Goal: Task Accomplishment & Management: Use online tool/utility

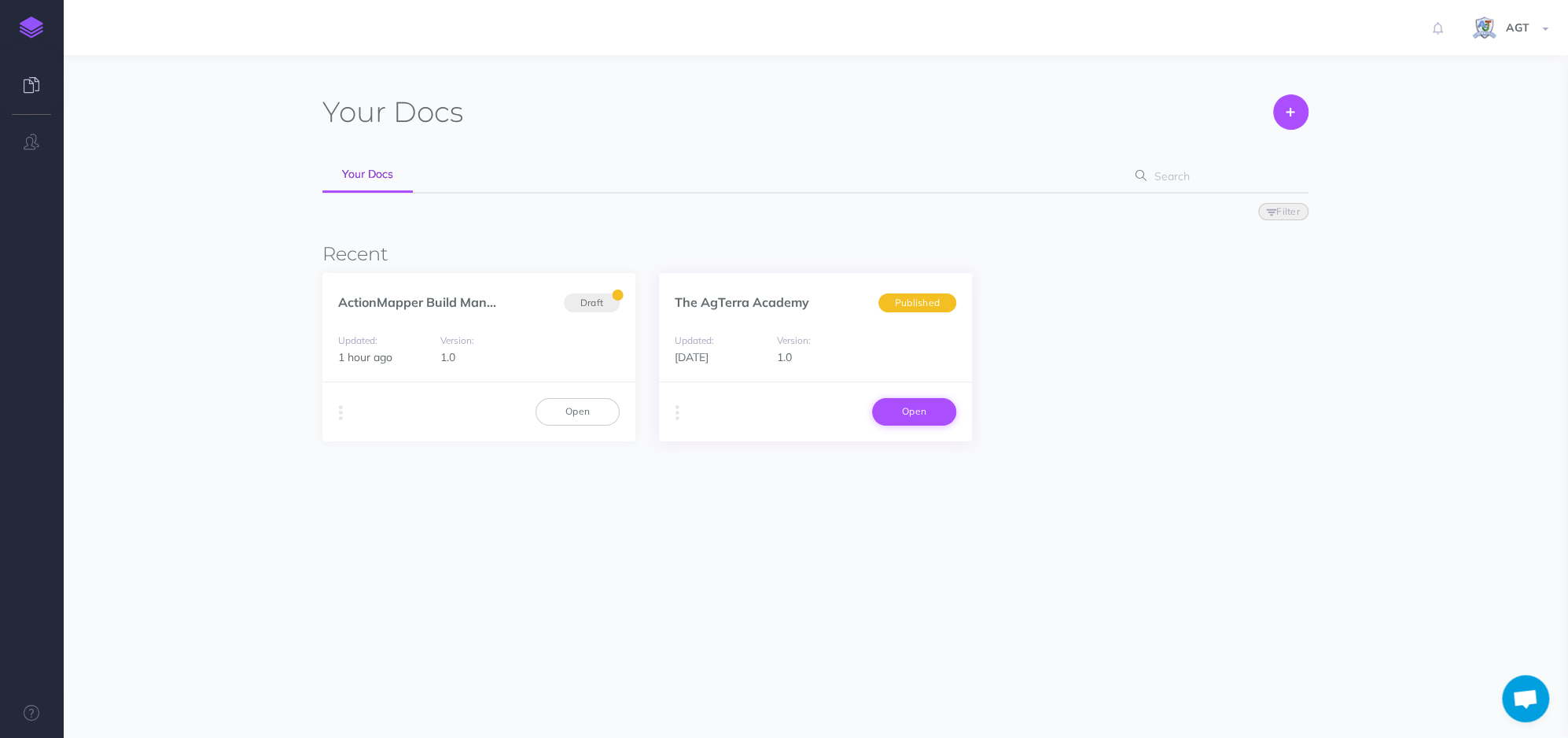
click at [910, 411] on link "Open" at bounding box center [913, 411] width 84 height 26
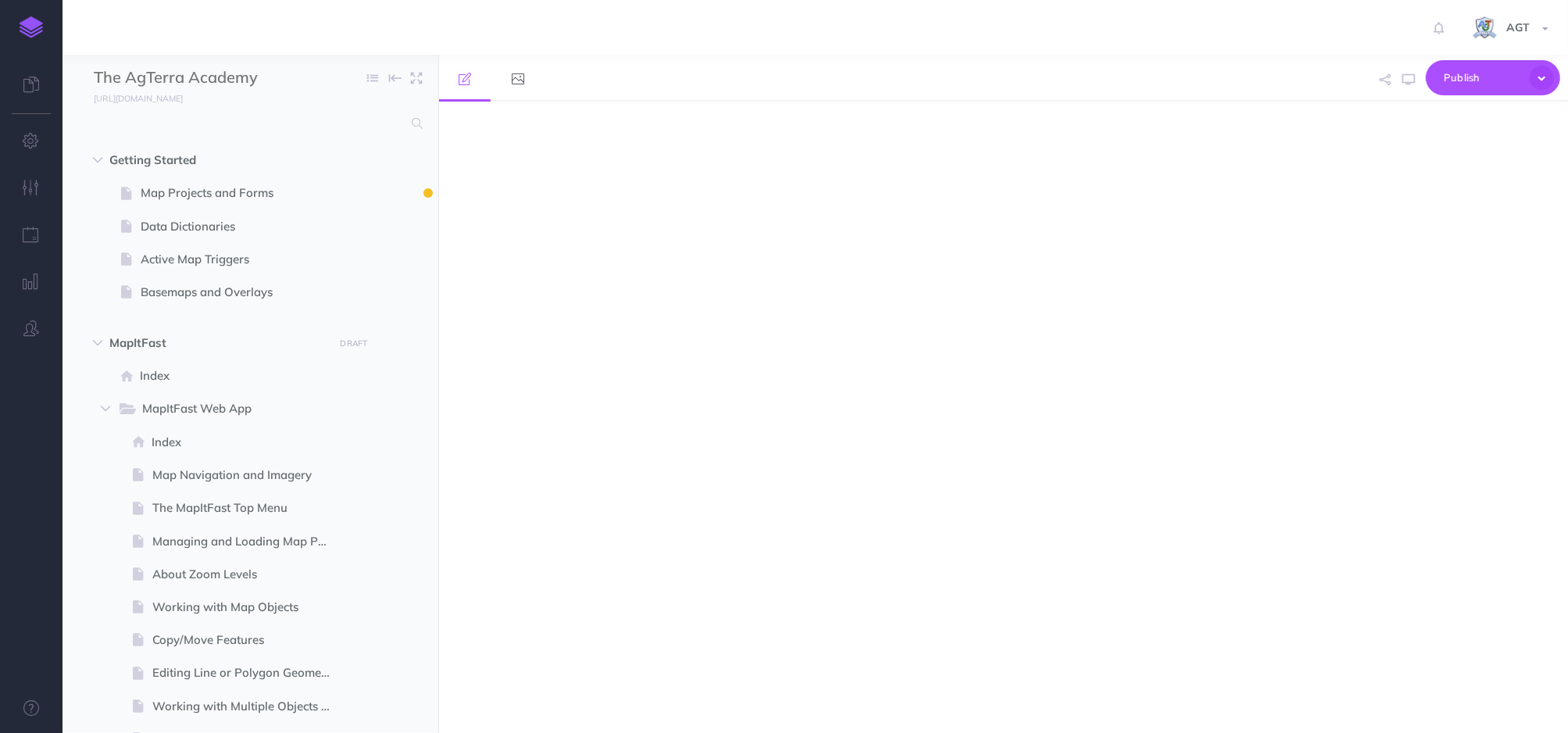
select select "null"
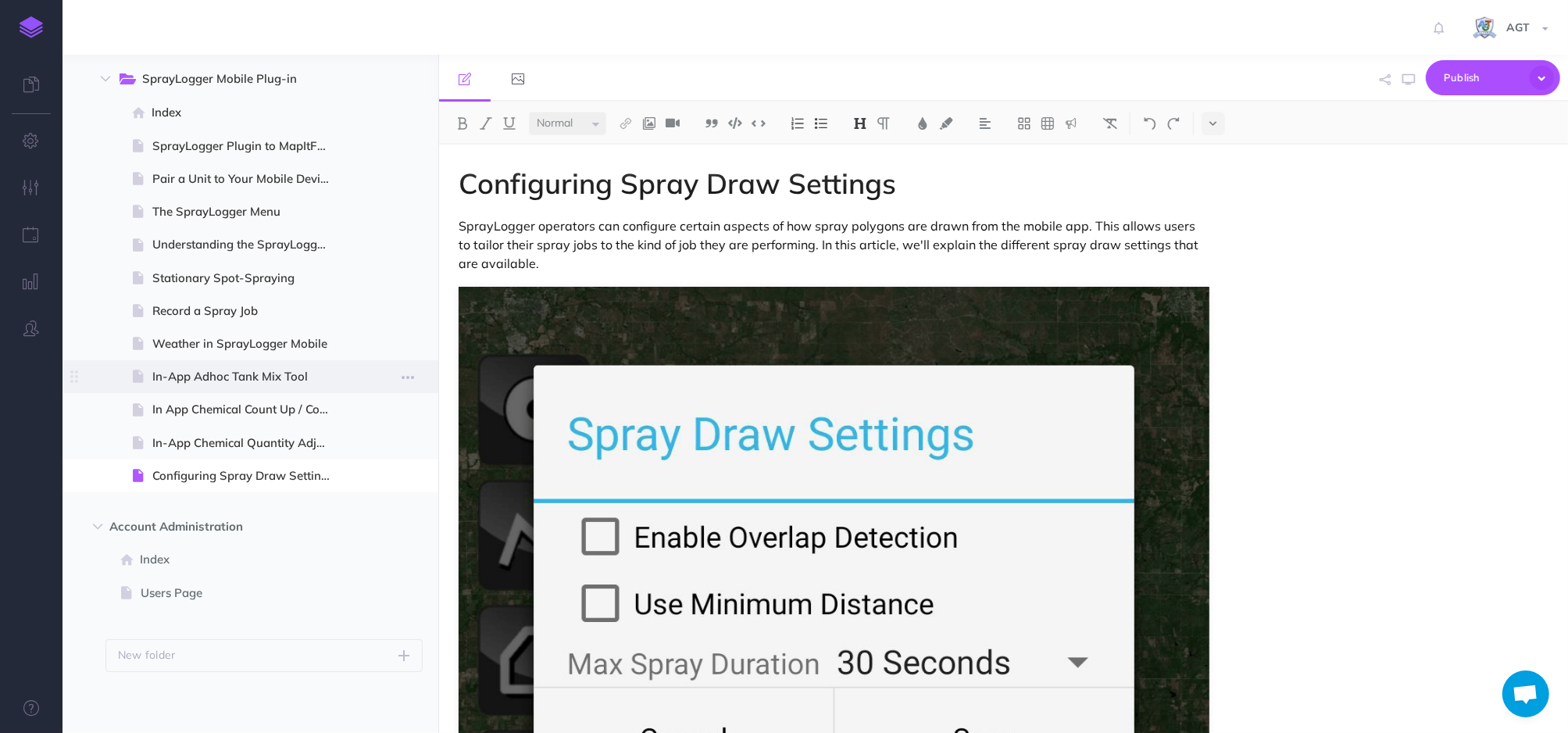
scroll to position [1586, 0]
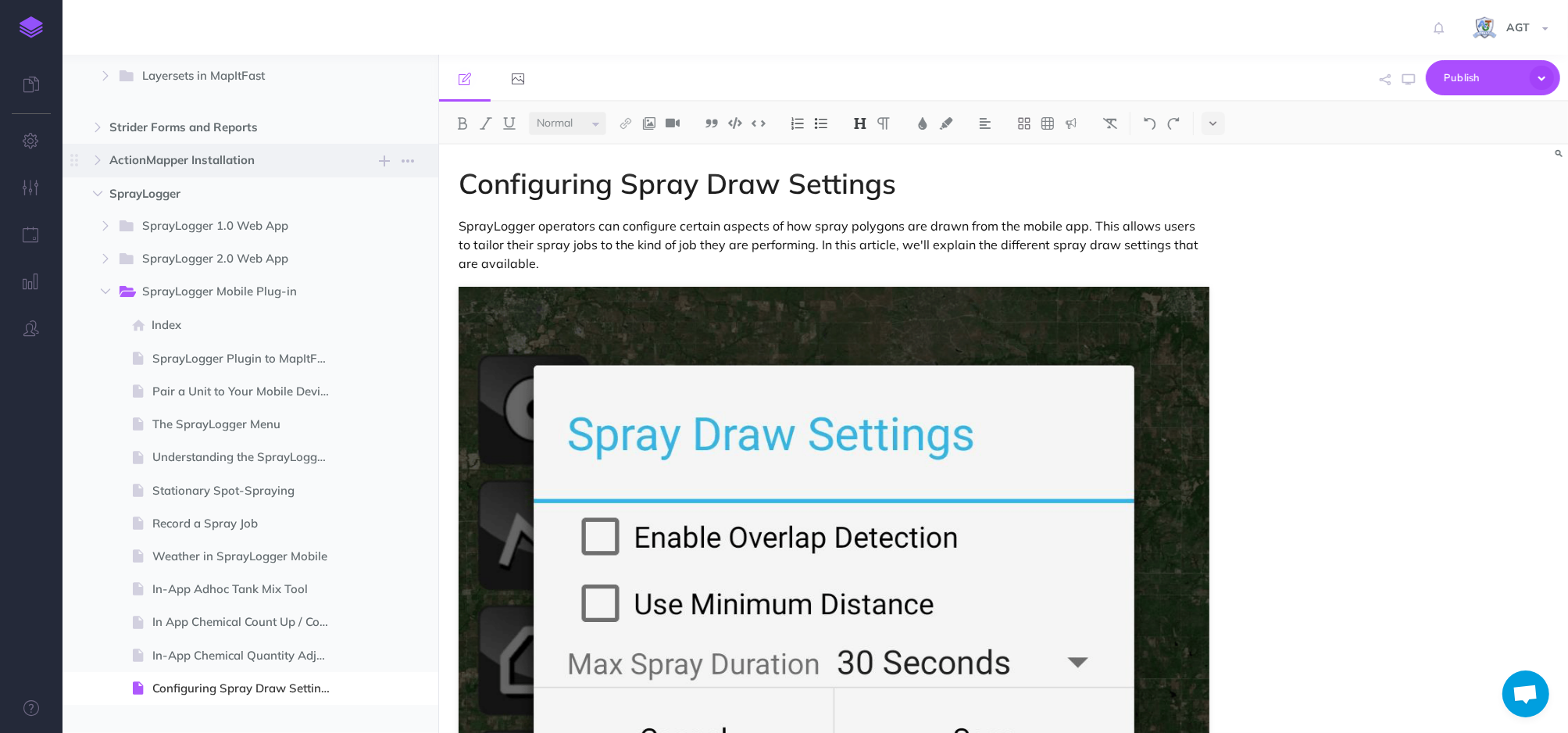
click at [194, 167] on span "ActionMapper Installation" at bounding box center [217, 159] width 215 height 18
select select "null"
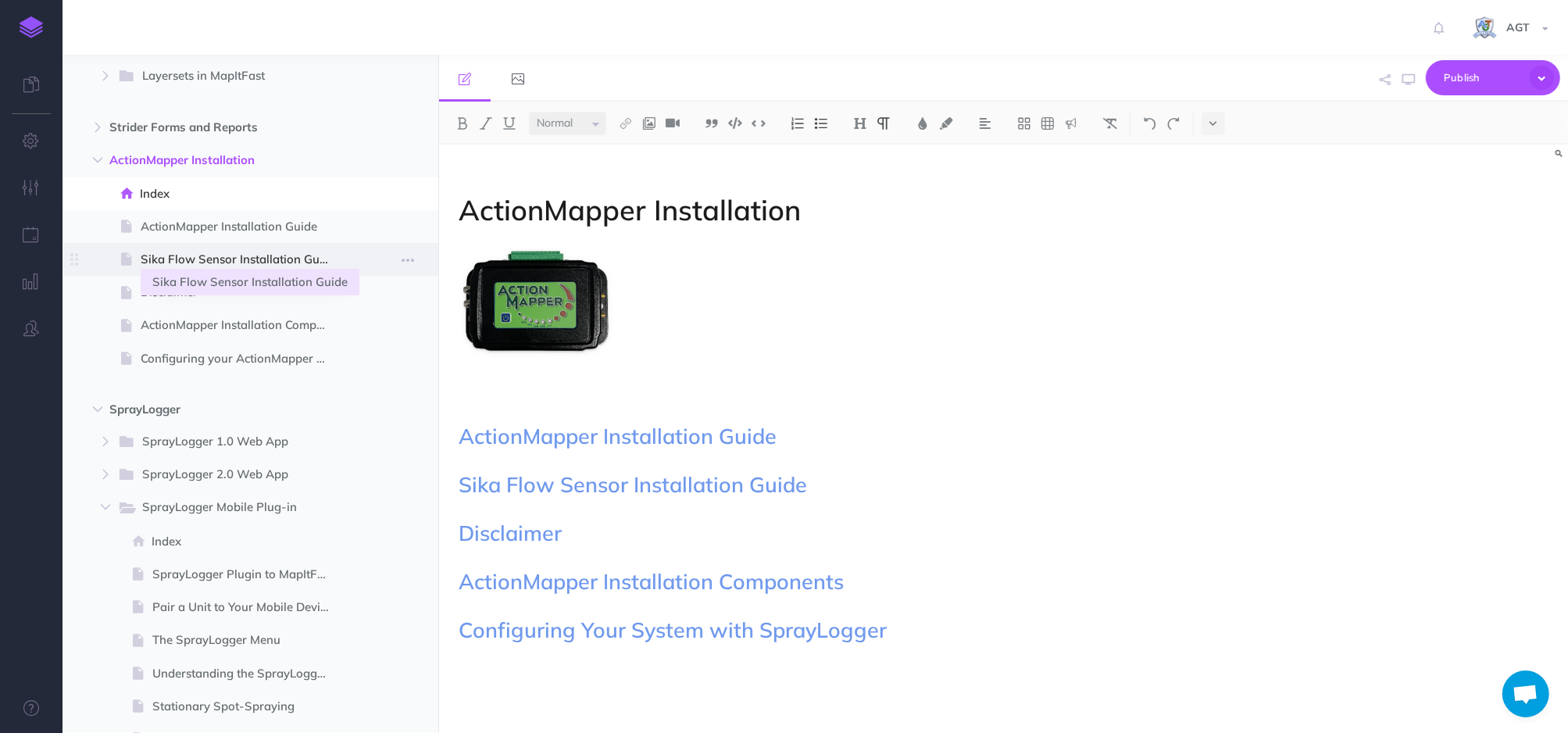
click at [242, 264] on span "Sika Flow Sensor Installation Guide" at bounding box center [243, 258] width 204 height 18
select select "null"
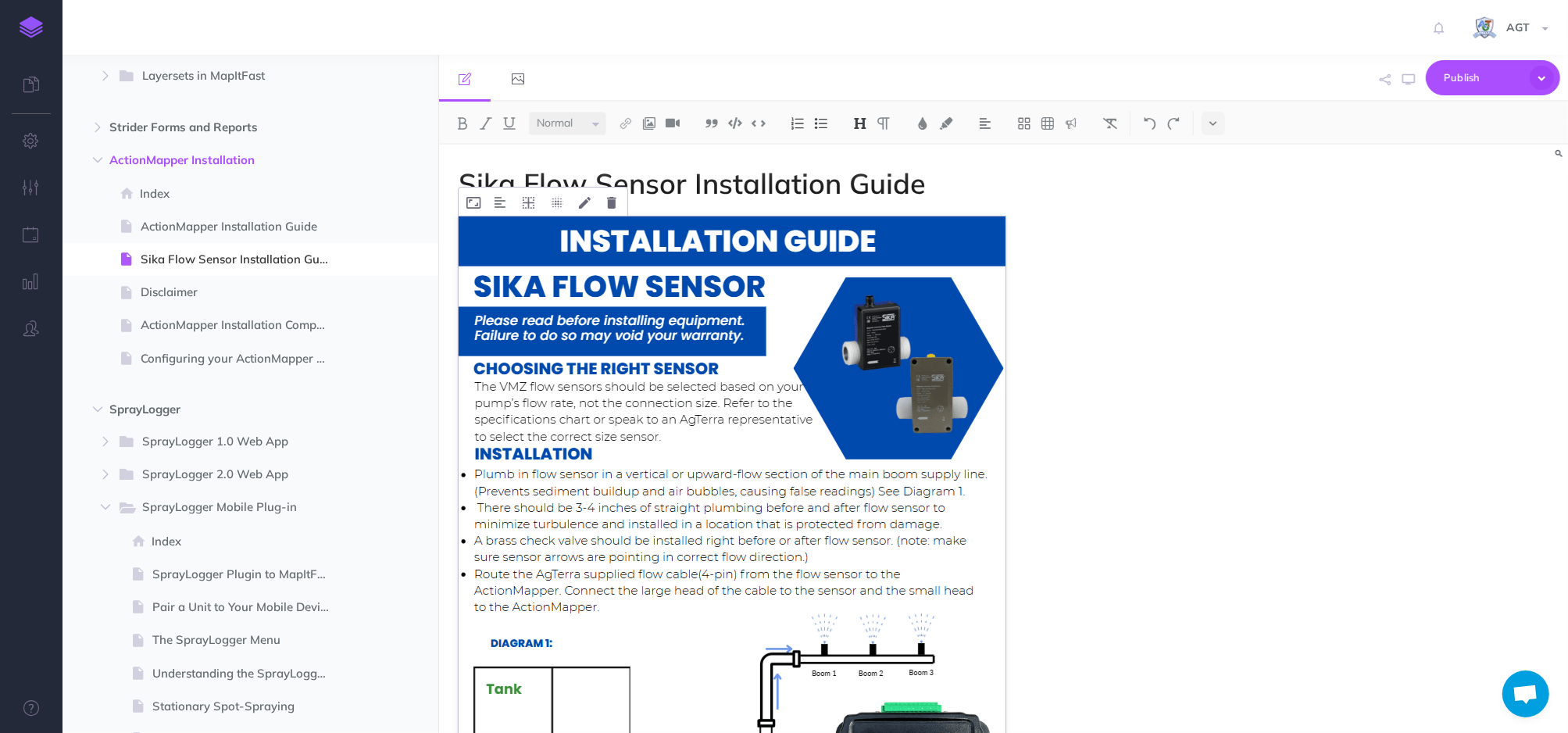
click at [942, 500] on img at bounding box center [732, 603] width 547 height 772
click at [618, 203] on button at bounding box center [611, 201] width 25 height 28
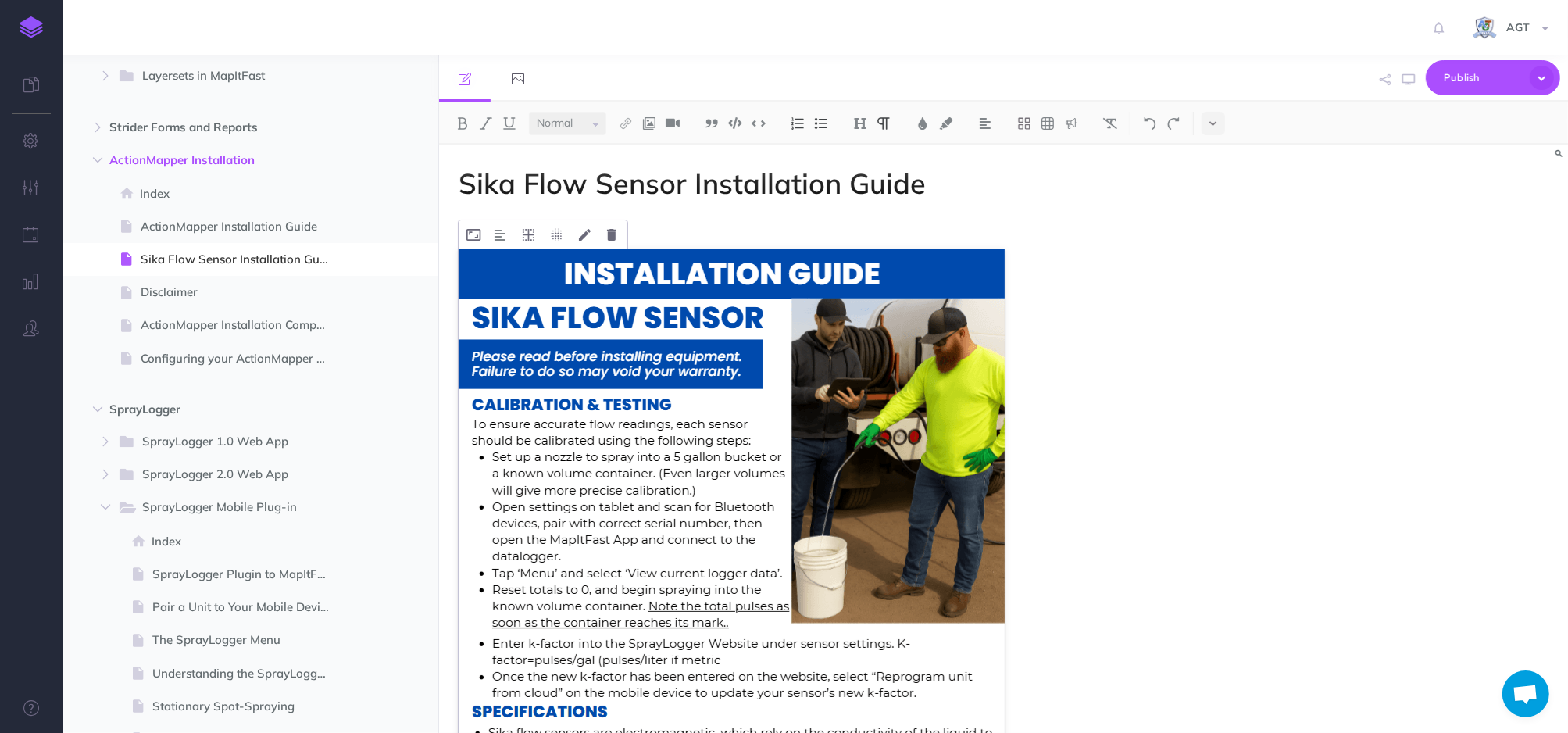
click at [905, 430] on img at bounding box center [732, 637] width 547 height 774
click at [610, 239] on icon at bounding box center [611, 234] width 10 height 11
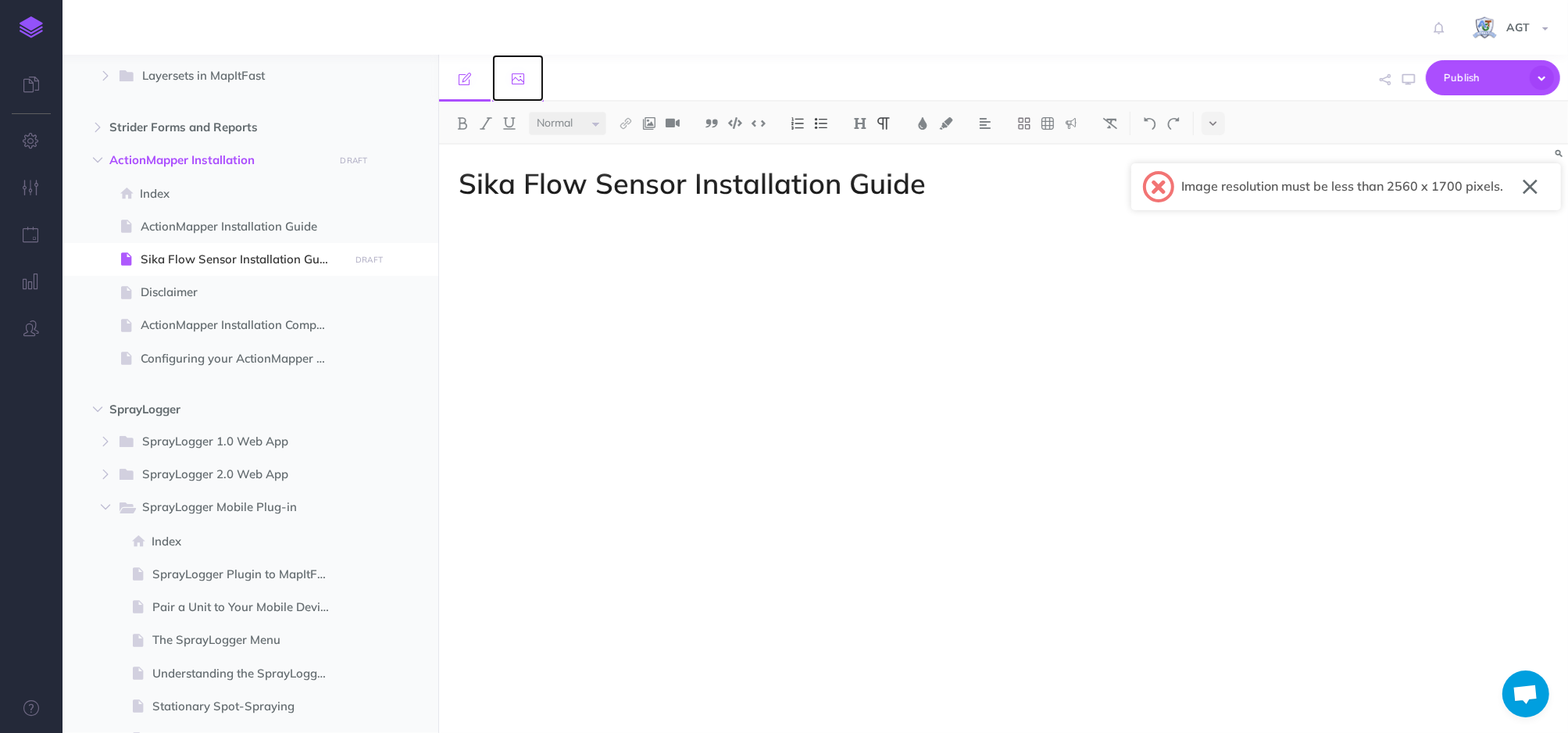
click at [520, 77] on icon at bounding box center [518, 79] width 12 height 12
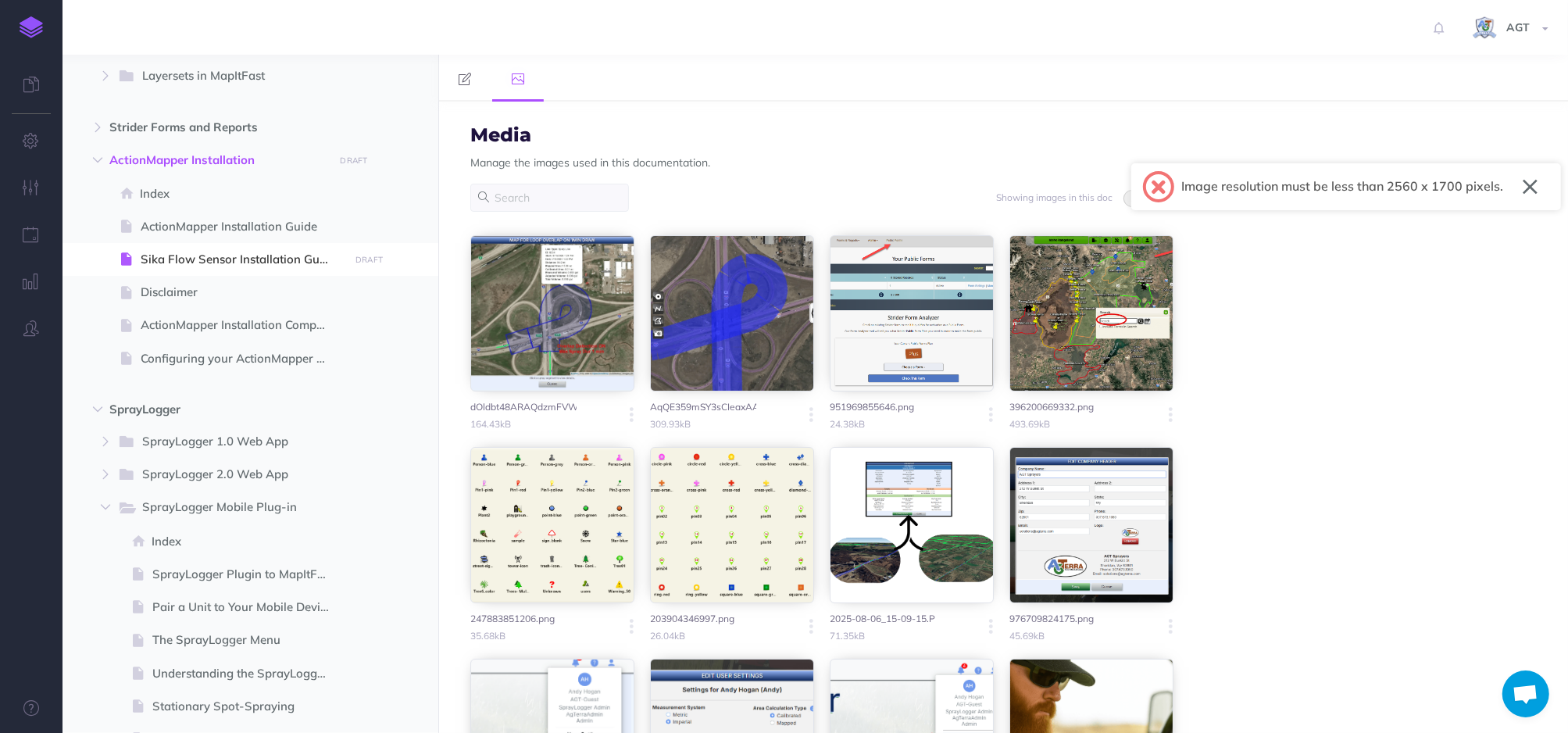
click at [1530, 188] on button "button" at bounding box center [1530, 187] width 15 height 25
click at [251, 263] on span "Sika Flow Sensor Installation Guide" at bounding box center [243, 258] width 204 height 18
click at [466, 81] on icon at bounding box center [465, 79] width 12 height 12
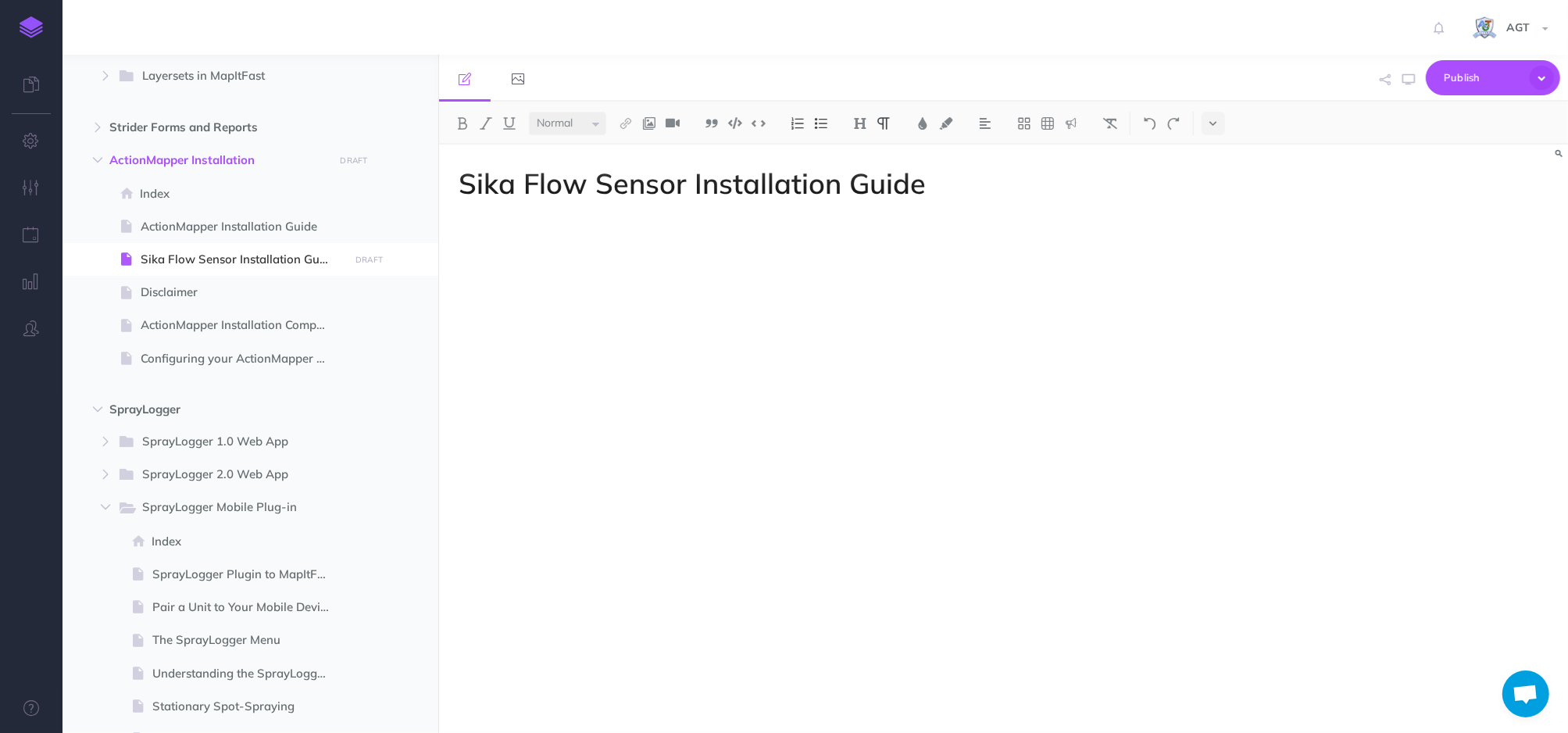
click at [732, 337] on div "Sika Flow Sensor Installation Guide" at bounding box center [834, 431] width 791 height 573
click at [606, 259] on p at bounding box center [835, 251] width 752 height 18
click at [656, 278] on div "Sika Flow Sensor Installation Guide Sika Flow Sensor PDF" at bounding box center [834, 431] width 791 height 573
drag, startPoint x: 590, startPoint y: 250, endPoint x: 455, endPoint y: 258, distance: 135.2
click at [455, 258] on div "Sika Flow Sensor Installation Guide Sika Flow Sensor PDF" at bounding box center [834, 431] width 791 height 573
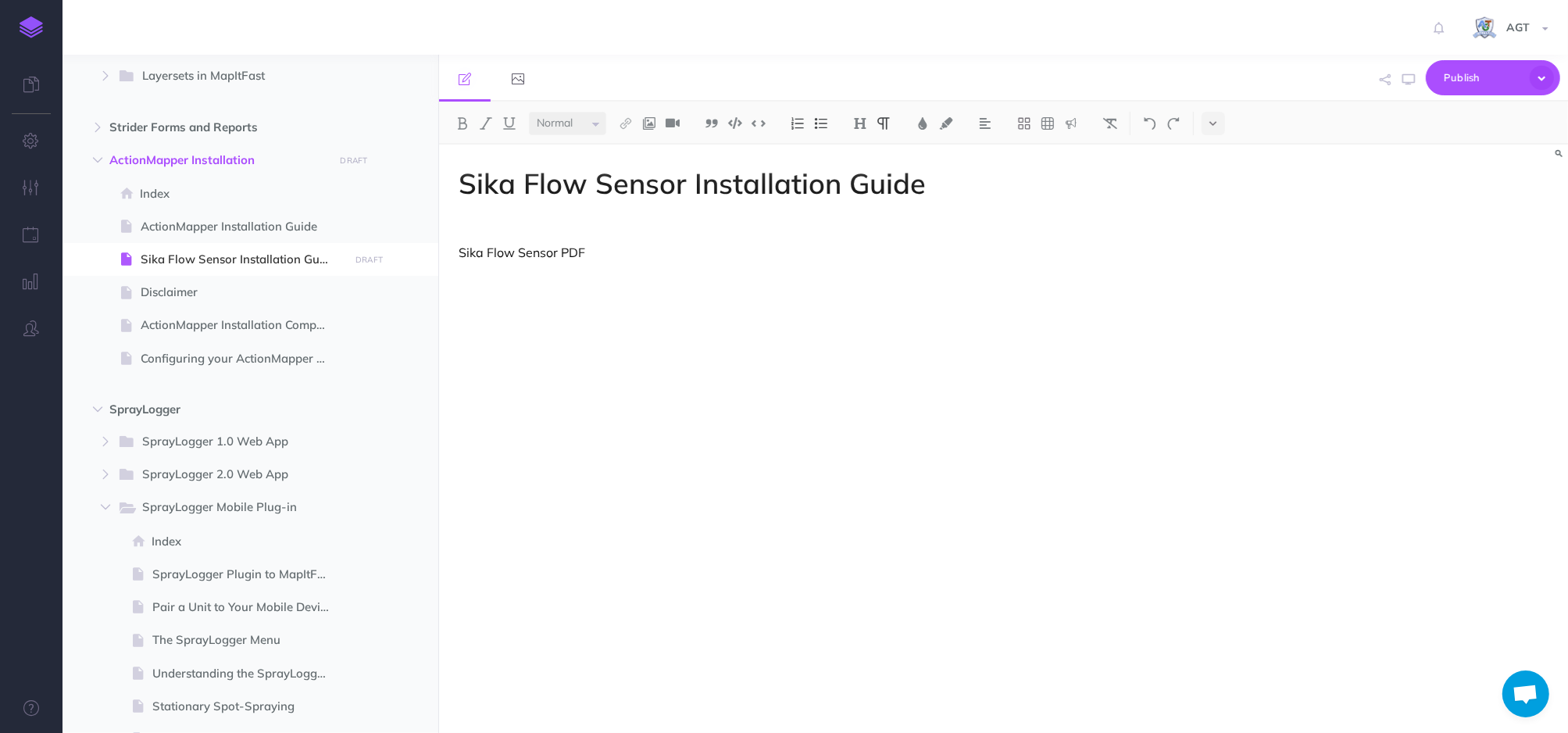
click at [642, 285] on div "Sika Flow Sensor Installation Guide Sika Flow Sensor PDF" at bounding box center [834, 431] width 791 height 573
click at [618, 342] on div "Sika Flow Sensor Installation Guide Sika Flow Sensor PDF" at bounding box center [834, 431] width 791 height 573
click at [463, 254] on p "Sika Flow Sensor PDF" at bounding box center [835, 251] width 752 height 18
click at [459, 248] on p "Sika Flow Sensor PDF" at bounding box center [835, 251] width 752 height 18
drag, startPoint x: 459, startPoint y: 248, endPoint x: 567, endPoint y: 249, distance: 108.0
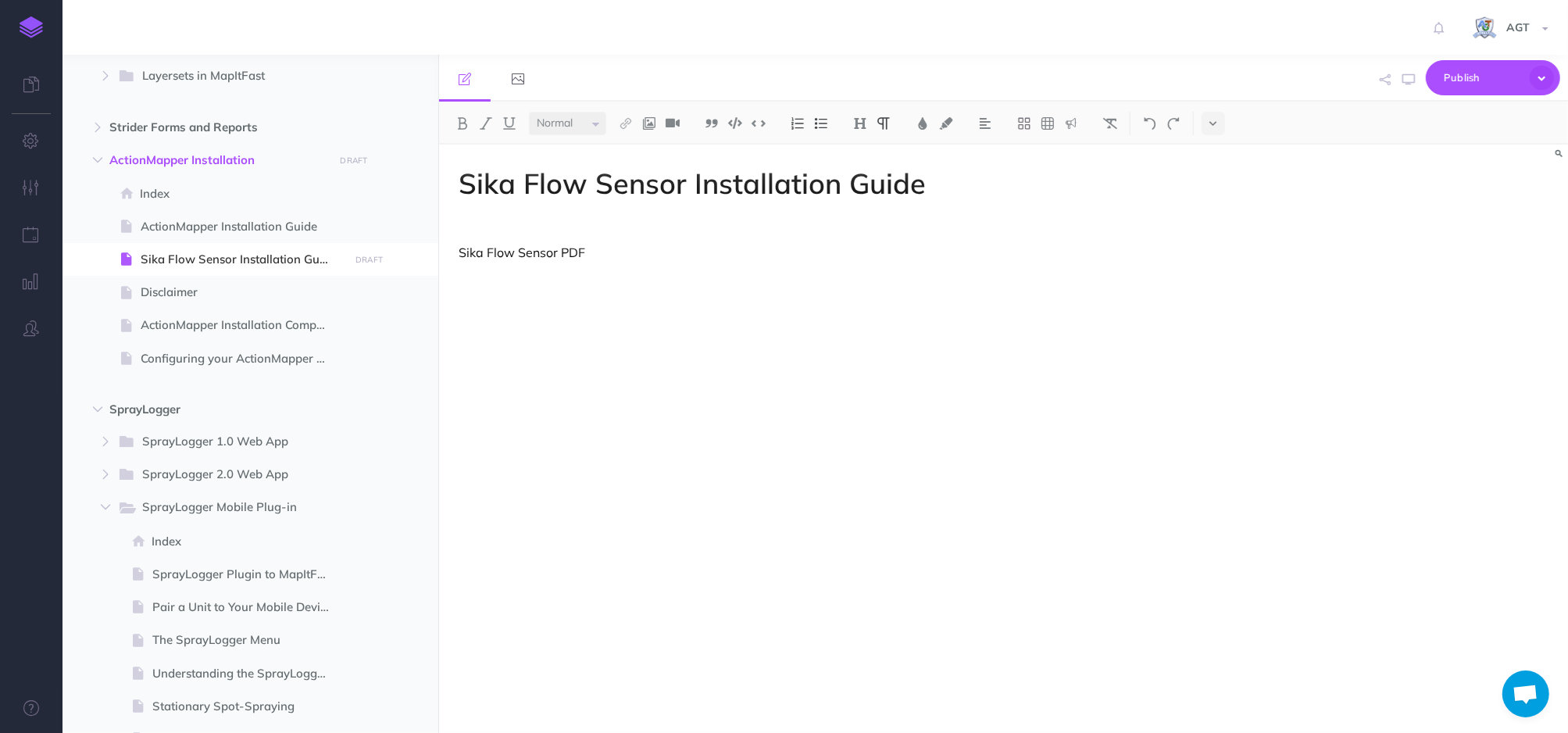
click at [567, 249] on p "Sika Flow Sensor PDF" at bounding box center [835, 251] width 752 height 18
click at [865, 125] on img at bounding box center [860, 123] width 14 height 12
click at [882, 124] on img at bounding box center [884, 123] width 14 height 12
click at [718, 266] on div "Sika Flow Sensor Installation Guide Sika Flow Sensor PDF" at bounding box center [834, 431] width 791 height 573
click at [590, 225] on p at bounding box center [835, 225] width 752 height 18
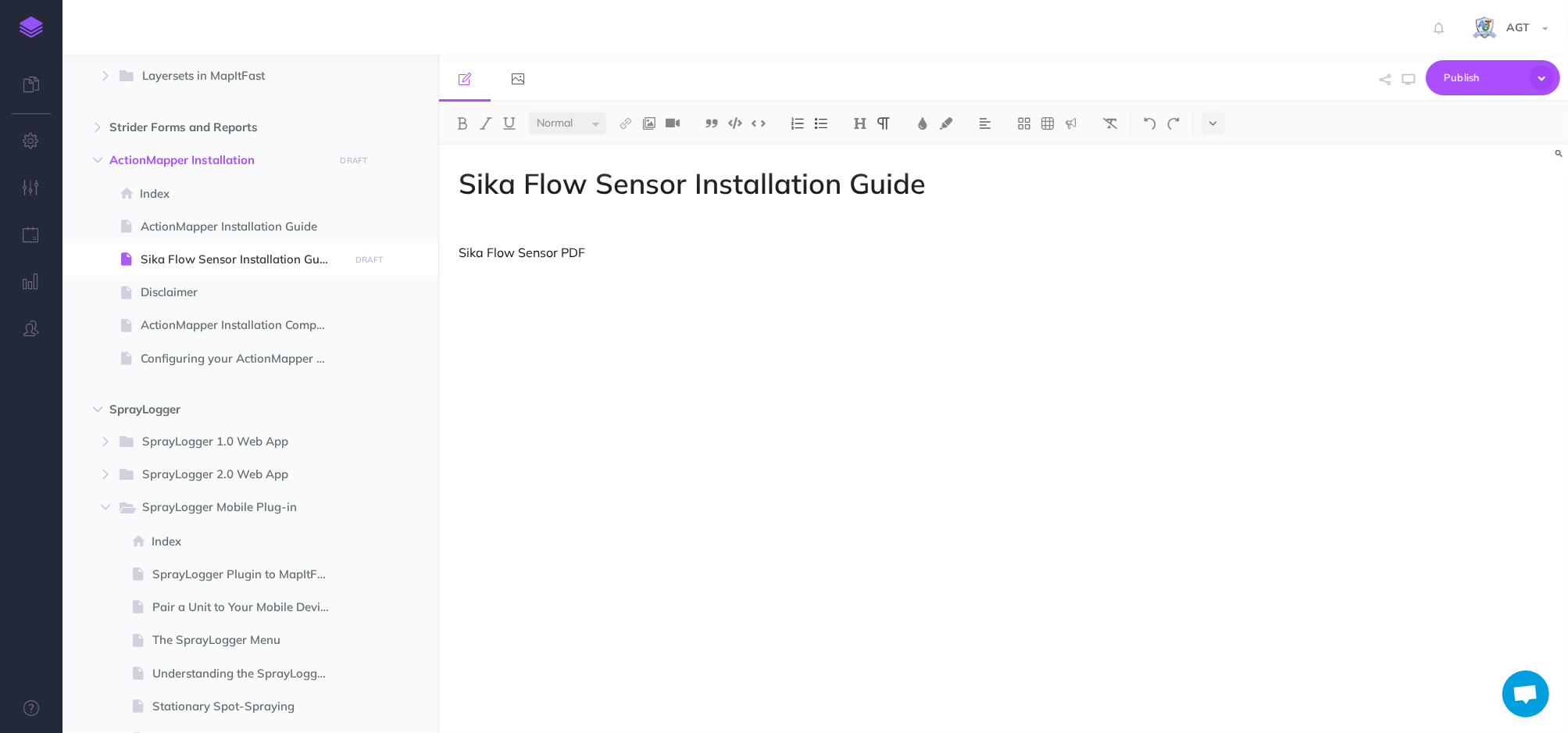
click at [654, 125] on img at bounding box center [649, 123] width 14 height 12
click at [658, 152] on button at bounding box center [649, 151] width 24 height 24
click at [763, 285] on div "Sika Flow Sensor Installation Guide Sika Flow Sensor PDF" at bounding box center [834, 431] width 791 height 573
click at [863, 377] on div "Sika Flow Sensor Installation Guide Sika Flow Sensor PDF" at bounding box center [834, 431] width 791 height 573
click at [521, 648] on div "Sika Flow Sensor Installation Guide Sika Flow Sensor PDF" at bounding box center [834, 431] width 791 height 573
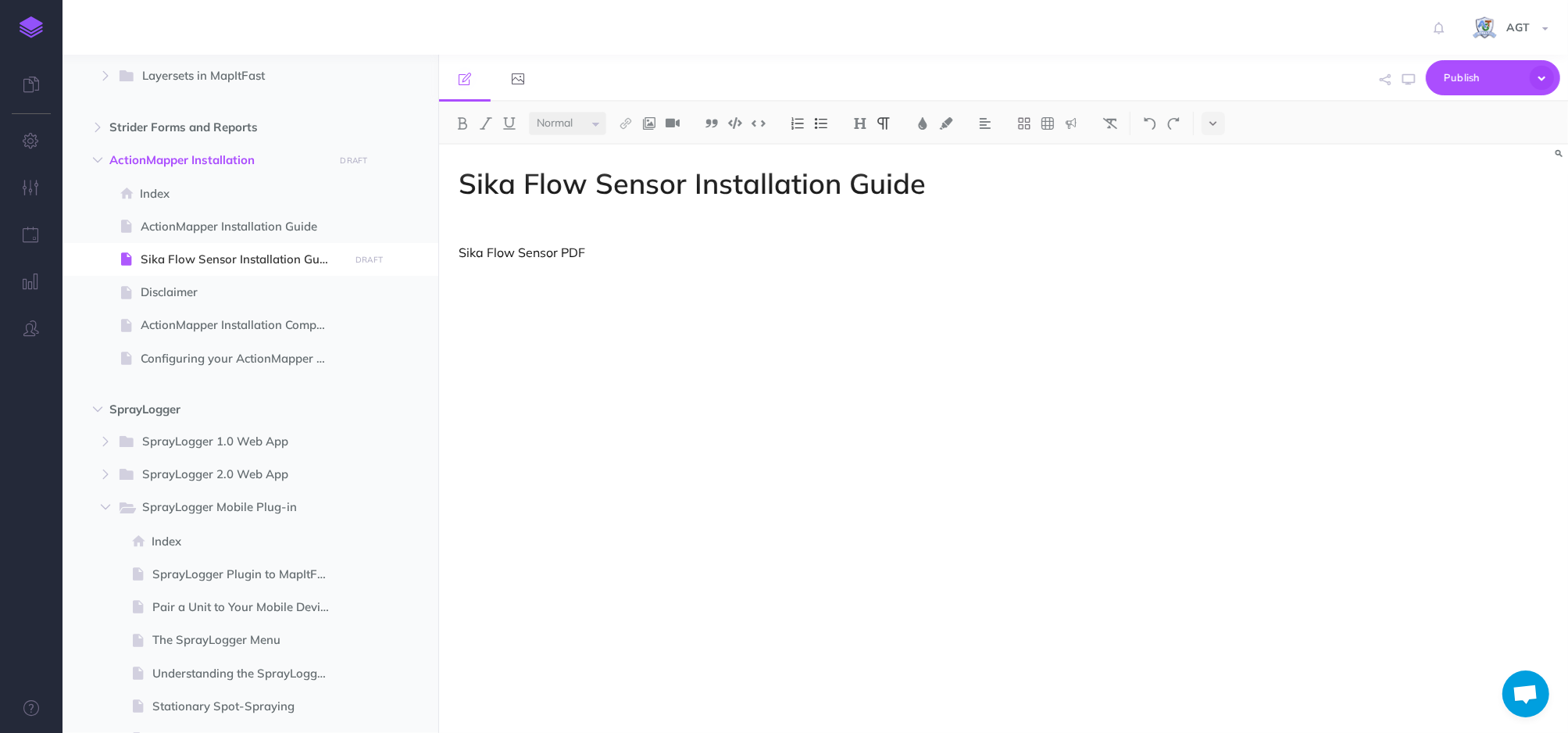
click at [590, 475] on div "Sika Flow Sensor Installation Guide Sika Flow Sensor PDF" at bounding box center [834, 431] width 791 height 573
click at [529, 226] on p at bounding box center [835, 225] width 752 height 18
click at [575, 391] on div "Sika Flow Sensor Installation Guide Sika Flow Sensor PDF" at bounding box center [834, 431] width 791 height 573
click at [652, 125] on img at bounding box center [649, 123] width 14 height 12
click at [660, 305] on div "Sika Flow Sensor Installation Guide Sika Flow Sensor PDF" at bounding box center [834, 431] width 791 height 573
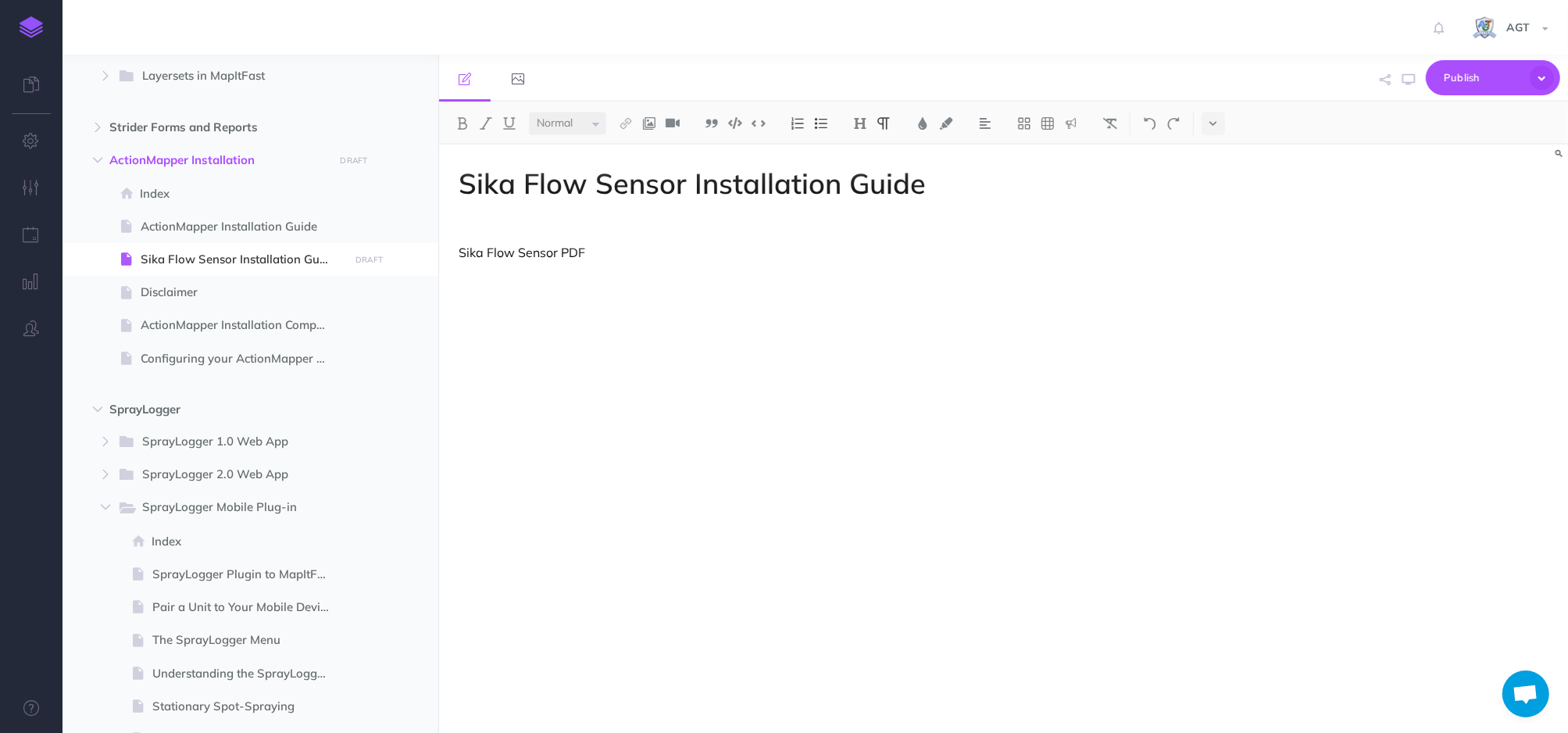
click at [585, 220] on p at bounding box center [835, 225] width 752 height 18
click at [523, 76] on icon at bounding box center [518, 79] width 12 height 12
click at [0, 0] on p "Manage the images used in this documentation." at bounding box center [0, 0] width 0 height 0
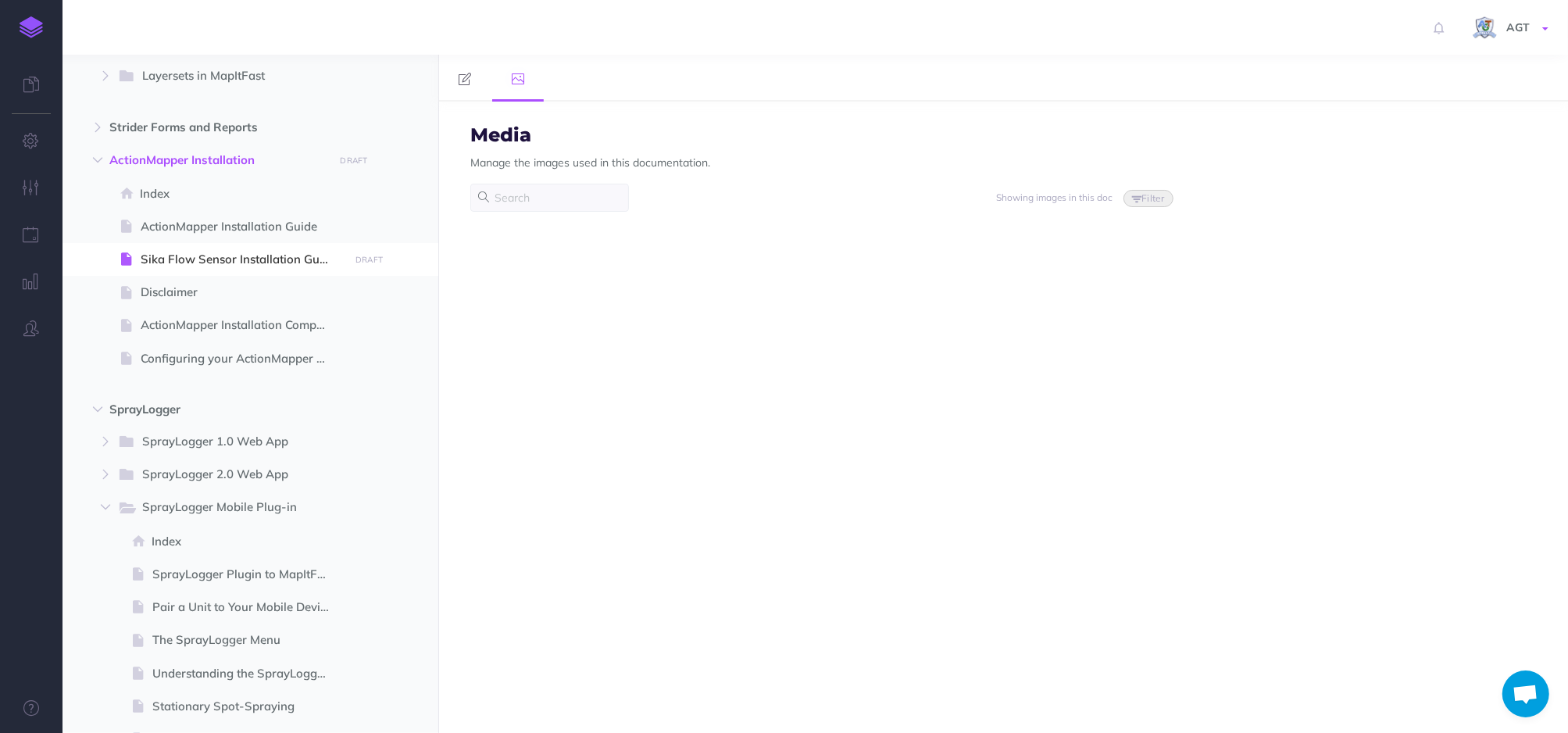
click at [1543, 23] on link "AGT" at bounding box center [1512, 27] width 112 height 54
click at [1030, 363] on div "Media Manage the images used in this documentation. Showing images in this doc …" at bounding box center [1003, 417] width 1129 height 631
click at [194, 291] on span "Disclaimer" at bounding box center [243, 292] width 204 height 18
click at [203, 260] on span "Sika Flow Sensor Installation Guide" at bounding box center [243, 258] width 204 height 18
click at [589, 162] on p "Manage the images used in this documentation." at bounding box center [590, 163] width 240 height 18
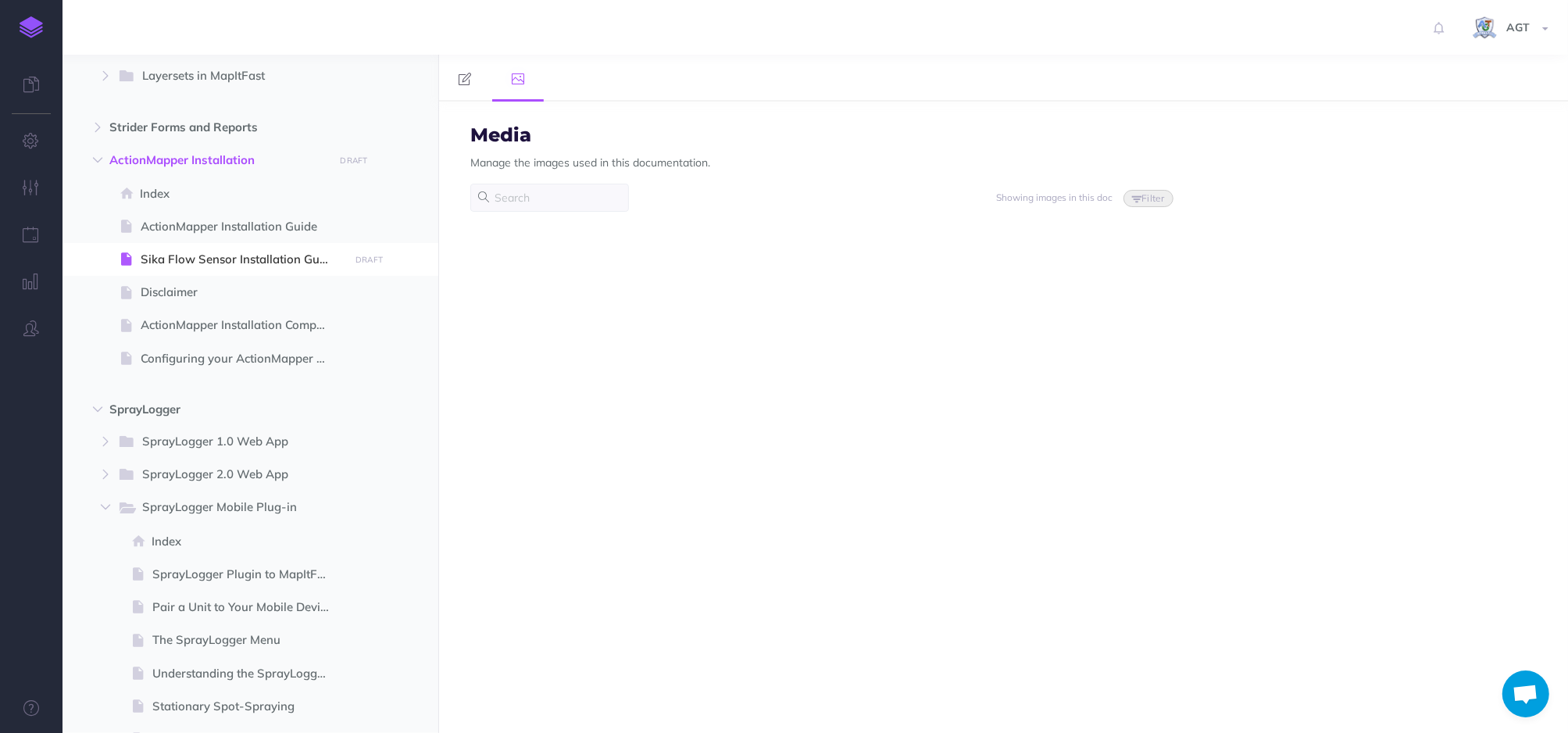
click at [501, 125] on h3 "Media" at bounding box center [590, 135] width 240 height 20
click at [1155, 194] on button "Filter" at bounding box center [1148, 199] width 50 height 18
click at [1064, 294] on input "Unused" at bounding box center [1070, 295] width 11 height 11
click at [1064, 269] on input "In group" at bounding box center [1070, 273] width 11 height 11
click at [1064, 314] on input "Remote" at bounding box center [1070, 317] width 11 height 11
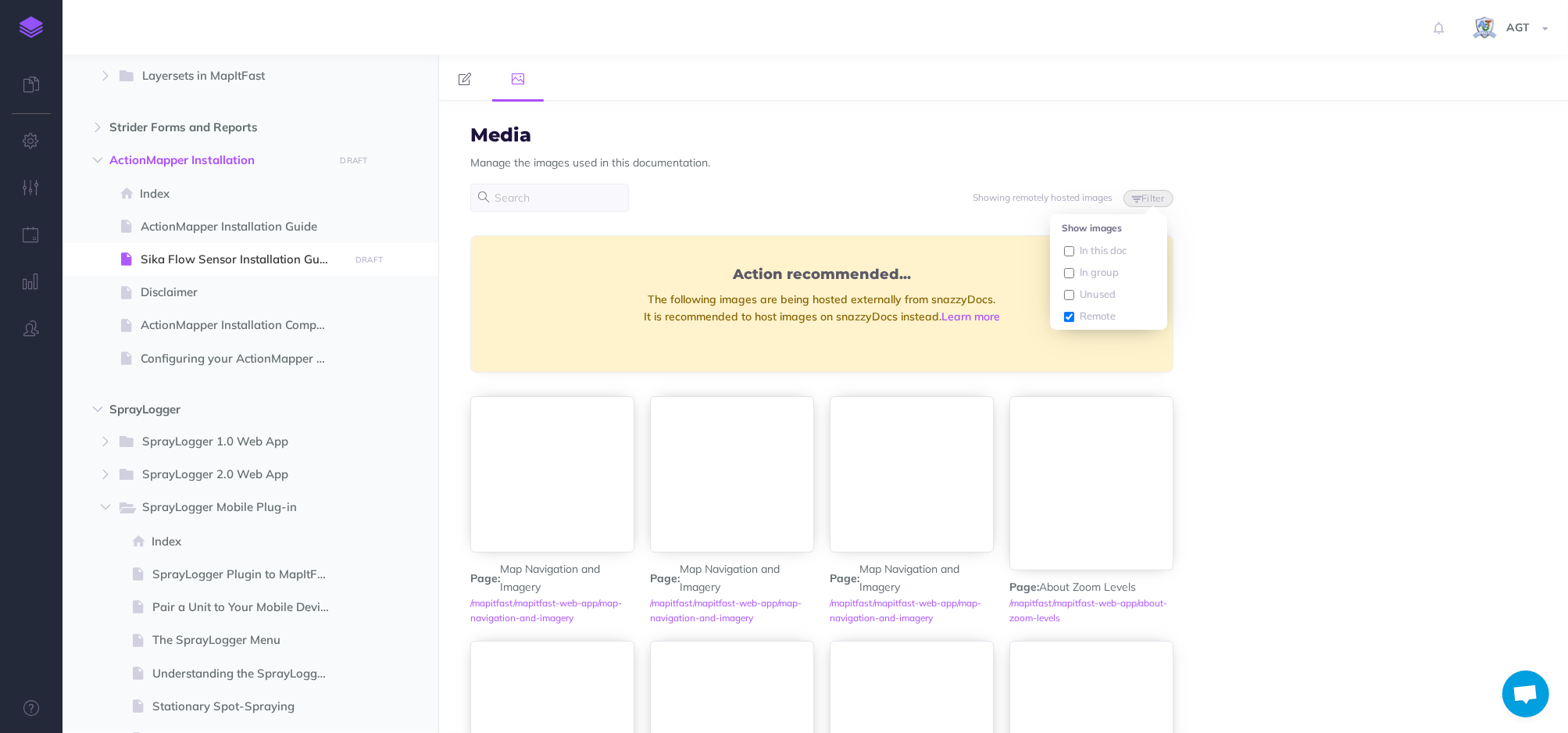
click at [1313, 378] on div "Media Manage the images used in this documentation. Showing remotely hosted ima…" at bounding box center [1003, 417] width 1129 height 631
click at [1162, 201] on button "Filter" at bounding box center [1148, 199] width 50 height 18
click at [1064, 246] on input "In this doc" at bounding box center [1070, 251] width 11 height 11
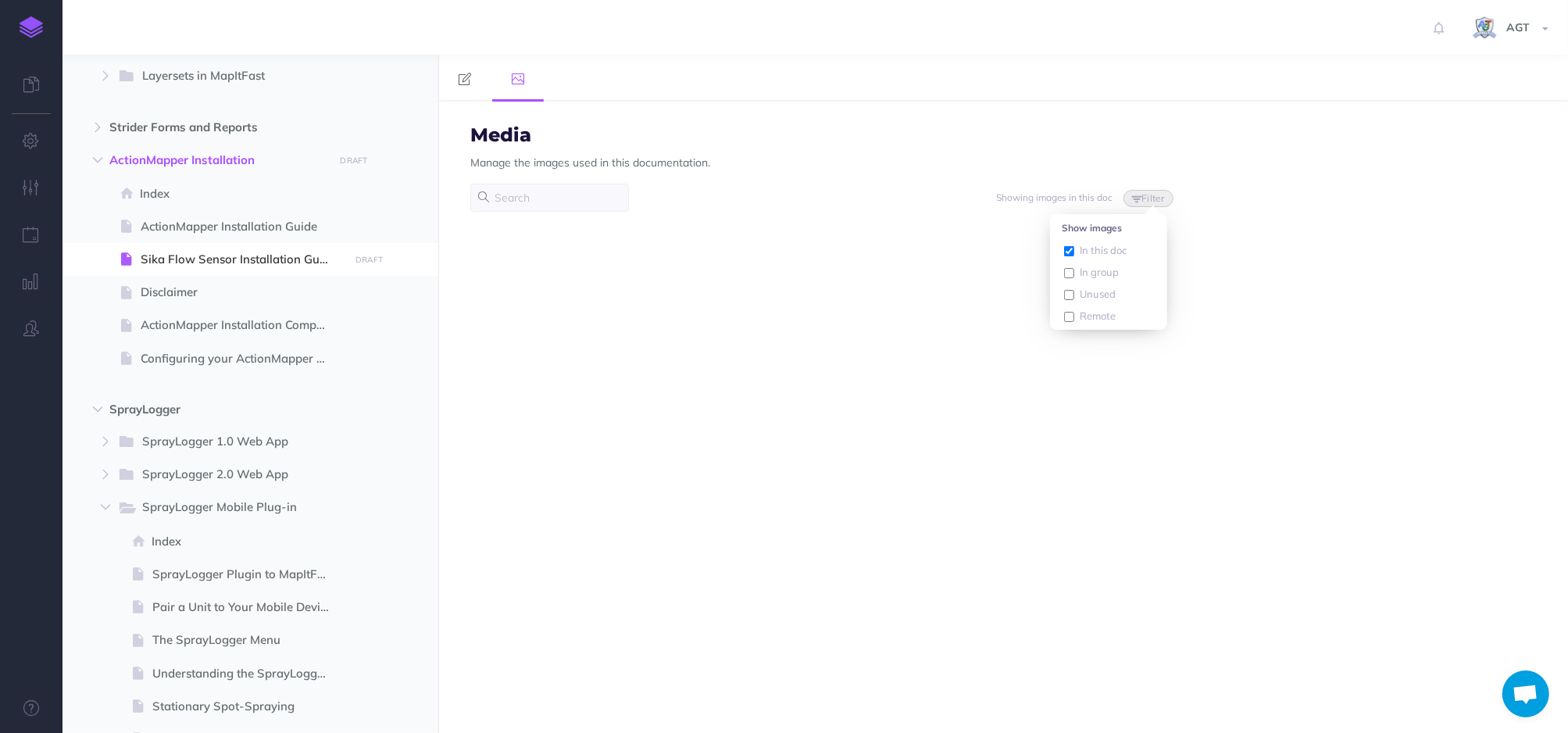
click at [546, 167] on p "Manage the images used in this documentation." at bounding box center [590, 163] width 240 height 18
click at [286, 264] on span "Sika Flow Sensor Installation Guide" at bounding box center [243, 258] width 204 height 18
click at [279, 259] on span "Sika Flow Sensor Installation Guide" at bounding box center [243, 258] width 204 height 18
click at [470, 81] on icon at bounding box center [465, 79] width 12 height 12
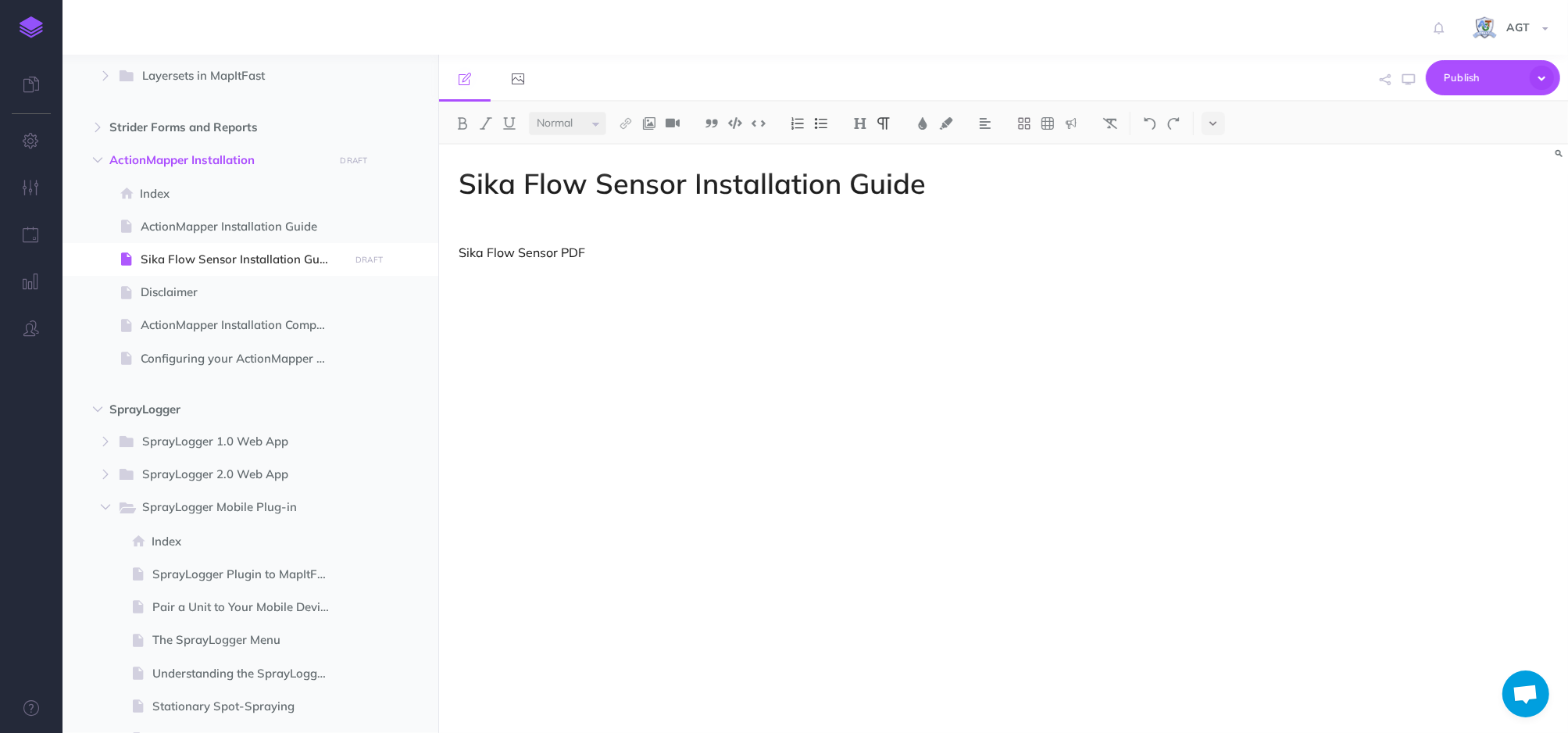
click at [673, 214] on div "Sika Flow Sensor Installation Guide Sika Flow Sensor PDF" at bounding box center [834, 431] width 791 height 573
click at [645, 128] on img at bounding box center [649, 123] width 14 height 12
click at [592, 219] on p at bounding box center [835, 225] width 752 height 18
click at [653, 126] on img at bounding box center [649, 123] width 14 height 12
click at [647, 173] on icon at bounding box center [648, 174] width 15 height 11
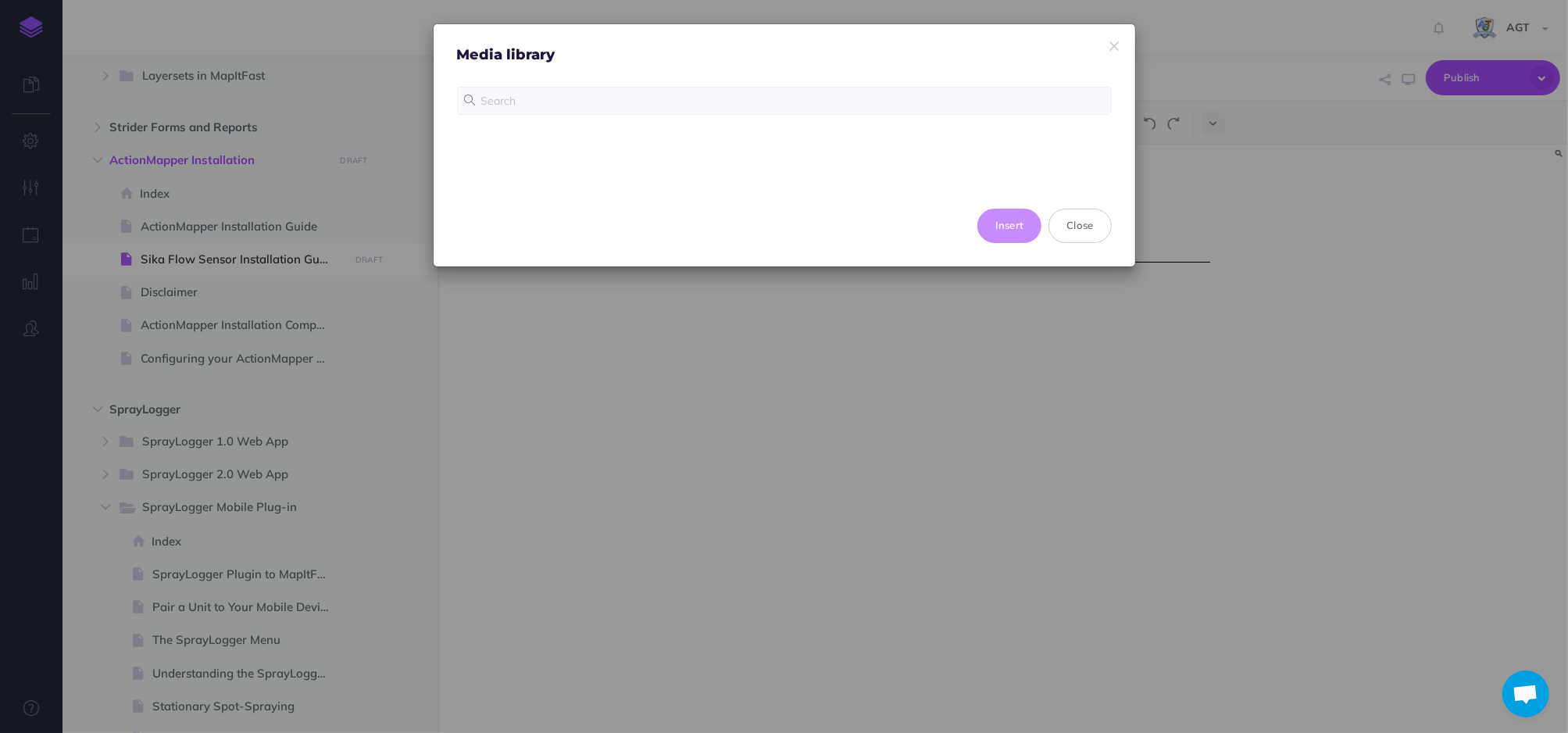
click at [639, 138] on div at bounding box center [785, 124] width 655 height 75
click at [640, 102] on input "text" at bounding box center [785, 101] width 655 height 28
click at [802, 141] on div at bounding box center [785, 124] width 655 height 75
click at [659, 93] on input "text" at bounding box center [785, 101] width 655 height 28
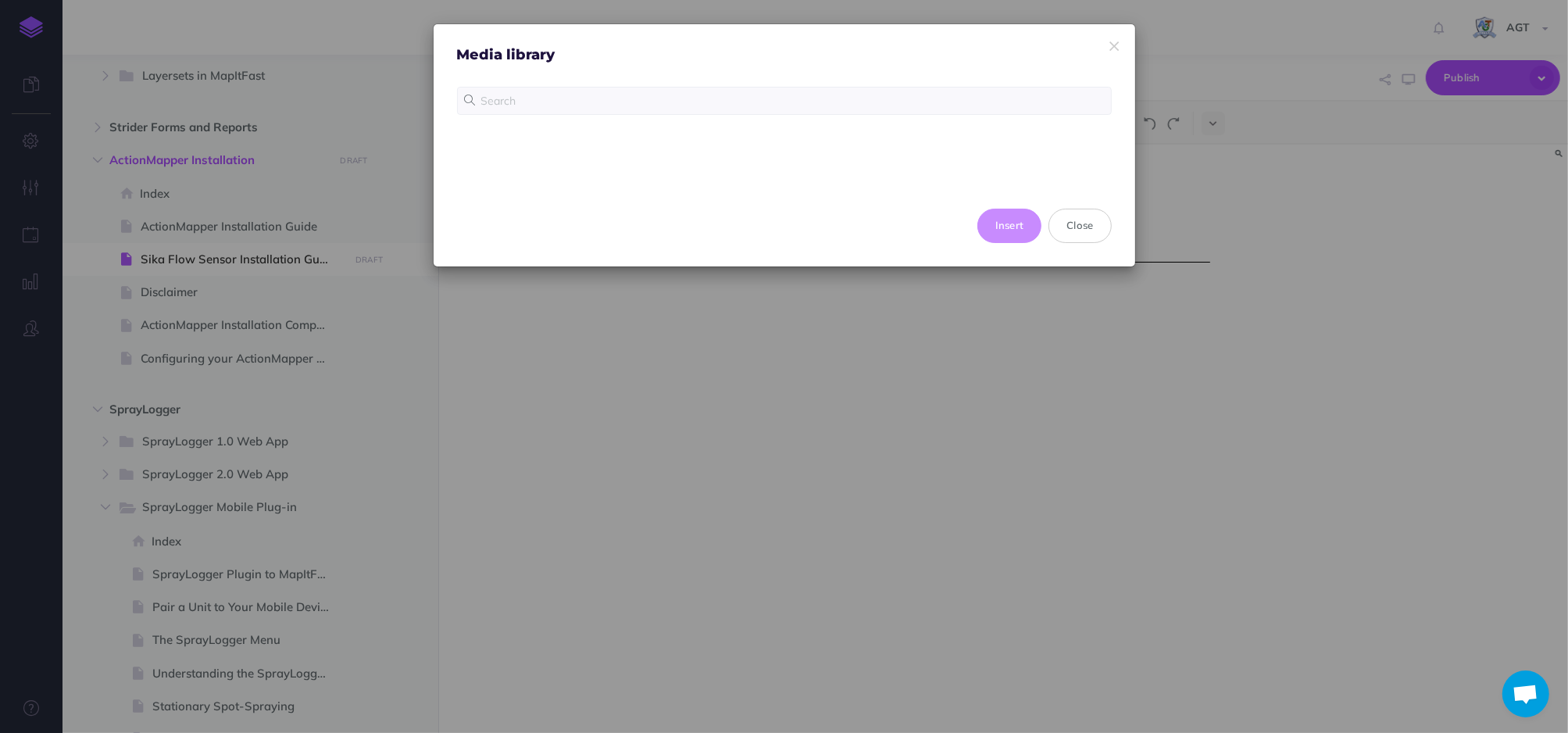
click at [903, 187] on div "Insert Close" at bounding box center [784, 225] width 702 height 81
click at [1112, 47] on icon "button" at bounding box center [1115, 46] width 10 height 17
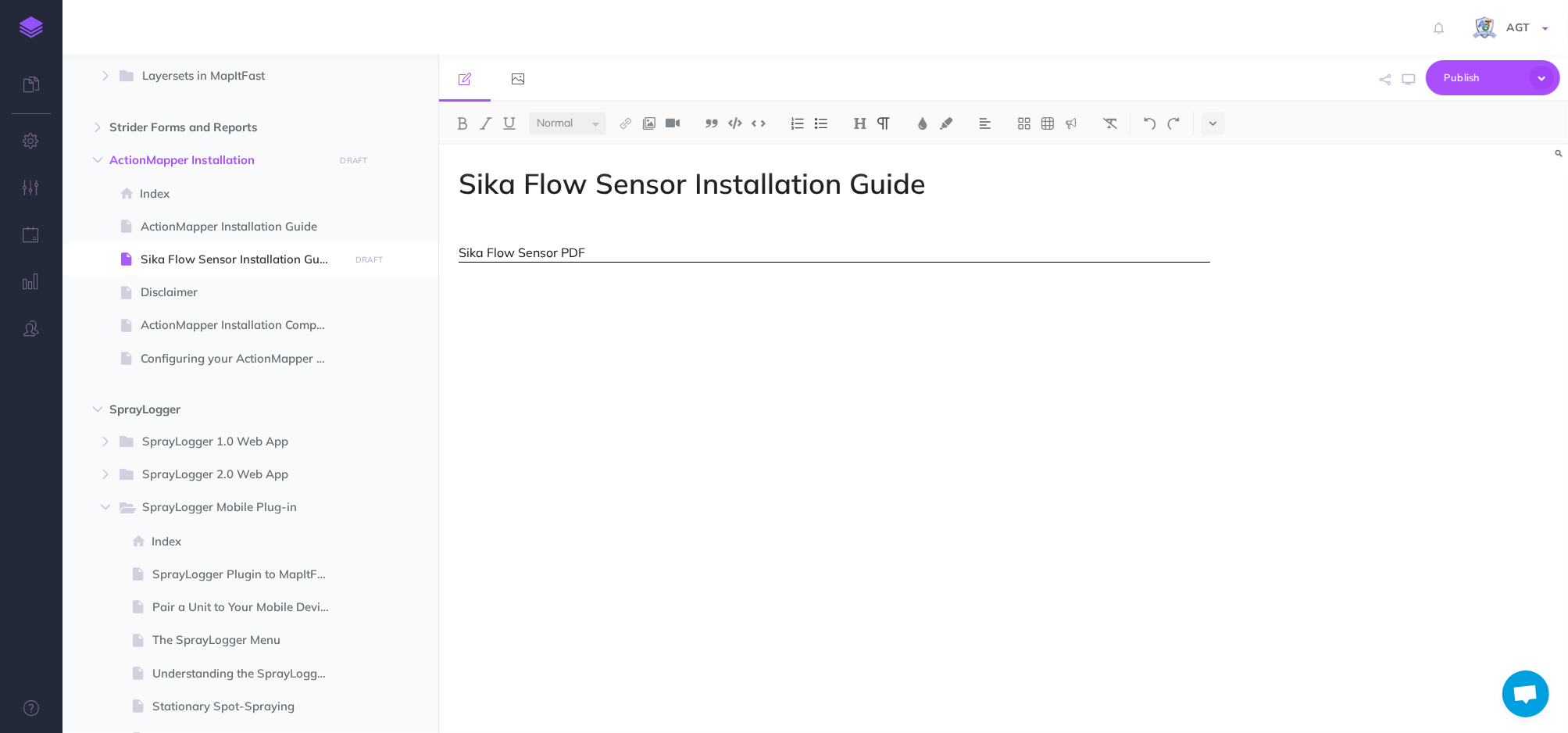
click at [1540, 32] on link "AGT" at bounding box center [1512, 27] width 112 height 54
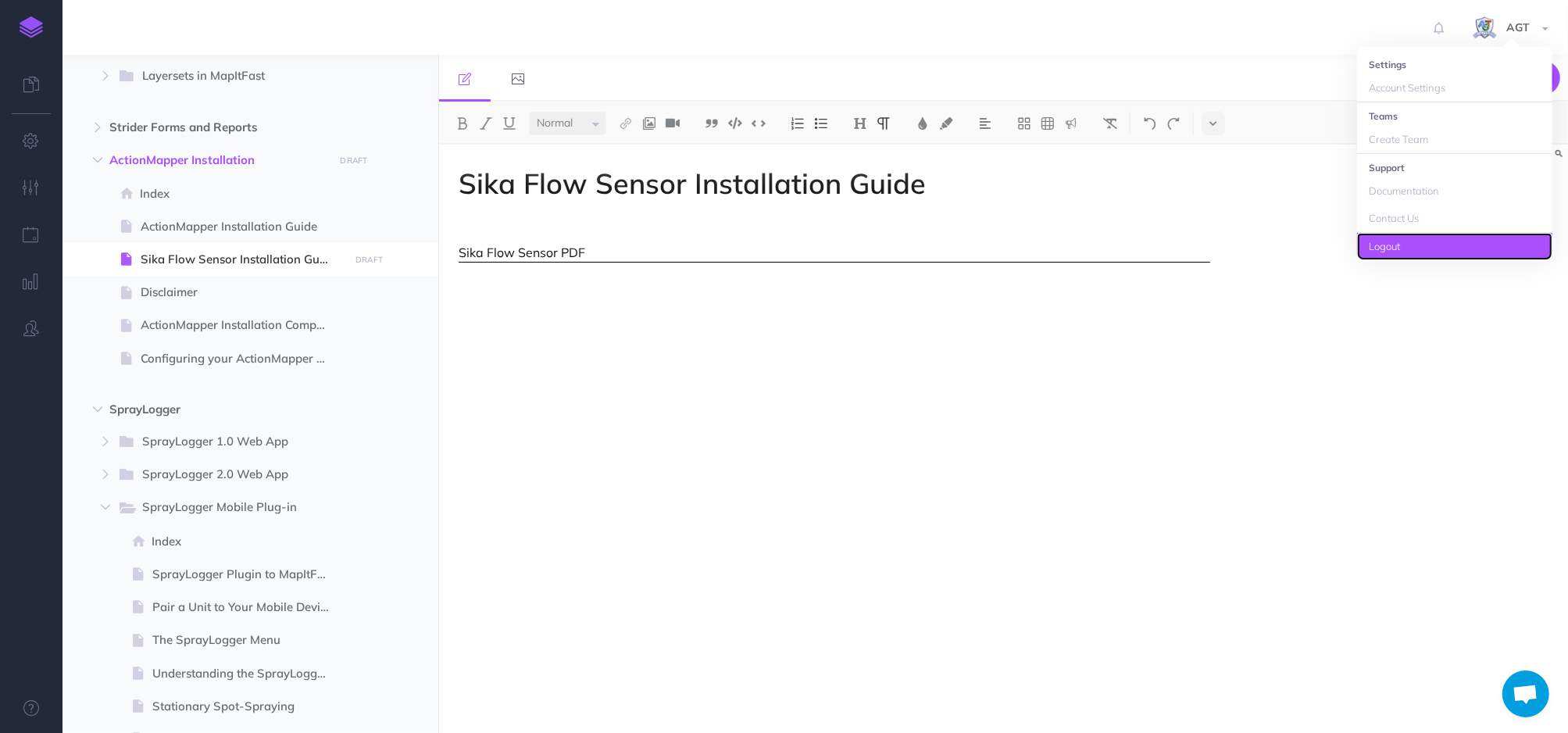
click at [1420, 244] on link "Logout" at bounding box center [1454, 246] width 195 height 27
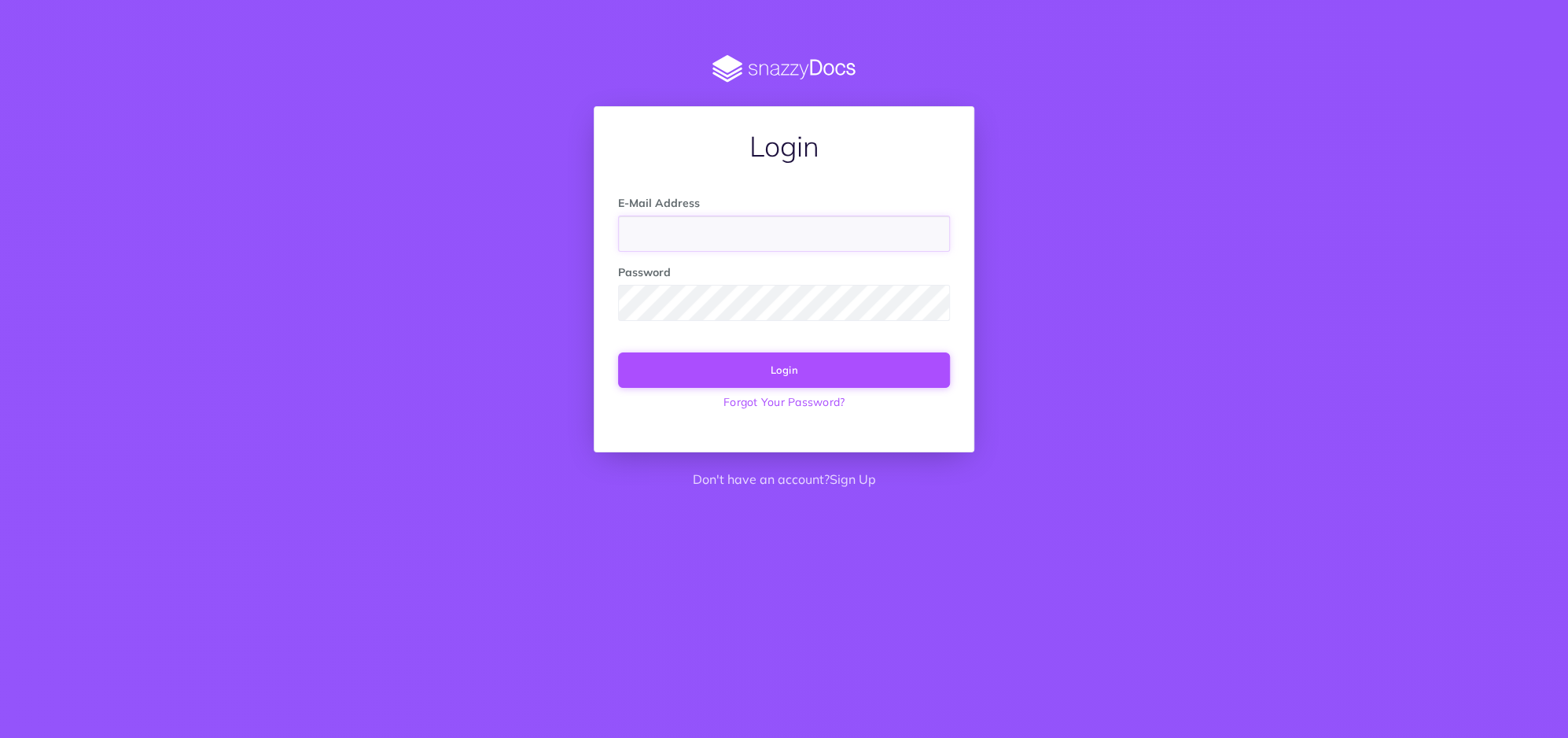
type input "support@agterra.com"
click at [791, 373] on button "Login" at bounding box center [784, 369] width 331 height 34
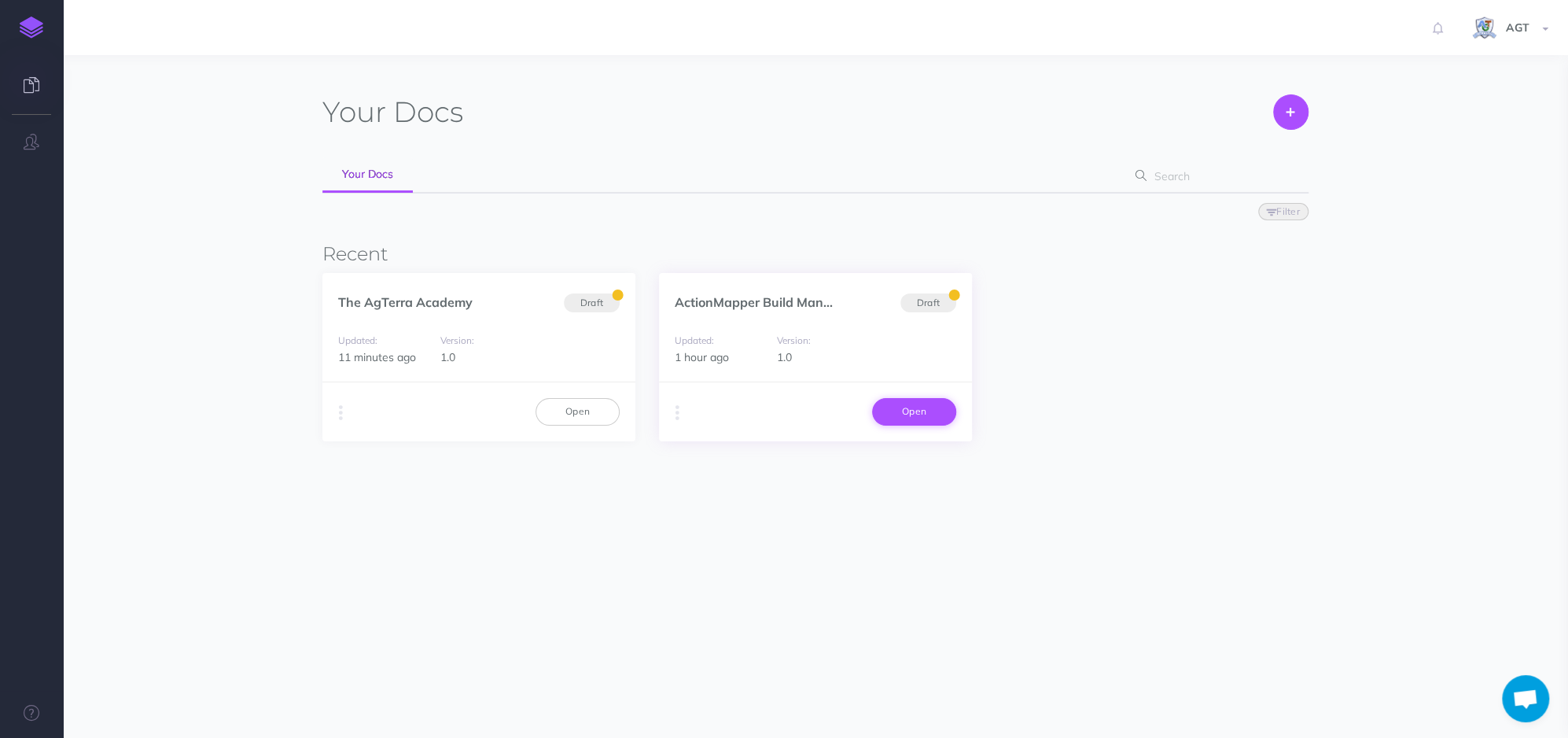
click at [921, 421] on link "Open" at bounding box center [913, 411] width 84 height 26
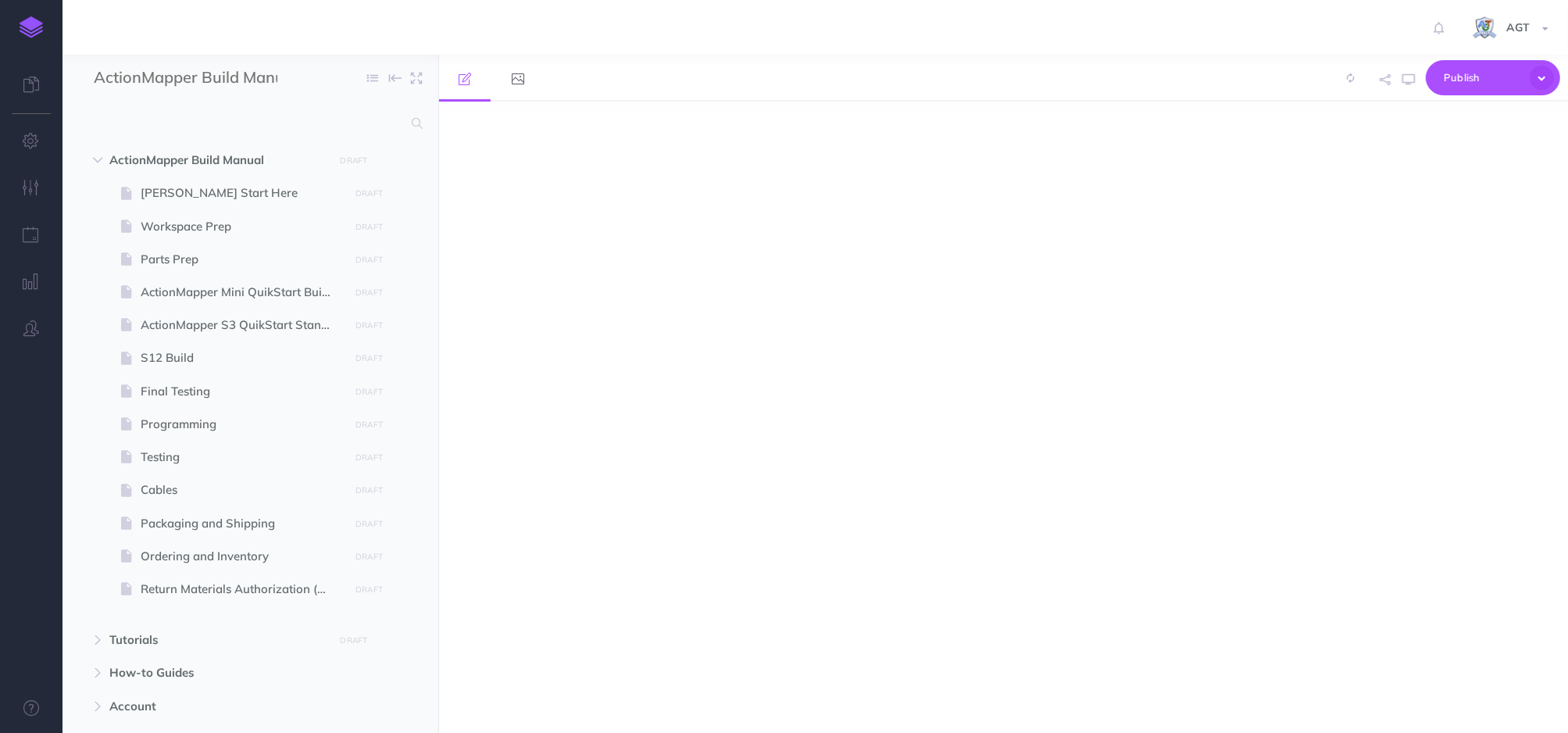
select select "null"
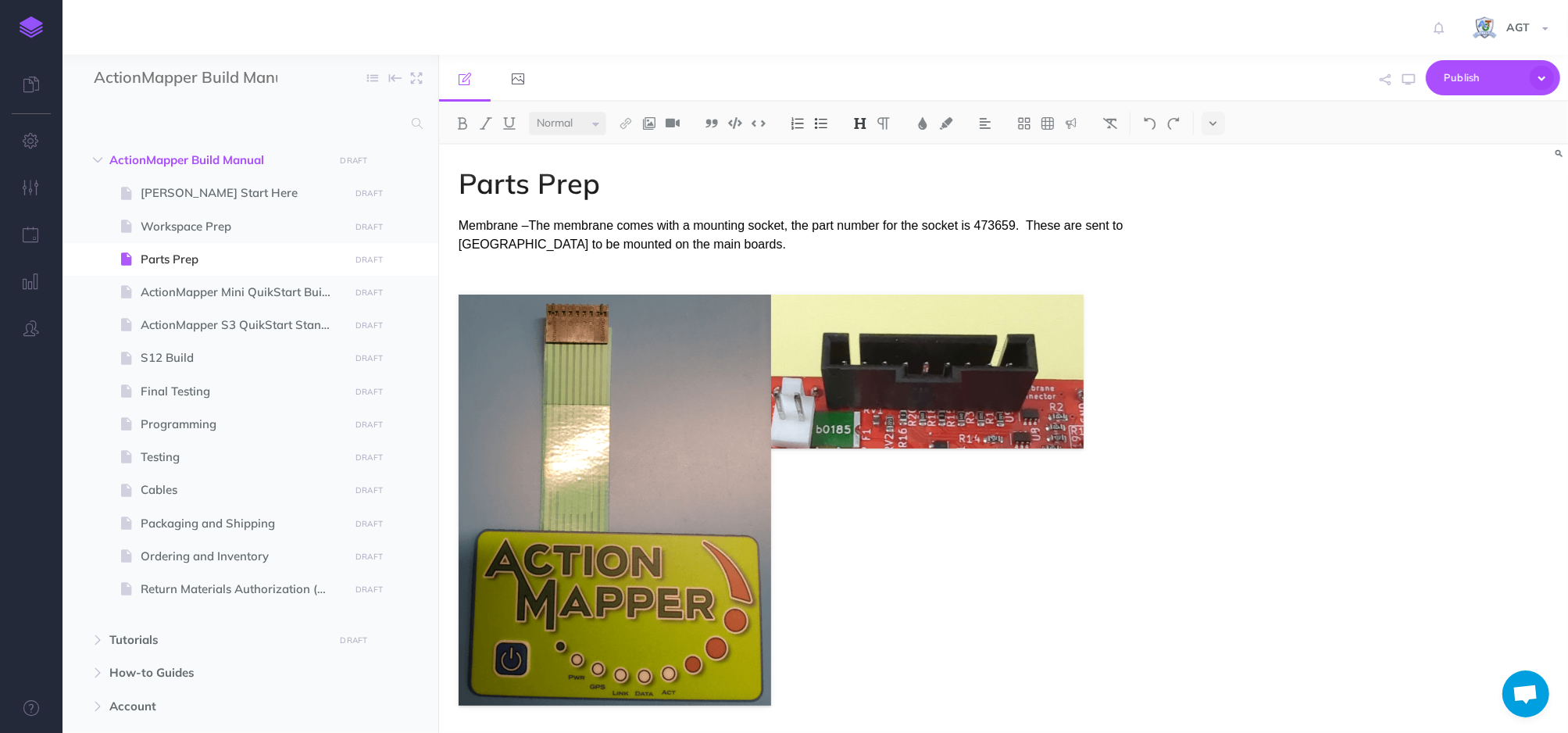
click at [34, 34] on img at bounding box center [31, 27] width 24 height 22
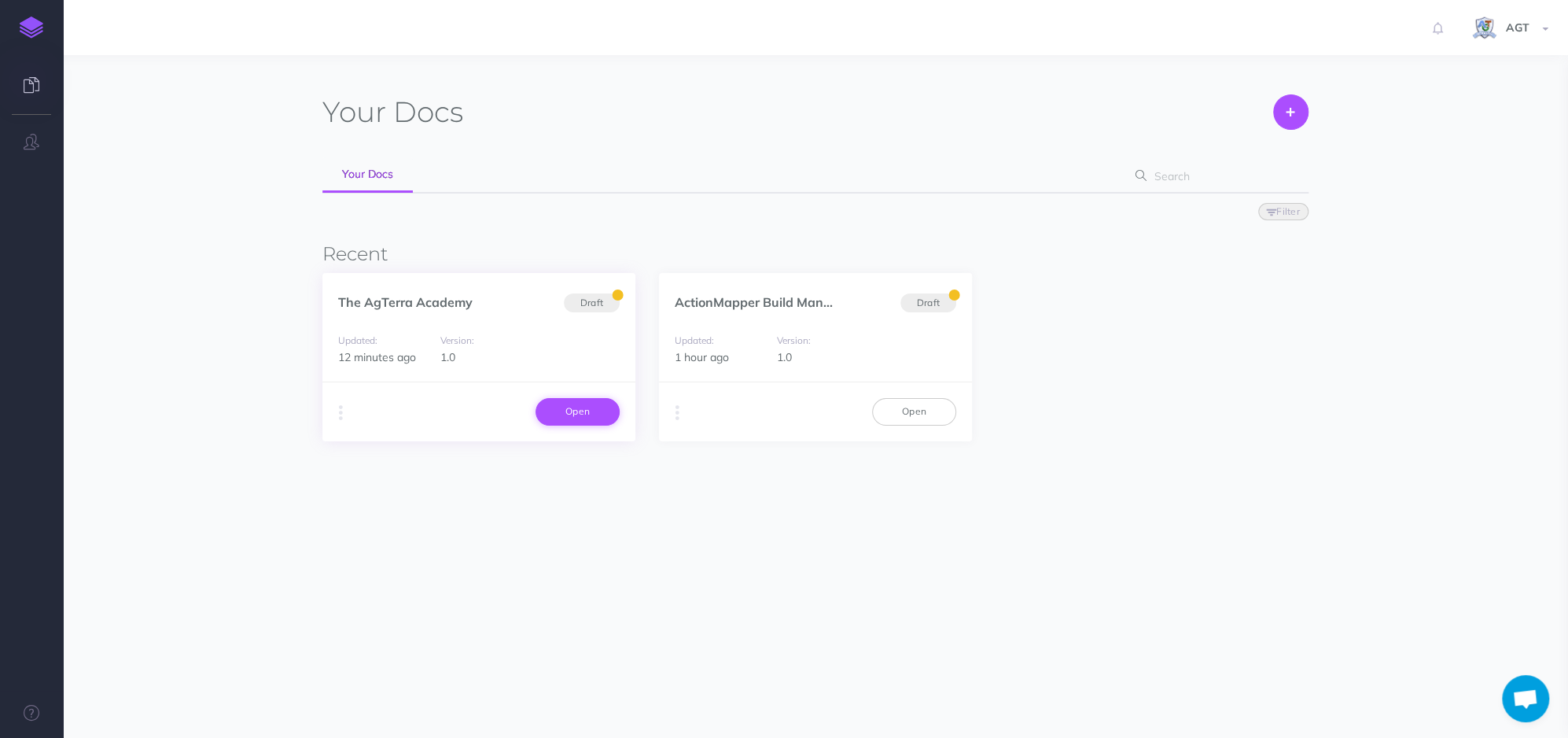
click at [598, 419] on link "Open" at bounding box center [576, 411] width 84 height 26
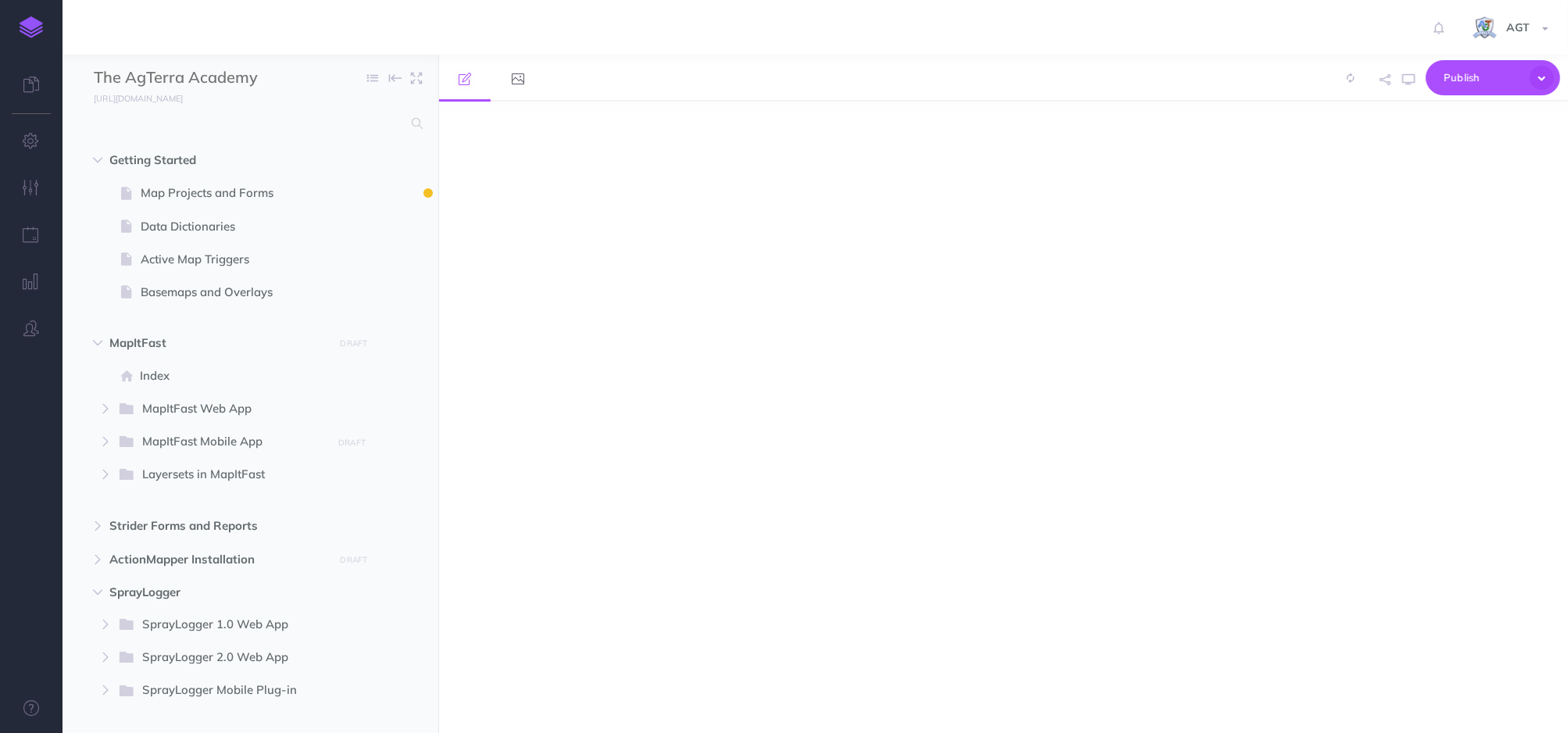
select select "null"
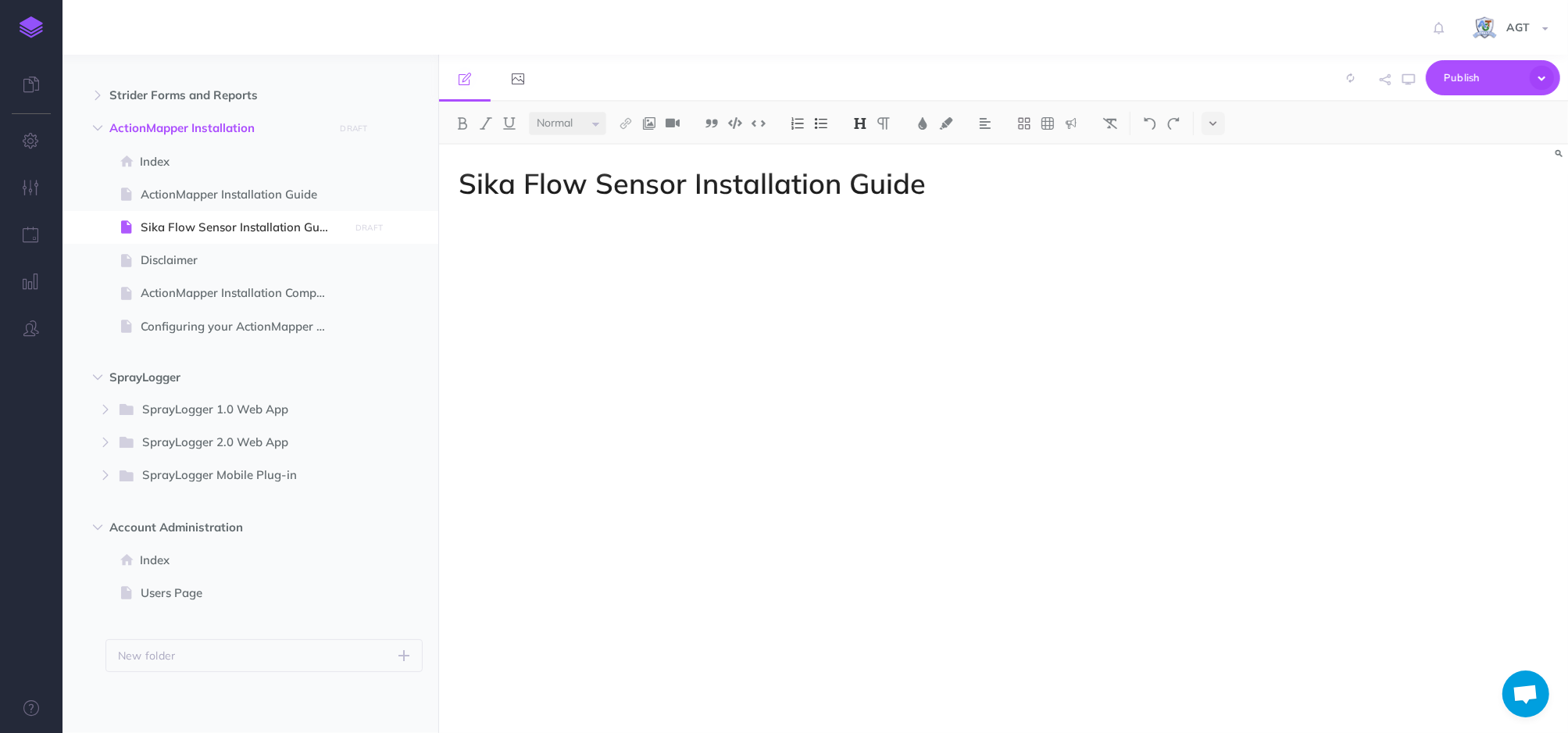
scroll to position [1618, 0]
click at [668, 343] on div "Sika Flow Sensor Installation Guide" at bounding box center [834, 431] width 791 height 573
click at [649, 127] on img at bounding box center [649, 123] width 14 height 12
click at [652, 173] on icon at bounding box center [648, 174] width 15 height 11
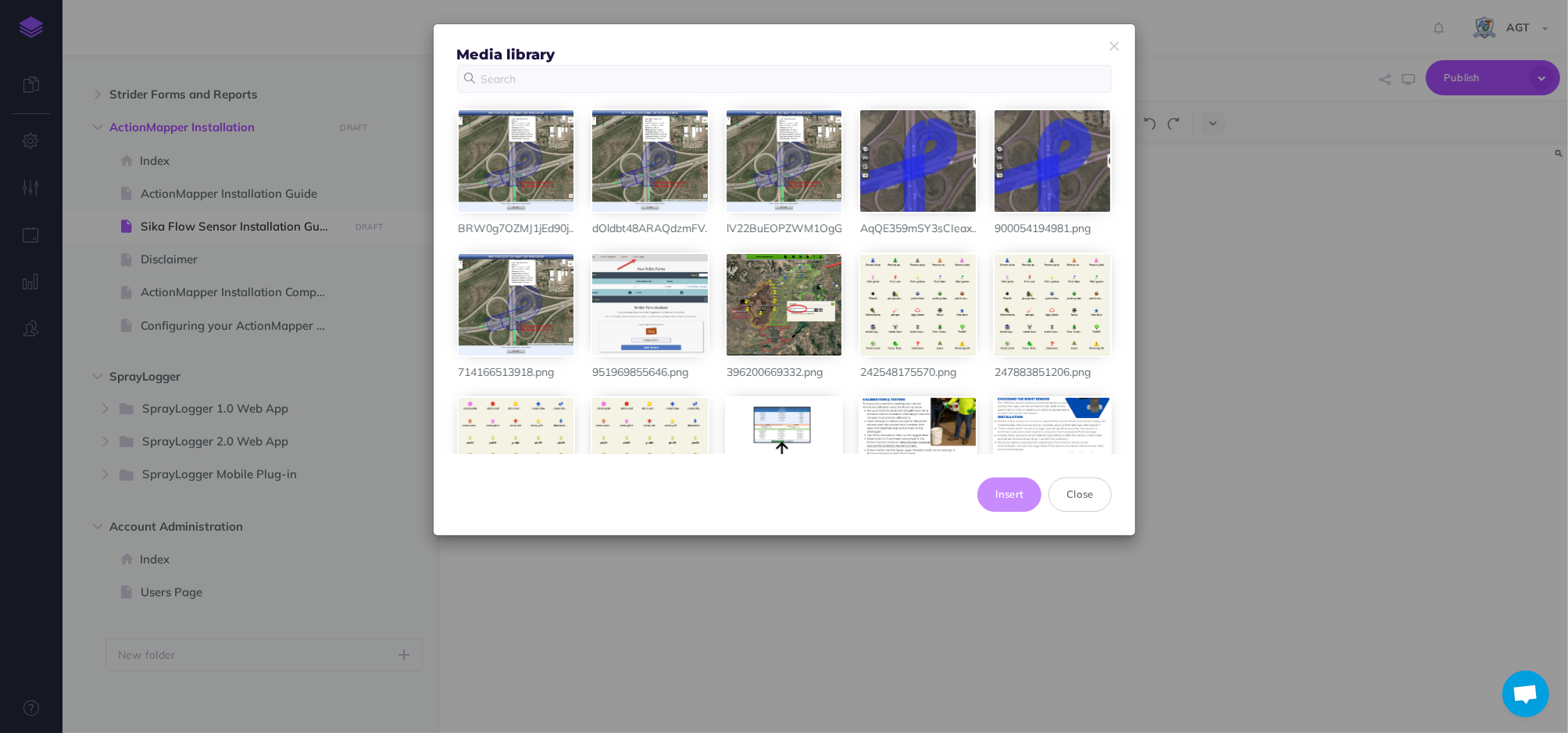
scroll to position [0, 0]
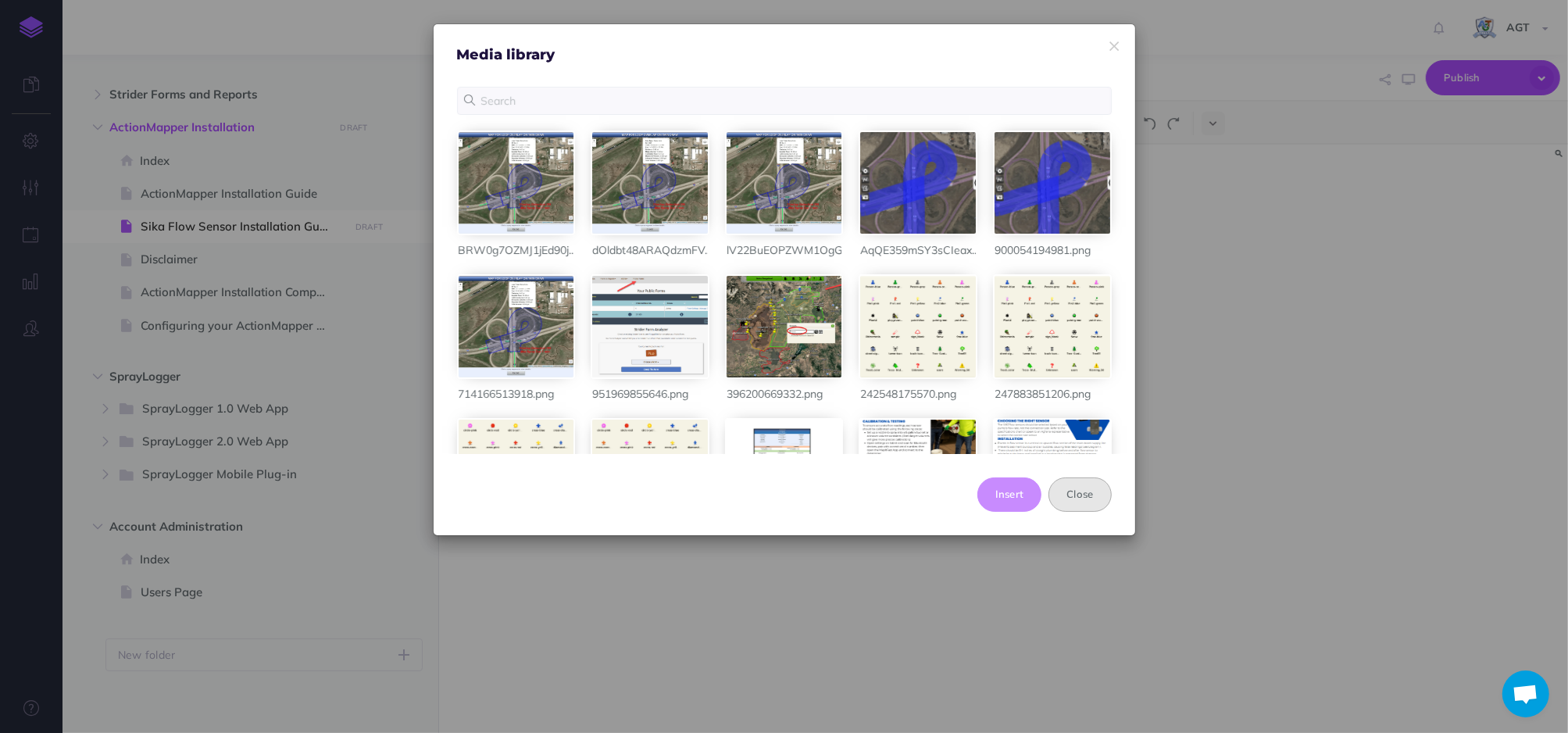
click at [1061, 490] on button "Close" at bounding box center [1079, 494] width 62 height 34
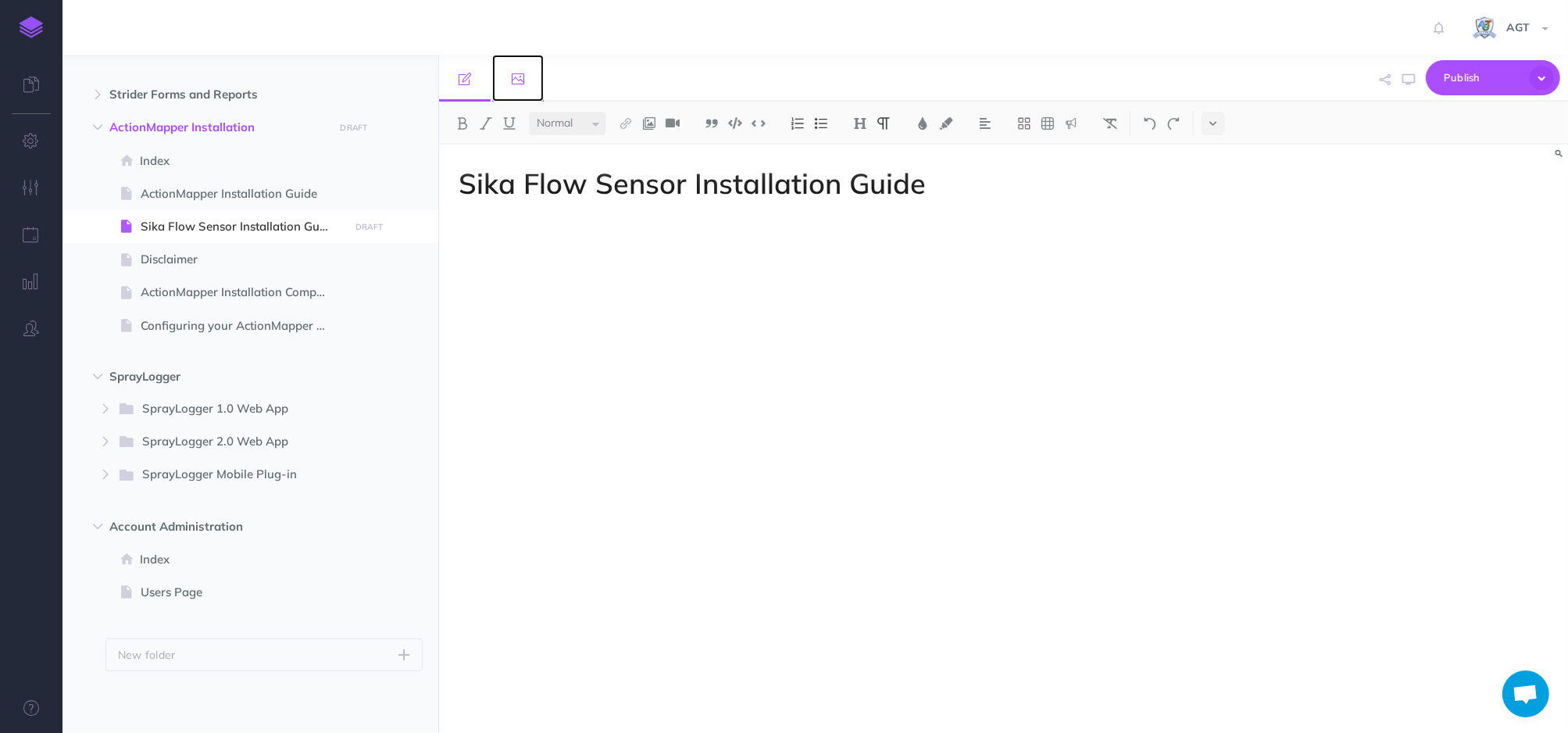
click at [523, 73] on icon at bounding box center [518, 79] width 12 height 12
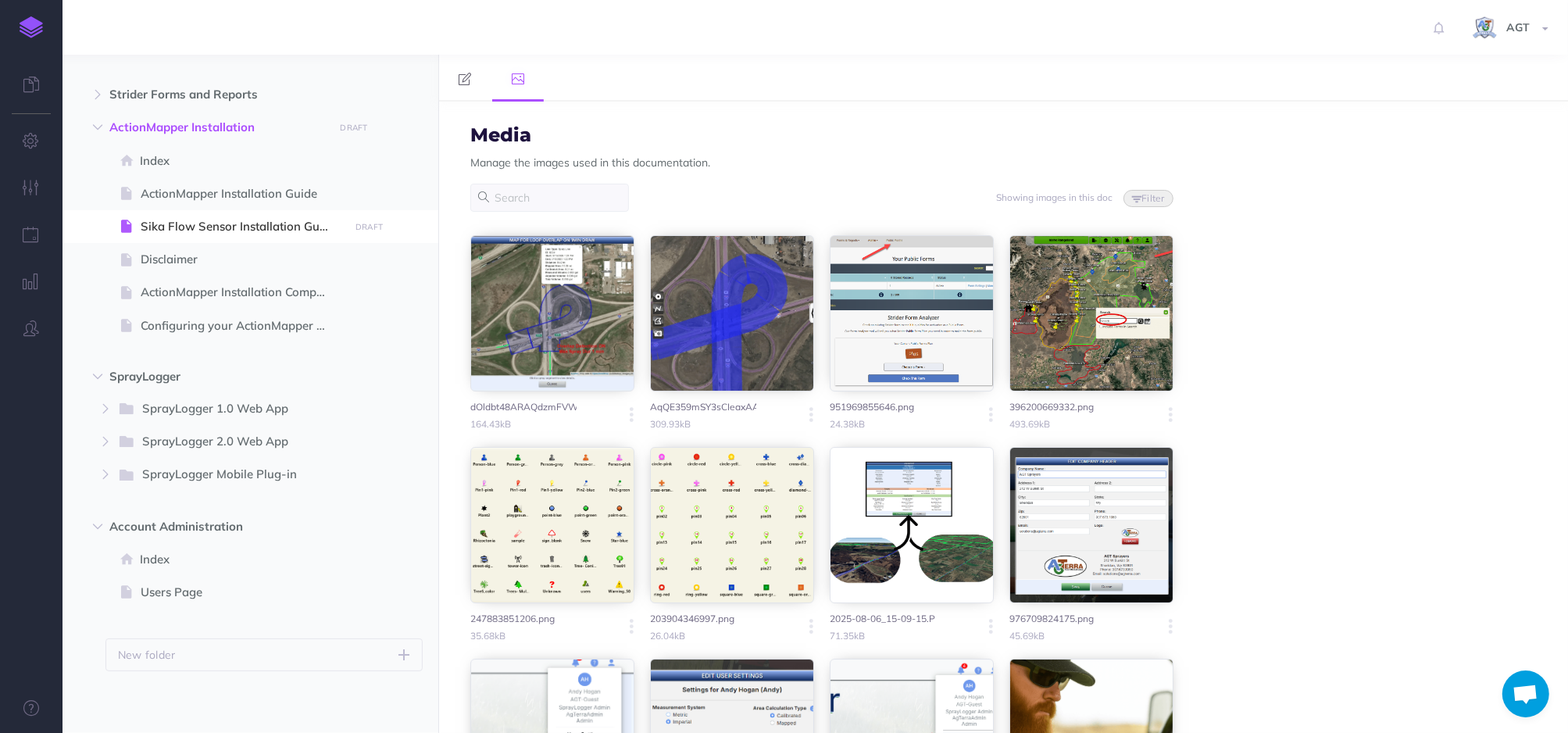
click at [925, 139] on div "Media Manage the images used in this documentation." at bounding box center [822, 154] width 703 height 59
click at [1134, 196] on button "Filter" at bounding box center [1148, 199] width 50 height 18
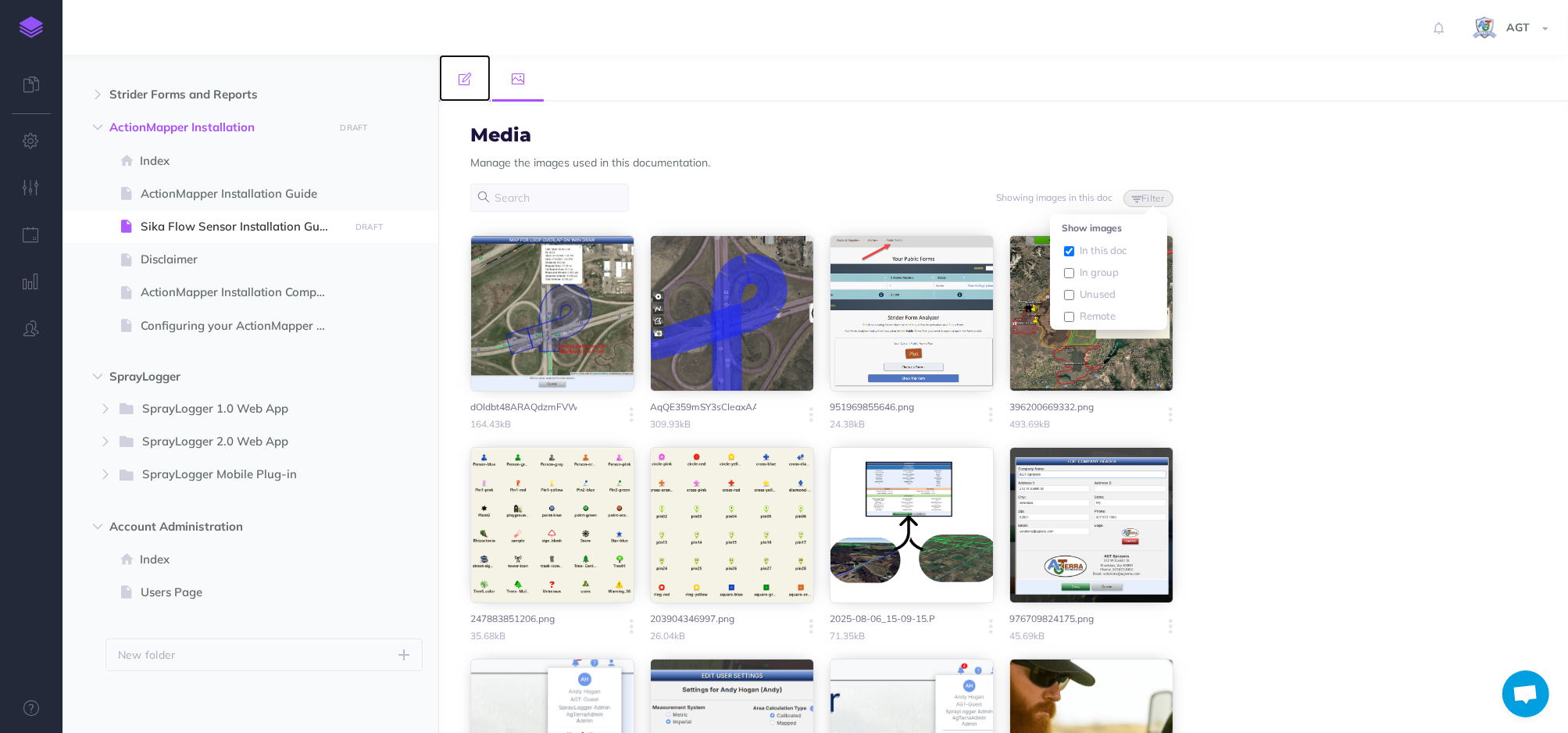
click at [459, 78] on icon at bounding box center [465, 79] width 12 height 12
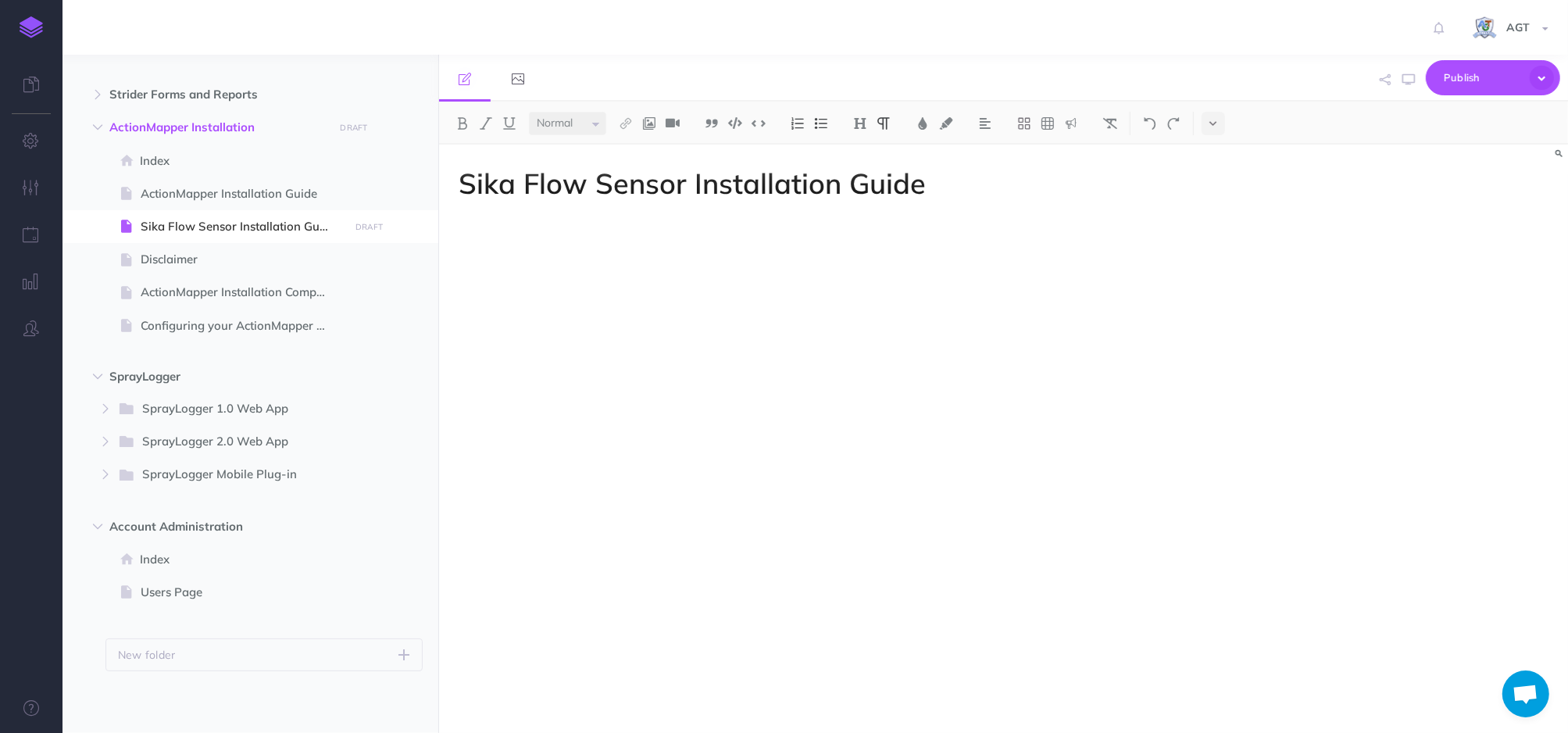
click at [540, 398] on div "Sika Flow Sensor Installation Guide" at bounding box center [834, 431] width 791 height 573
click at [653, 124] on img at bounding box center [649, 123] width 14 height 12
click at [576, 290] on div "Sika Flow Sensor Installation Guide" at bounding box center [834, 431] width 791 height 573
click at [513, 244] on p at bounding box center [835, 251] width 752 height 18
click at [584, 265] on div "Sika Flow Sensor Installation Guide Test" at bounding box center [834, 431] width 791 height 573
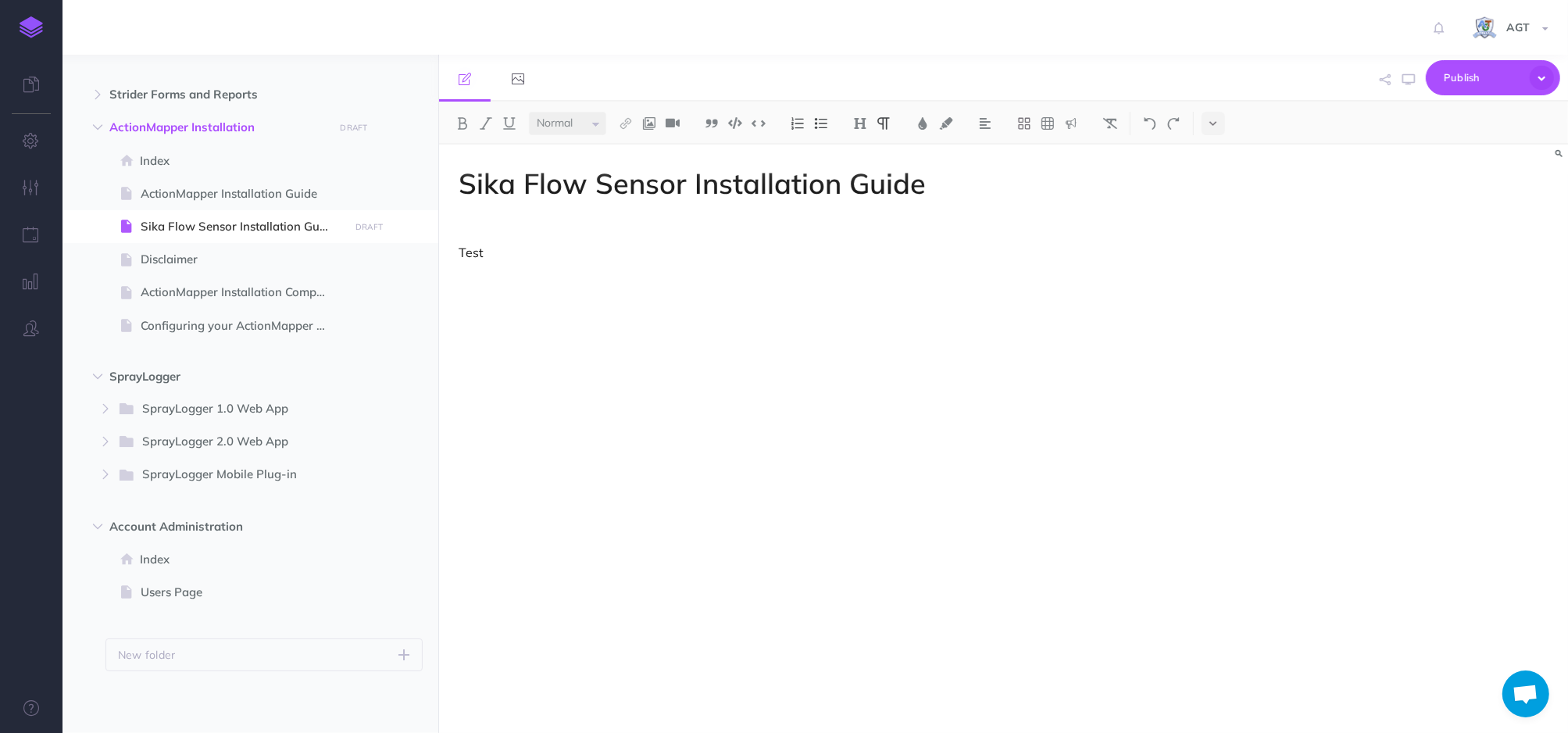
drag, startPoint x: 507, startPoint y: 257, endPoint x: 452, endPoint y: 257, distance: 55.0
click at [452, 257] on div "Sika Flow Sensor Installation Guide Test" at bounding box center [834, 431] width 791 height 573
click at [624, 230] on p at bounding box center [835, 225] width 752 height 18
click at [589, 250] on p "Test" at bounding box center [835, 251] width 752 height 18
click at [521, 76] on icon at bounding box center [518, 79] width 12 height 12
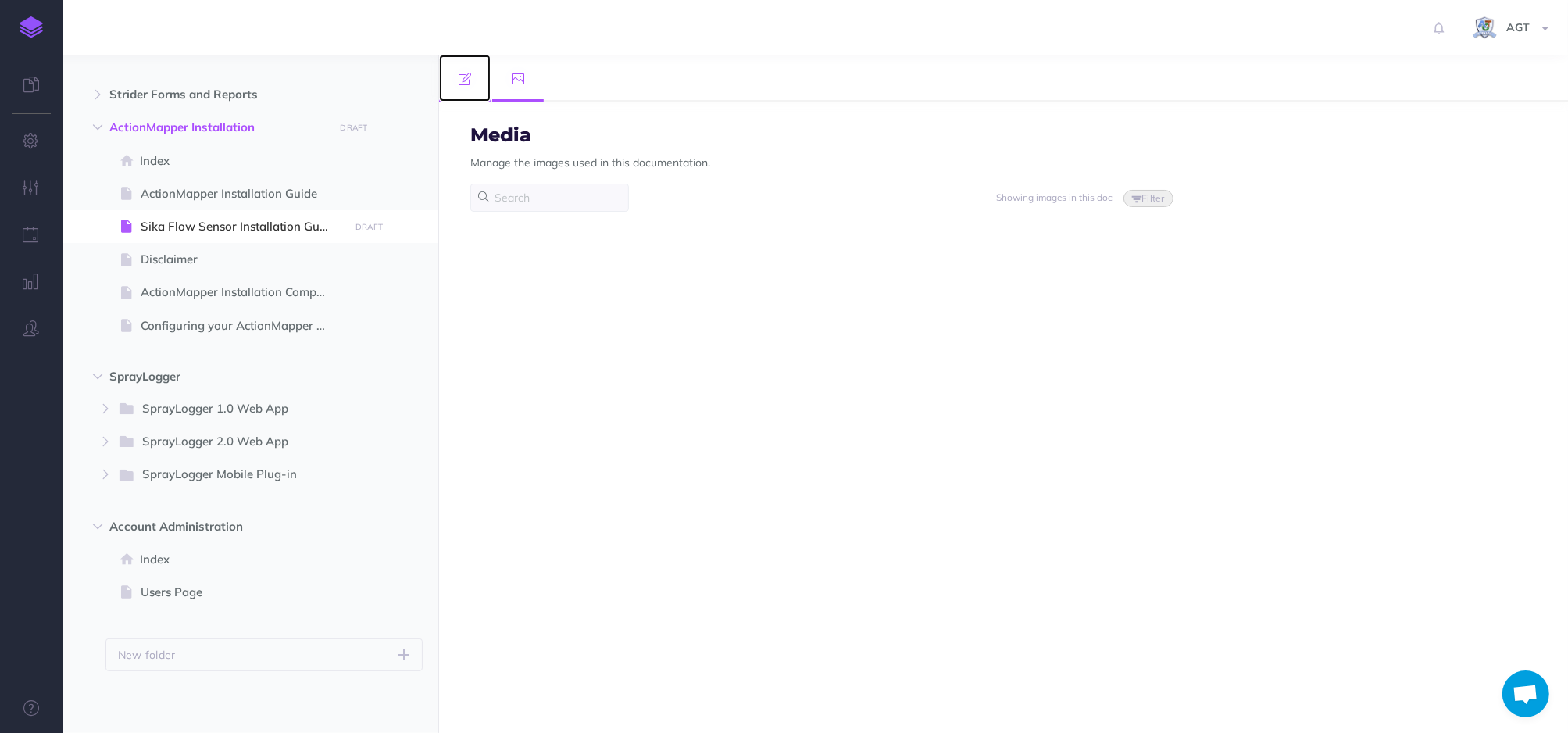
click at [459, 88] on link at bounding box center [464, 78] width 52 height 47
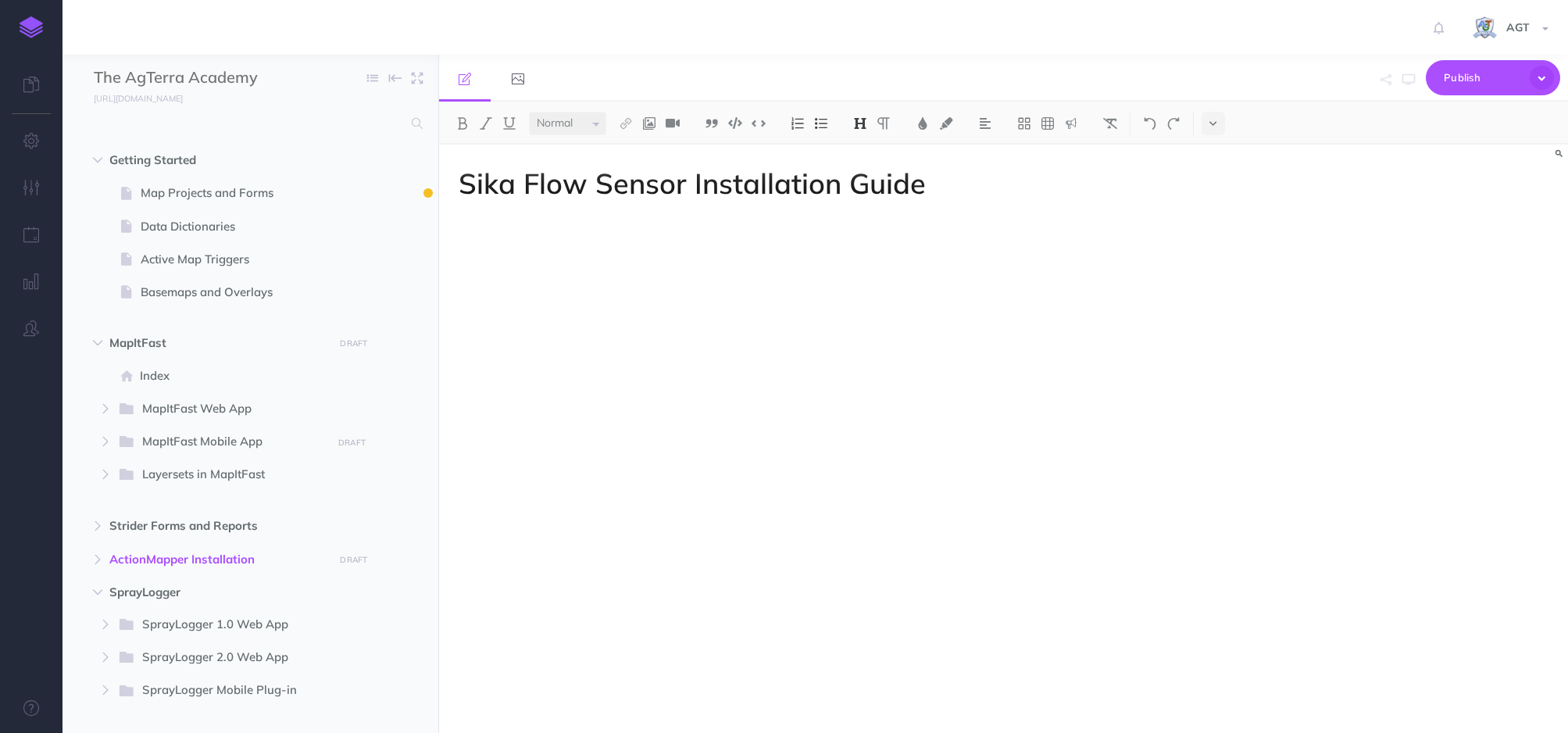
select select "null"
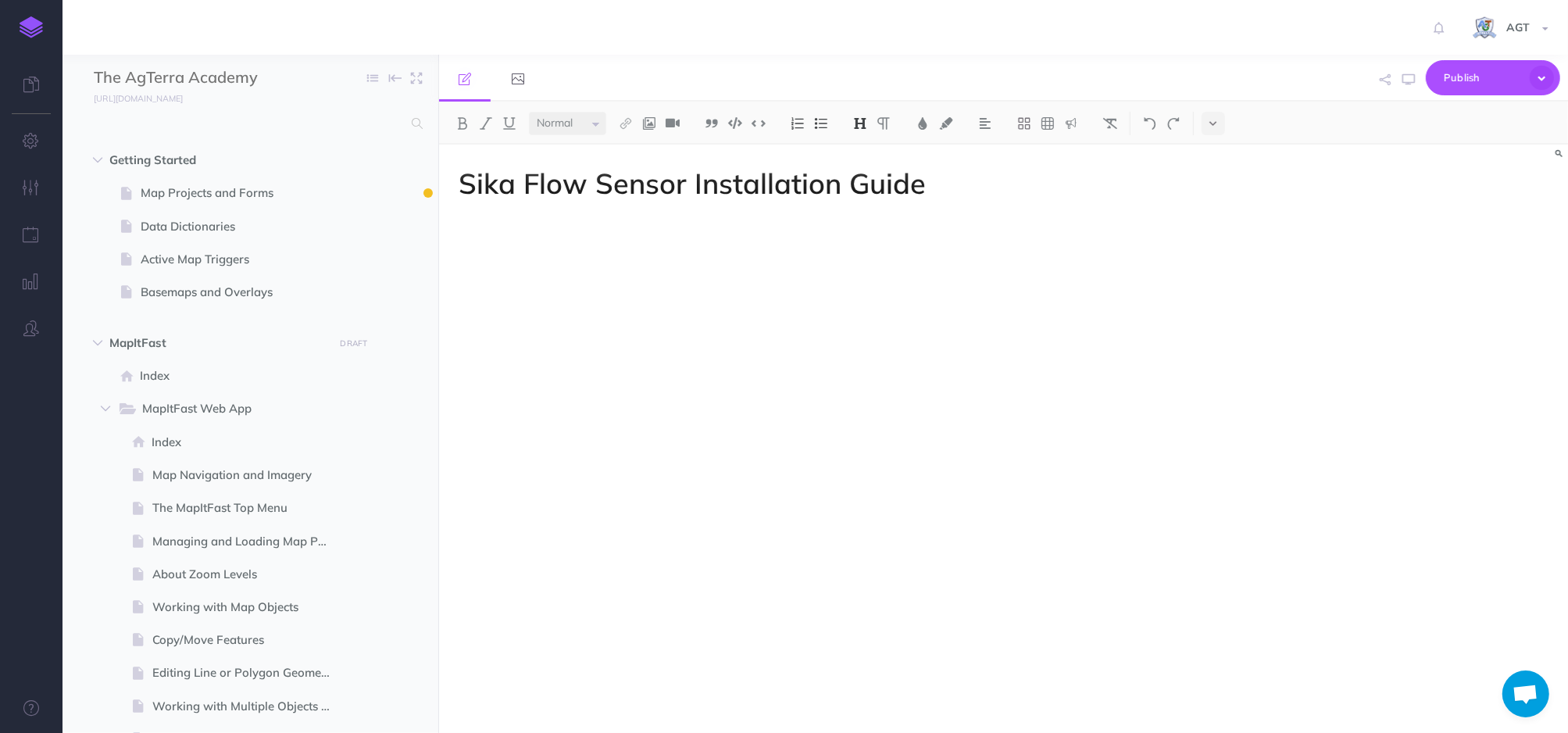
click at [701, 384] on div "Sika Flow Sensor Installation Guide" at bounding box center [834, 431] width 791 height 573
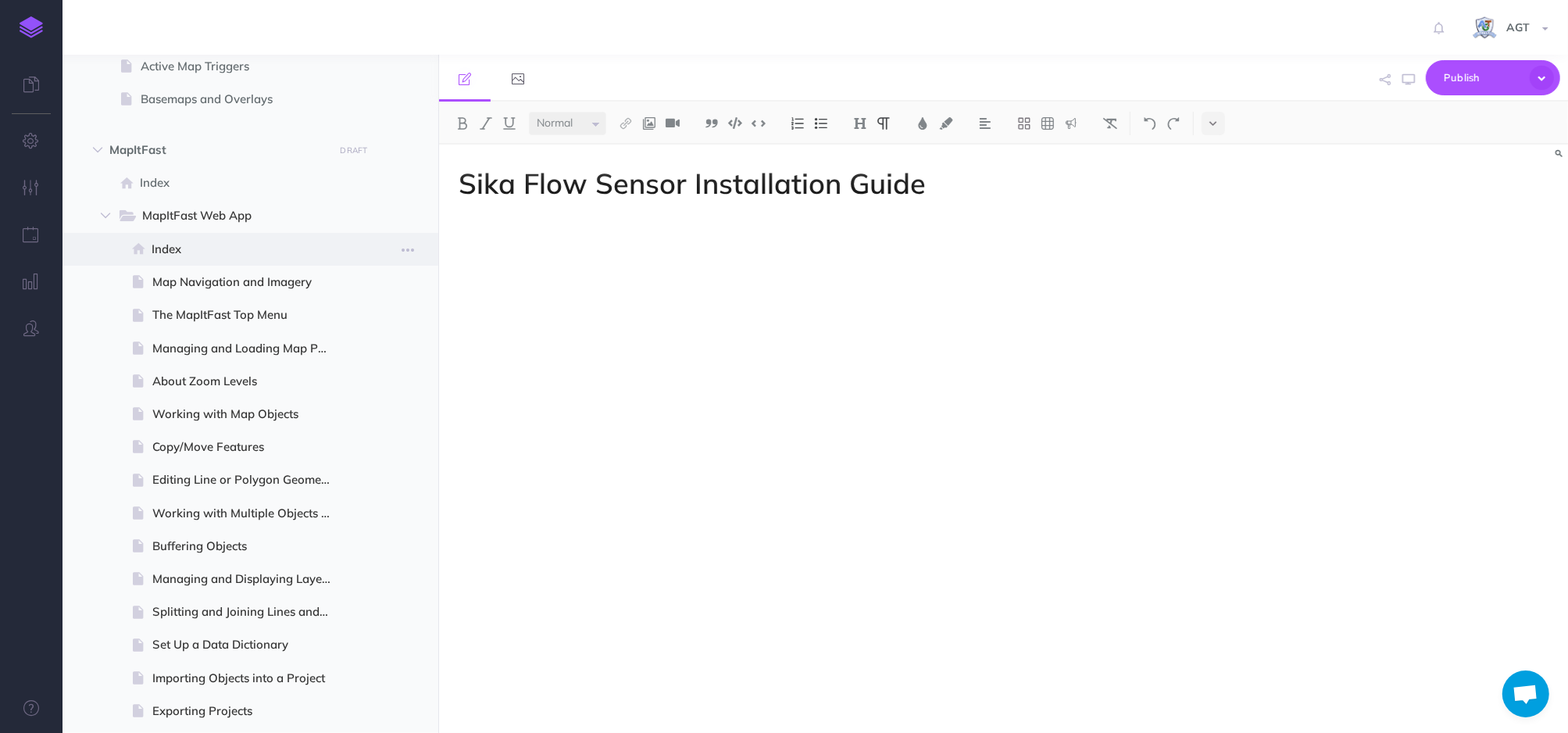
scroll to position [213, 0]
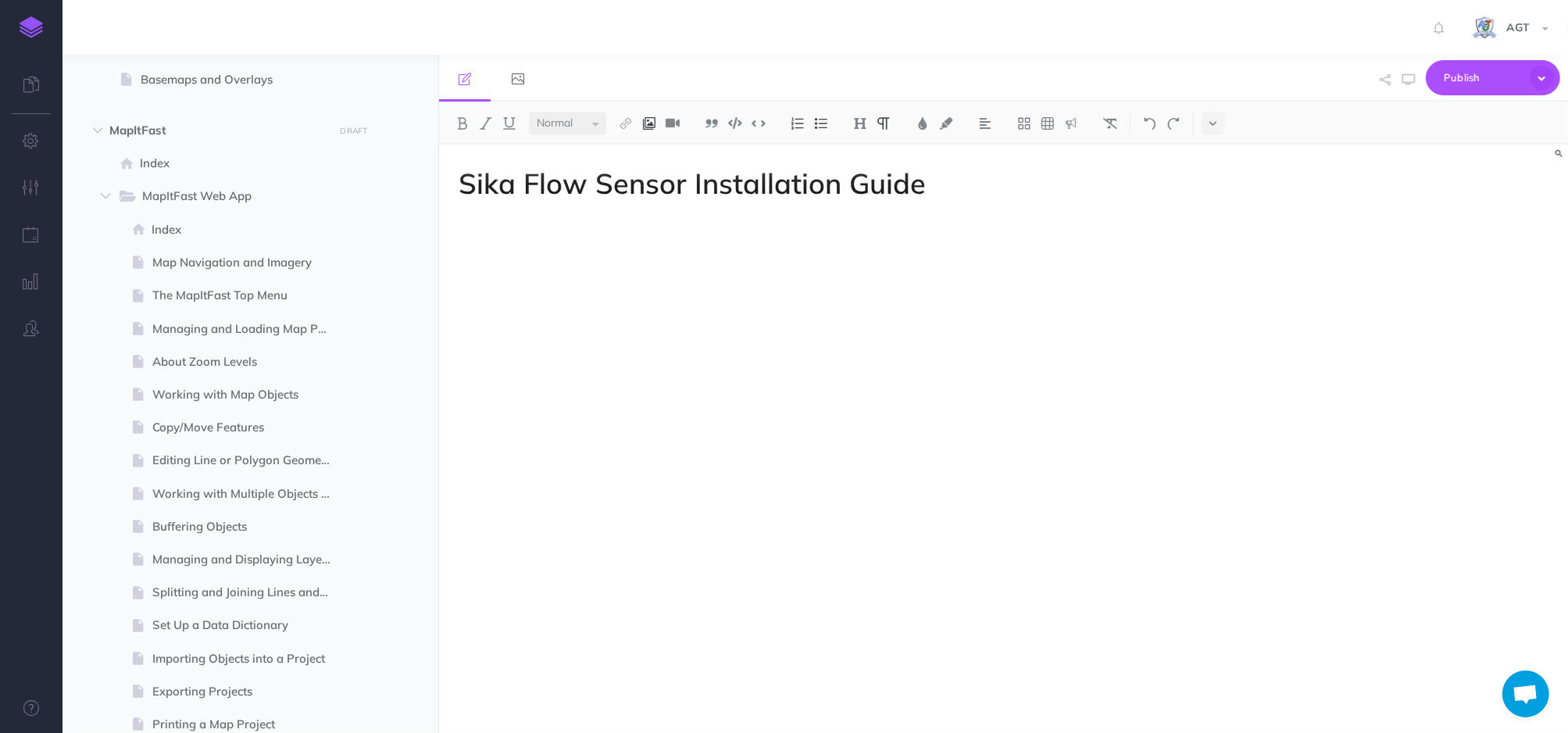
click at [654, 116] on button at bounding box center [649, 123] width 24 height 24
click at [650, 146] on icon at bounding box center [649, 151] width 12 height 11
click at [1086, 424] on div "Sika Flow Sensor Installation Guide" at bounding box center [834, 431] width 791 height 573
click at [654, 122] on img at bounding box center [649, 123] width 14 height 12
click at [655, 148] on icon at bounding box center [649, 151] width 12 height 11
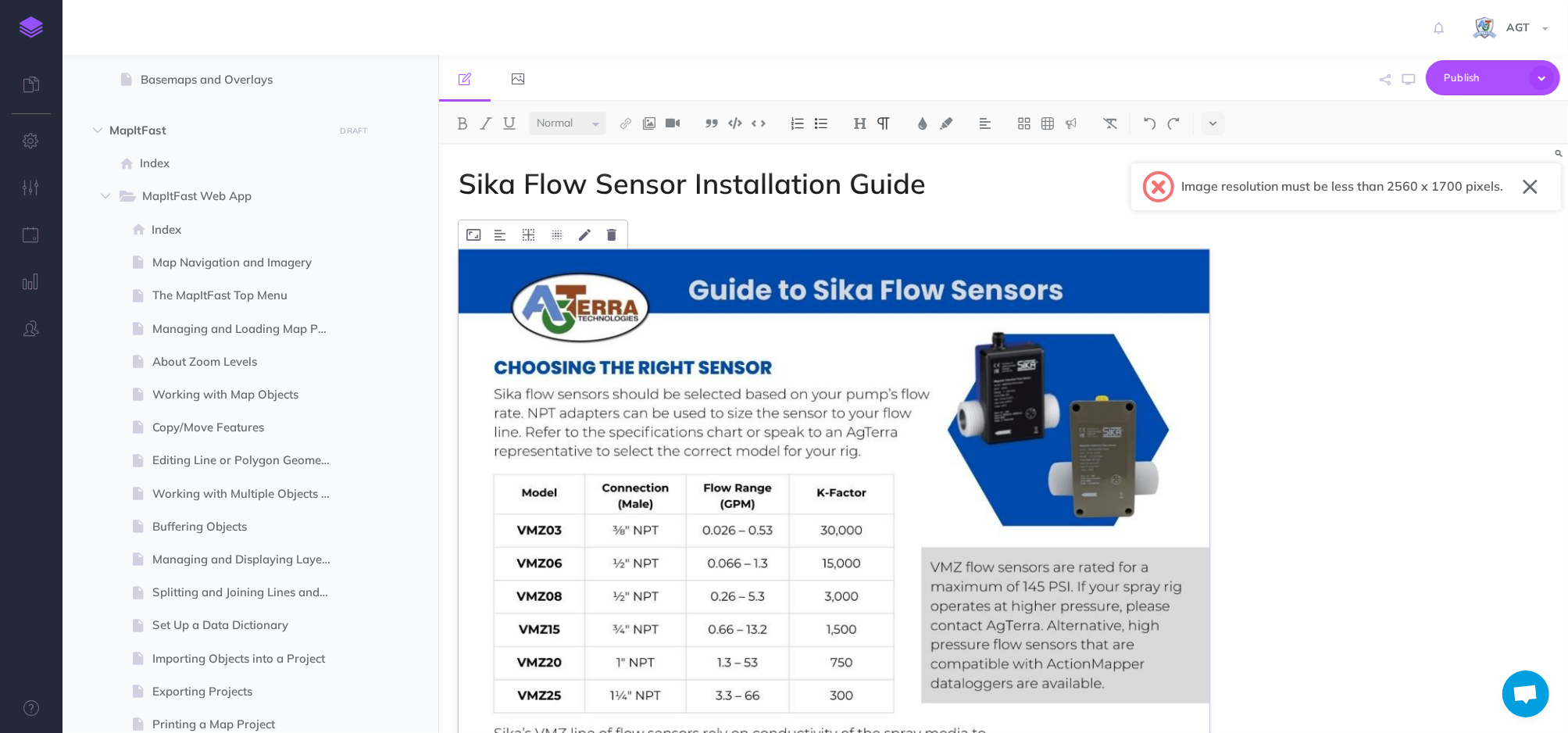
click at [545, 449] on img at bounding box center [835, 736] width 752 height 972
click at [1327, 414] on div "Sika Flow Sensor Installation Guide" at bounding box center [1003, 439] width 1129 height 589
click at [1311, 404] on div "Sika Flow Sensor Installation Guide" at bounding box center [1003, 439] width 1129 height 589
click at [1528, 182] on button "button" at bounding box center [1530, 187] width 15 height 25
click at [1480, 81] on span "Publish" at bounding box center [1482, 78] width 78 height 25
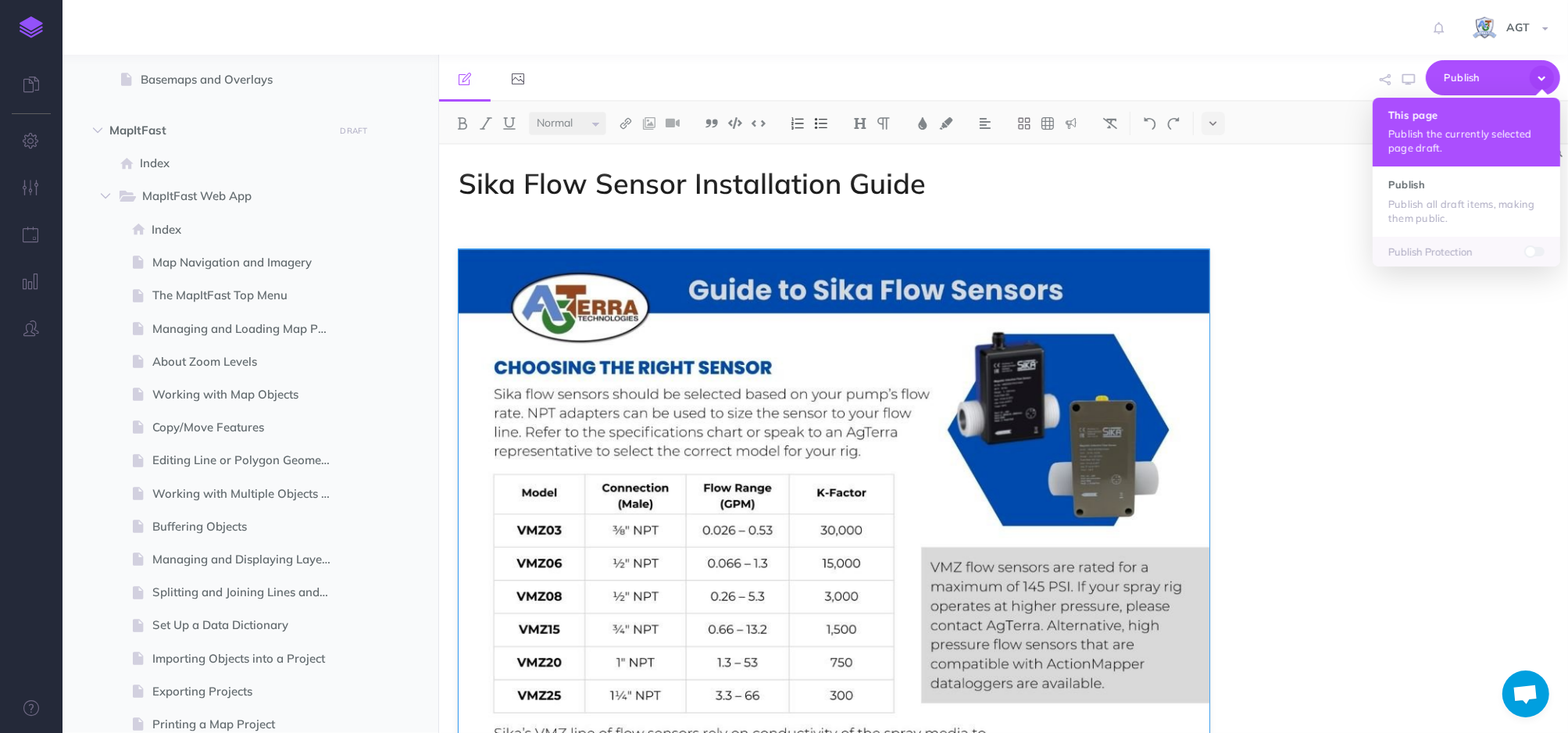
click at [1452, 131] on p "Publish the currently selected page draft." at bounding box center [1466, 141] width 156 height 28
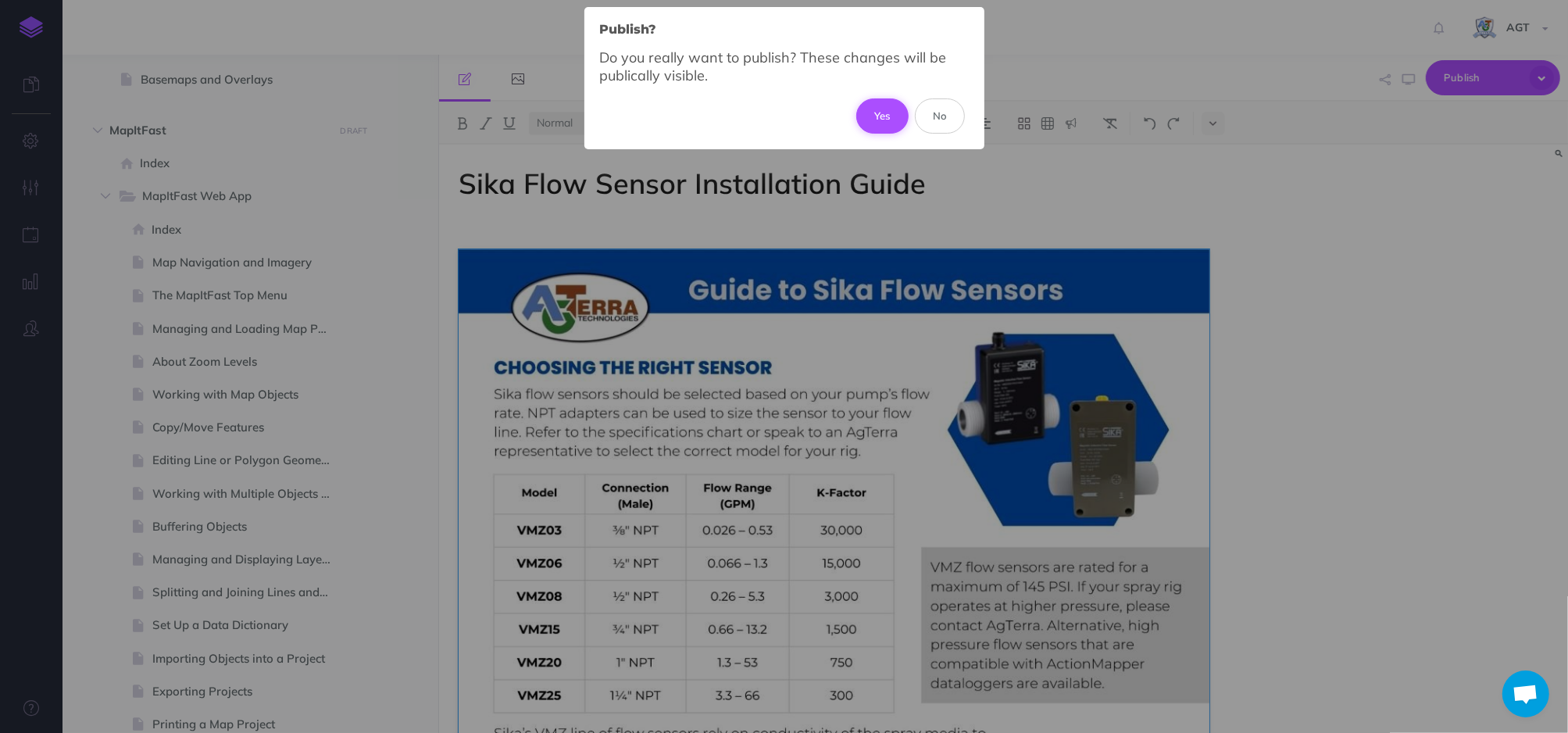
click at [898, 123] on button "Yes" at bounding box center [883, 115] width 53 height 34
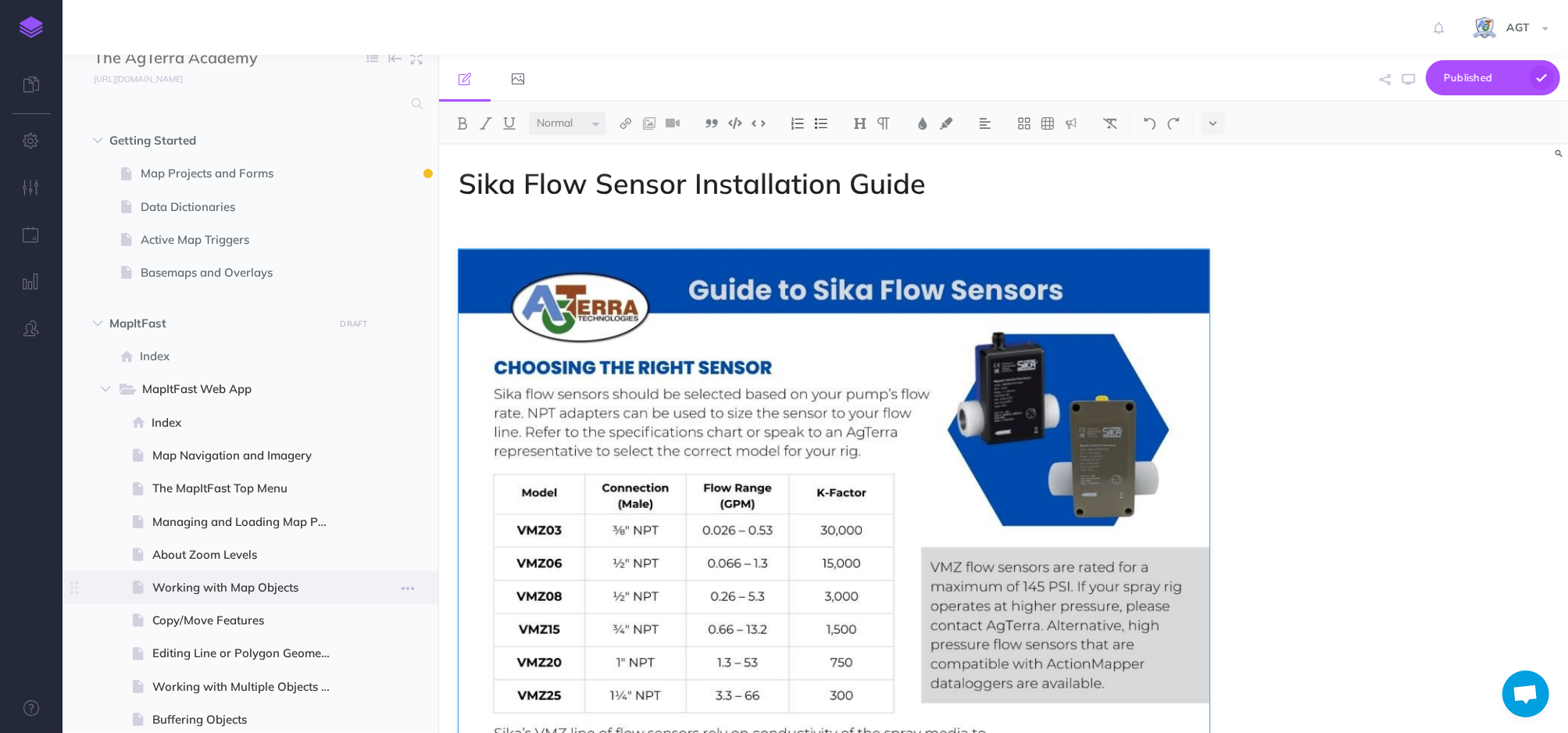
scroll to position [0, 0]
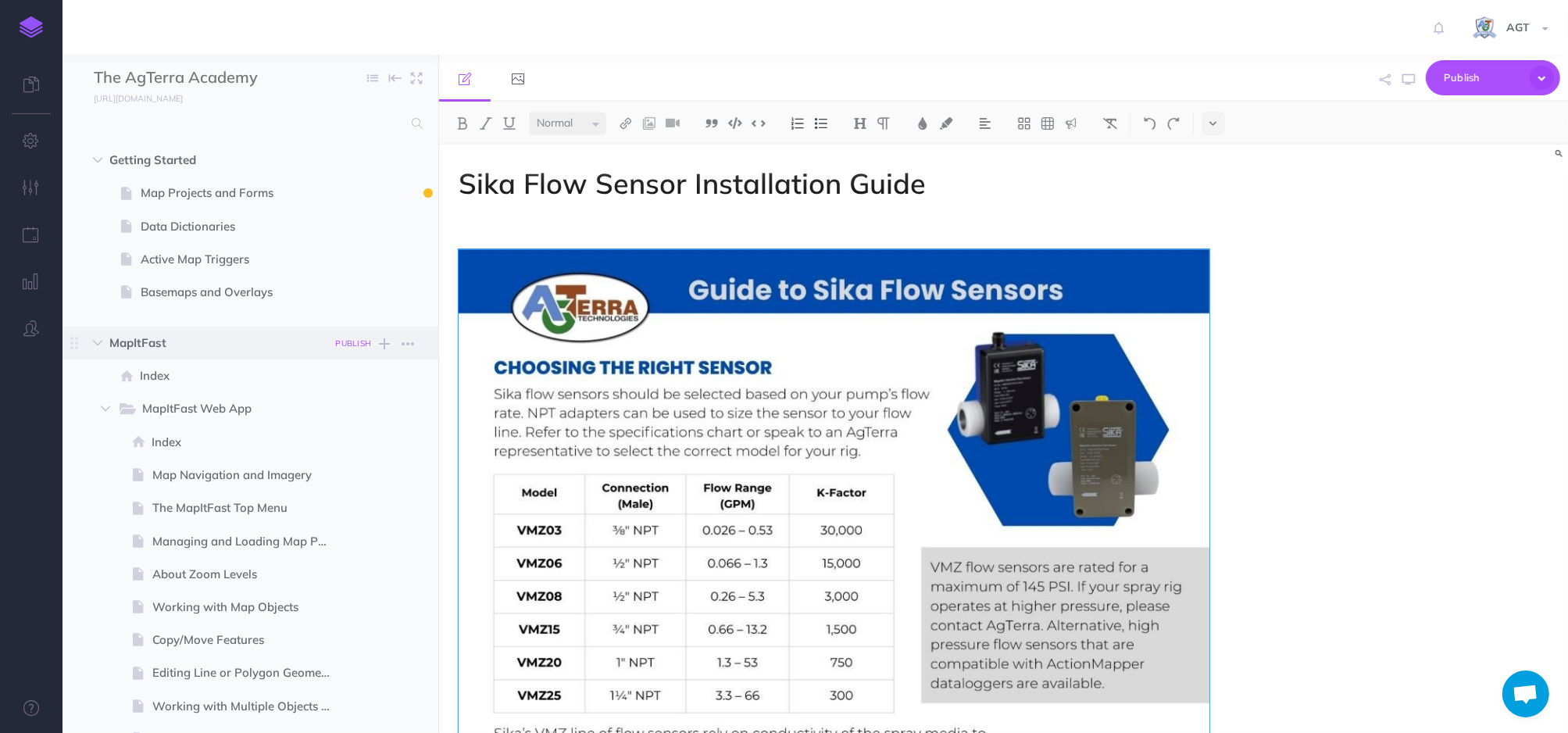
click at [347, 350] on button "PUBLISH" at bounding box center [354, 343] width 44 height 18
click at [345, 484] on button "Publish" at bounding box center [340, 476] width 51 height 26
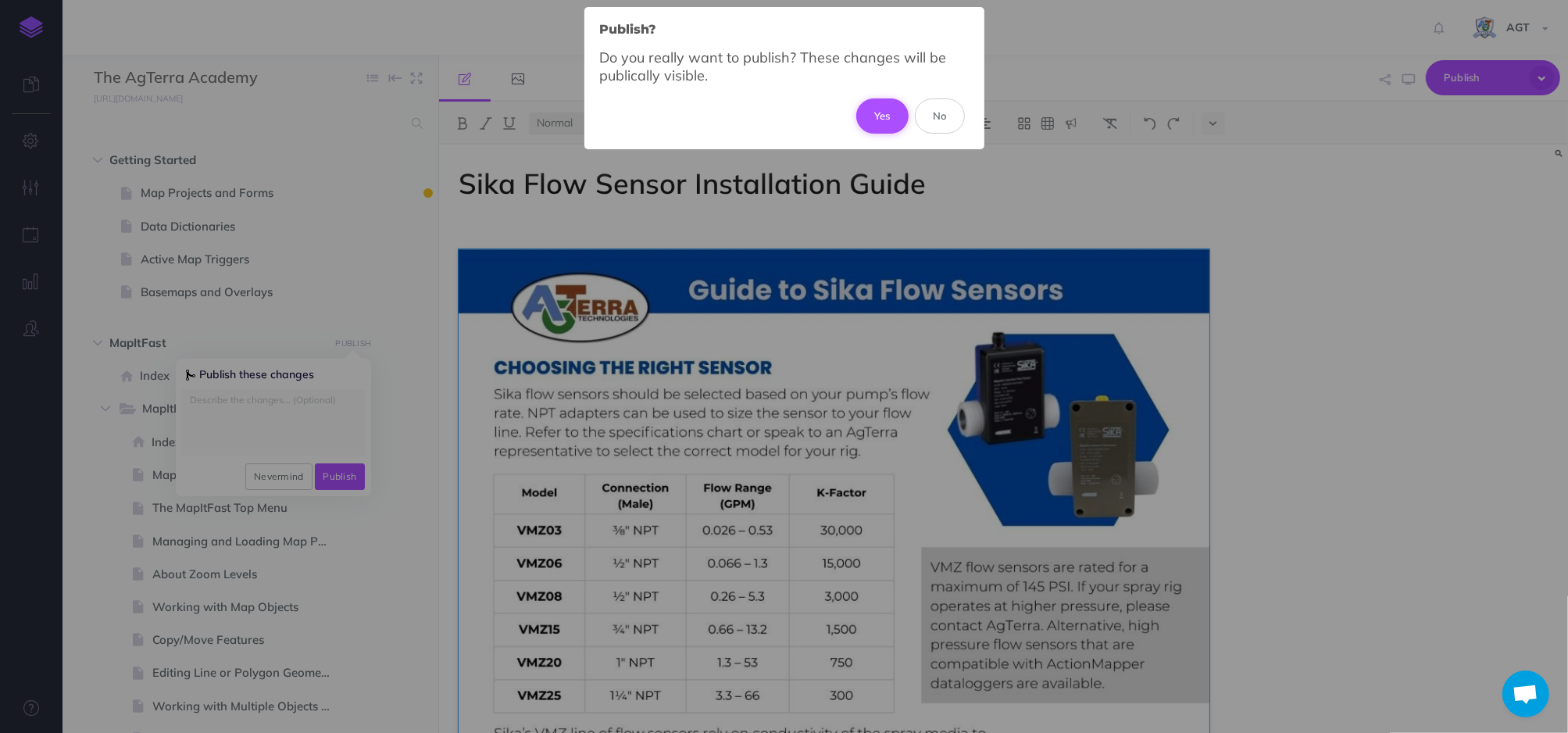
click at [882, 129] on button "Yes" at bounding box center [883, 115] width 53 height 34
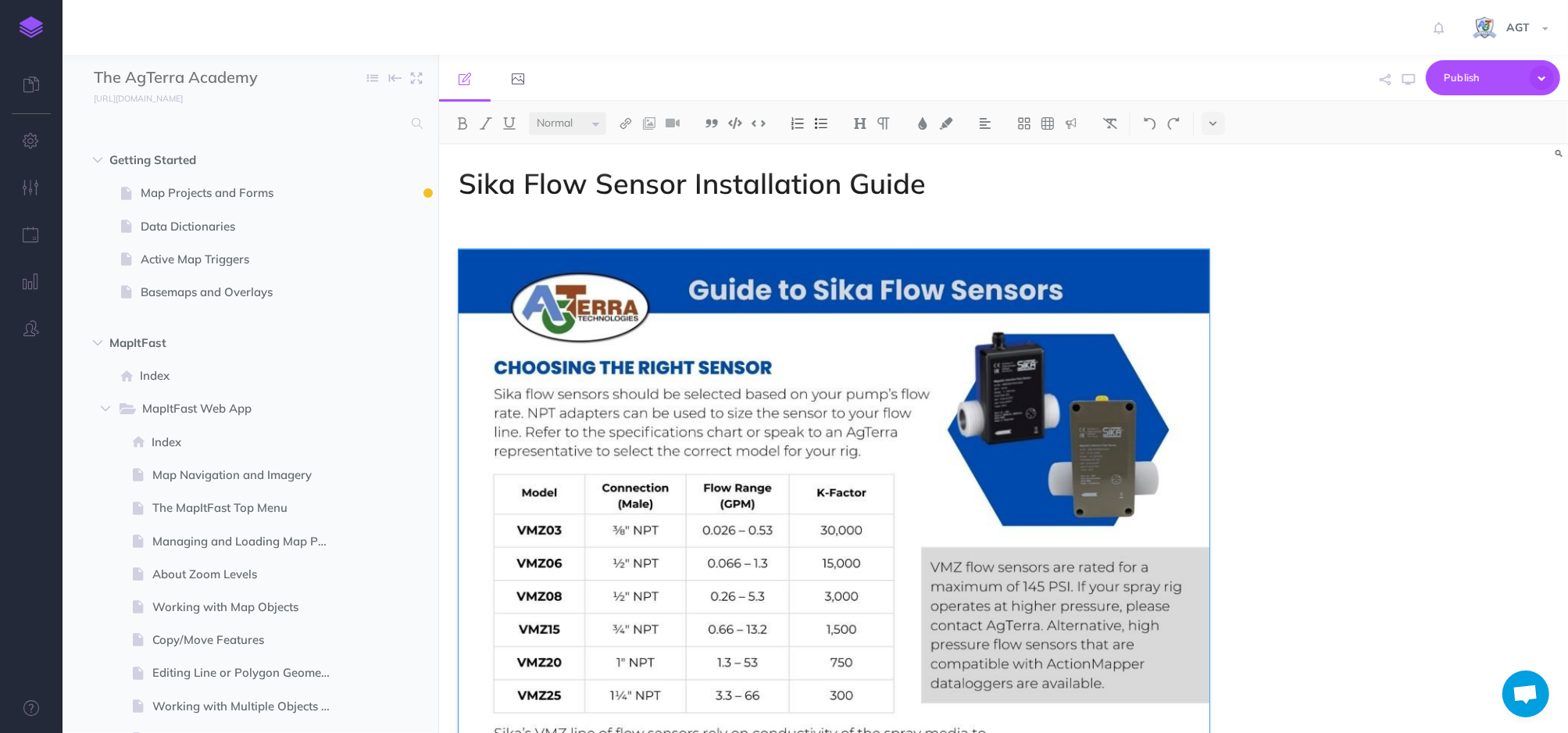
click at [741, 222] on p at bounding box center [835, 225] width 752 height 18
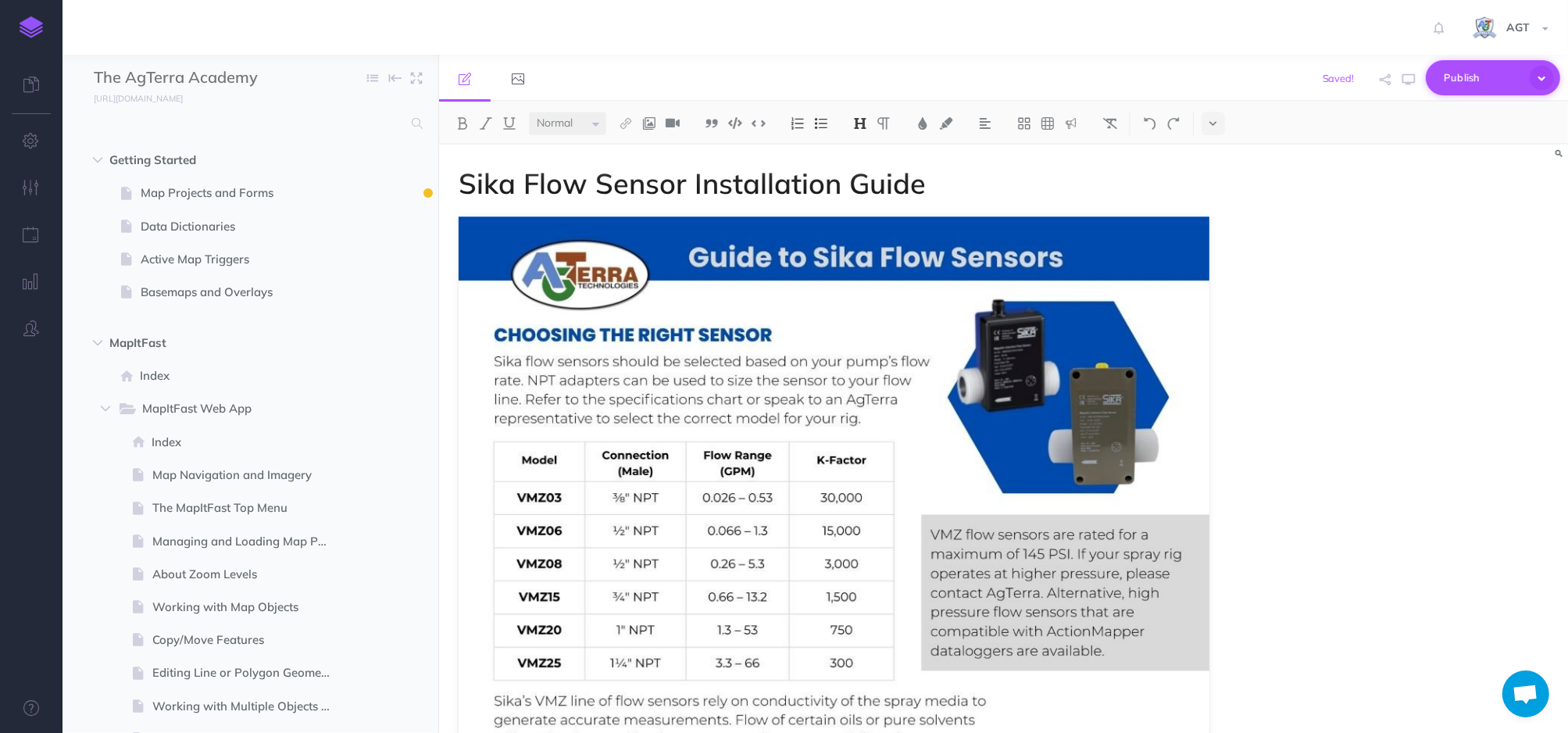
click at [1446, 85] on span "Publish" at bounding box center [1482, 78] width 78 height 25
click at [1359, 374] on div "Sika Flow Sensor Installation Guide" at bounding box center [1003, 439] width 1129 height 589
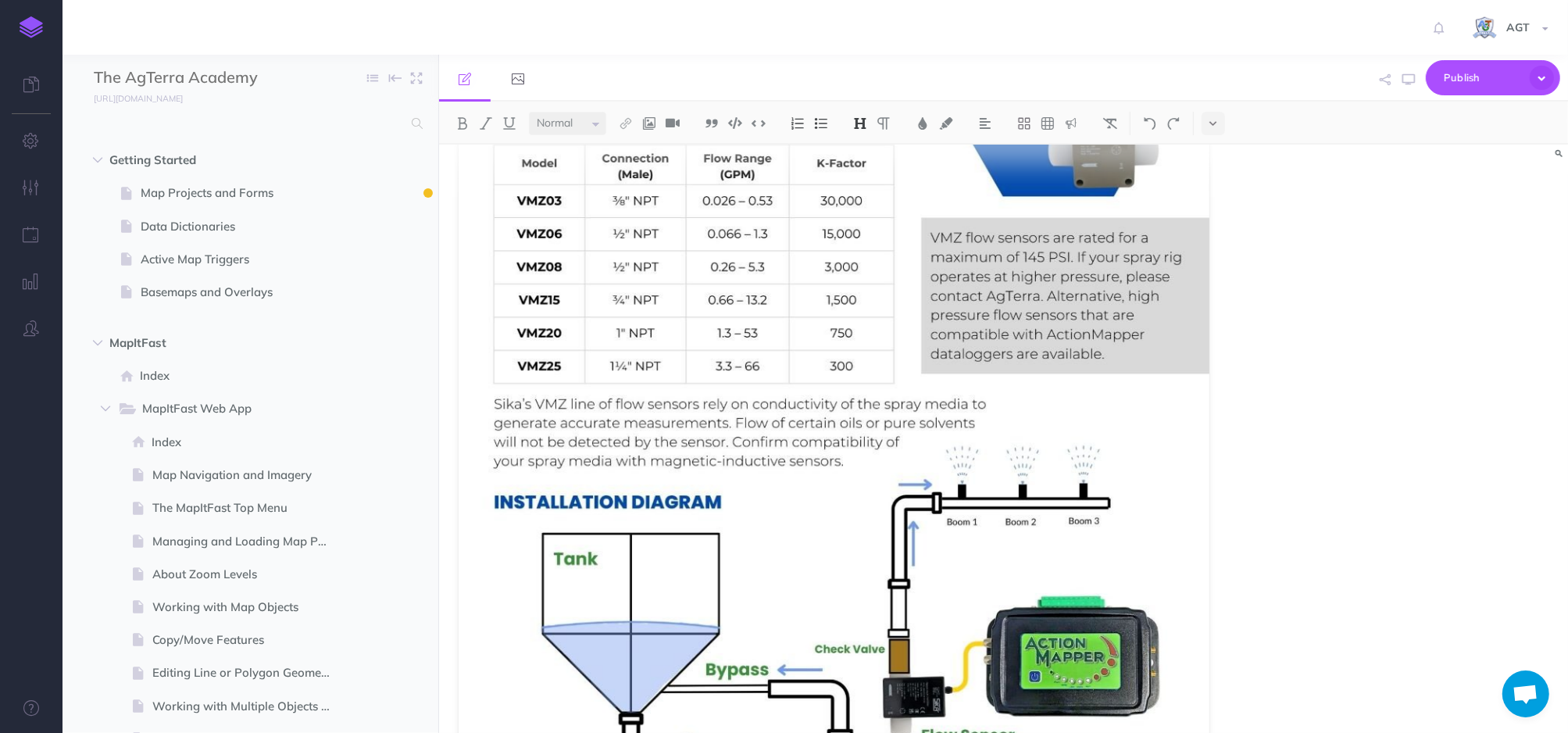
scroll to position [537, 0]
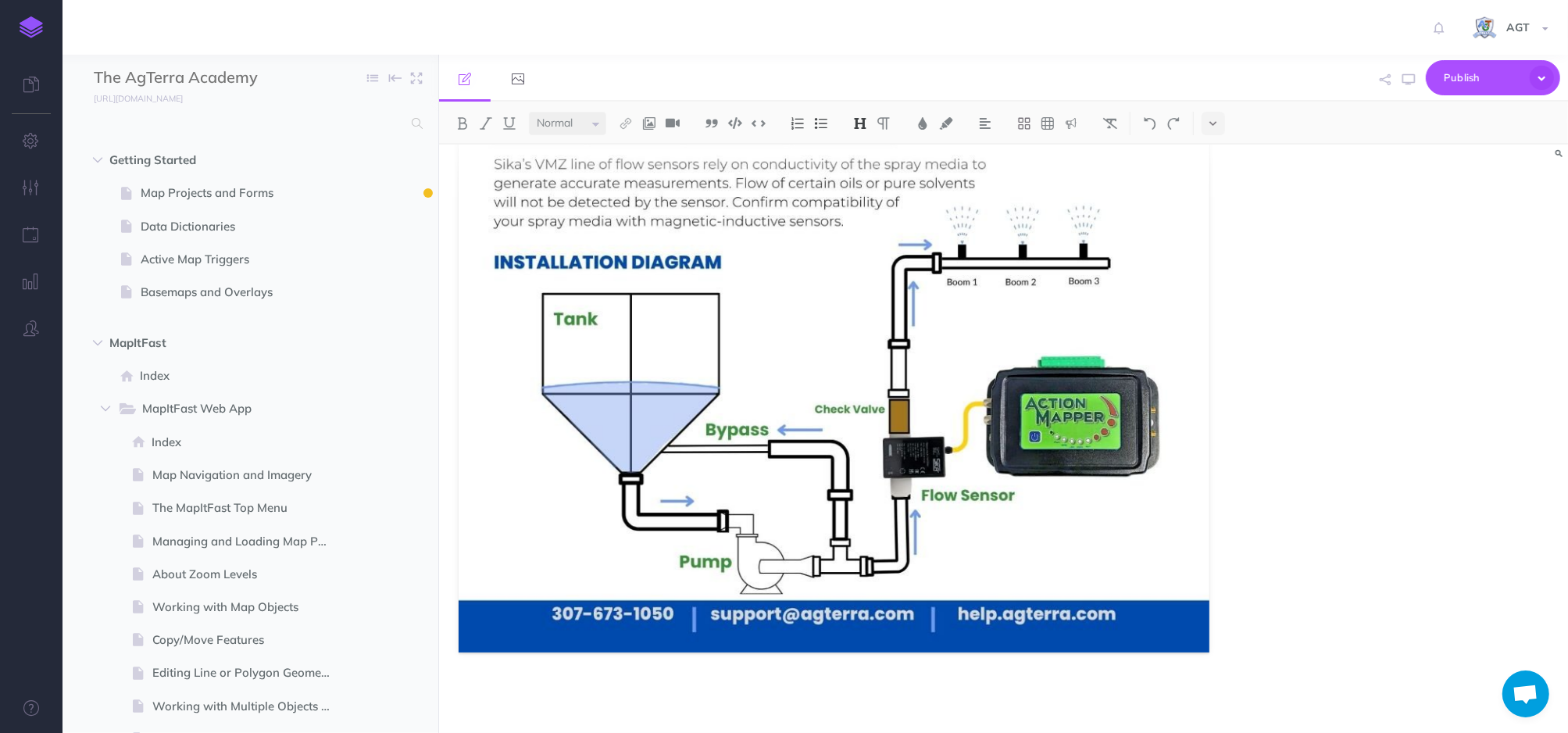
click at [1158, 688] on p at bounding box center [835, 693] width 752 height 18
click at [975, 664] on div "Sika Flow Sensor Installation Guide" at bounding box center [834, 170] width 791 height 1125
click at [464, 666] on div "Sika Flow Sensor Installation Guide" at bounding box center [834, 170] width 791 height 1125
click at [493, 690] on p at bounding box center [835, 693] width 752 height 18
click at [647, 127] on img at bounding box center [649, 123] width 14 height 12
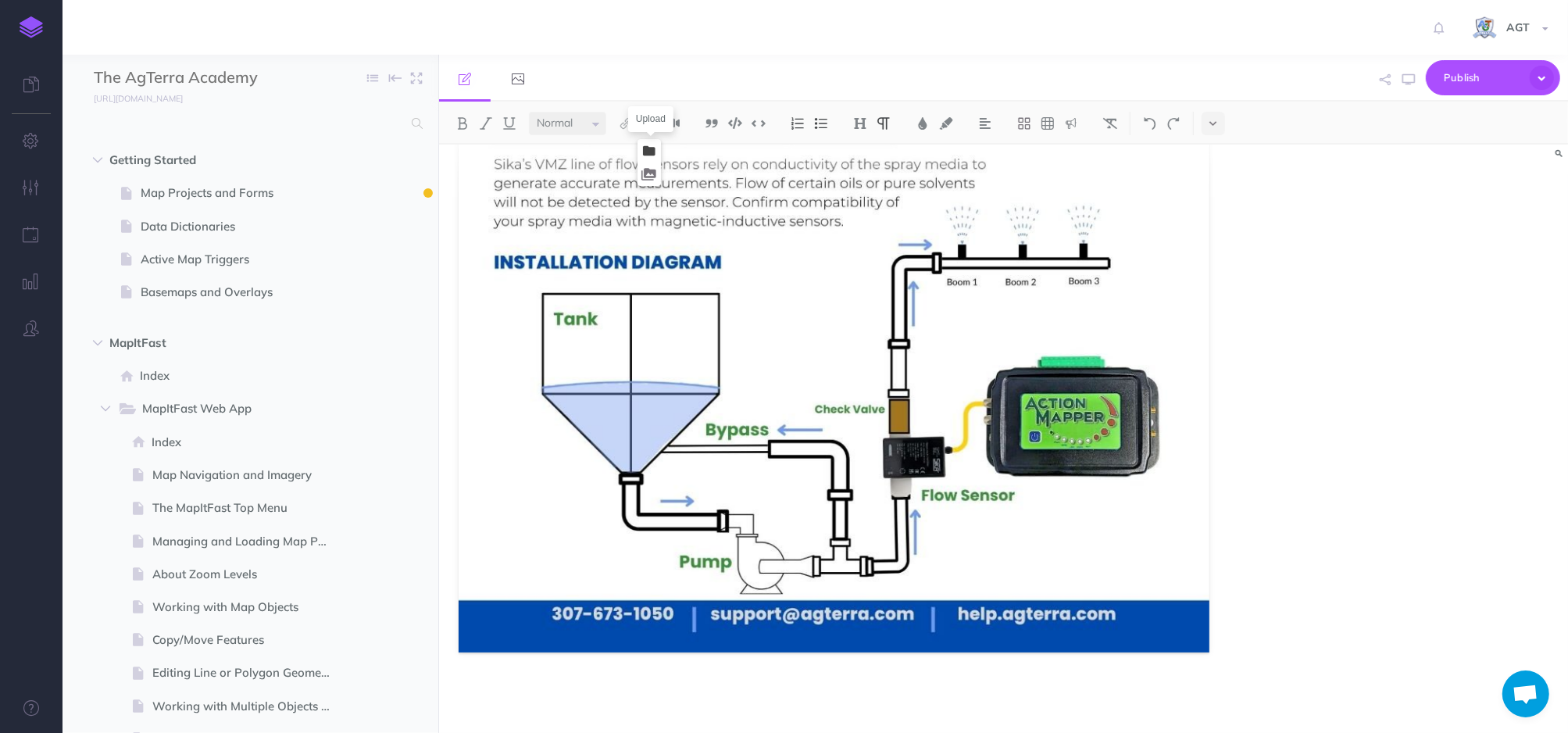
click at [650, 149] on icon at bounding box center [649, 151] width 12 height 11
click at [1241, 415] on div "Sika Flow Sensor Installation Guide" at bounding box center [1003, 439] width 1129 height 589
click at [604, 675] on div "Sika Flow Sensor Installation Guide" at bounding box center [834, 170] width 791 height 1125
click at [651, 126] on img at bounding box center [649, 123] width 14 height 12
click at [655, 148] on icon at bounding box center [649, 151] width 12 height 11
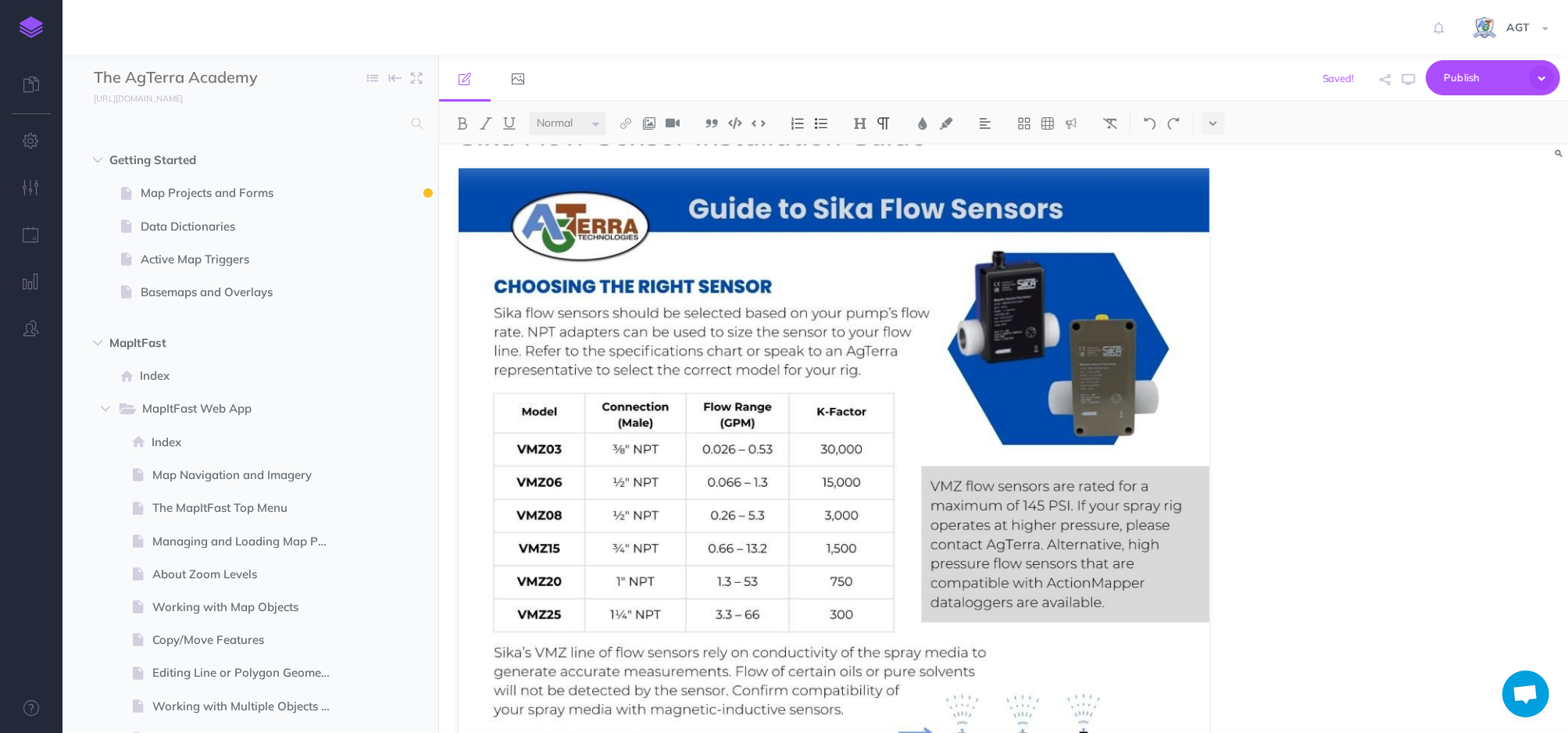
scroll to position [0, 0]
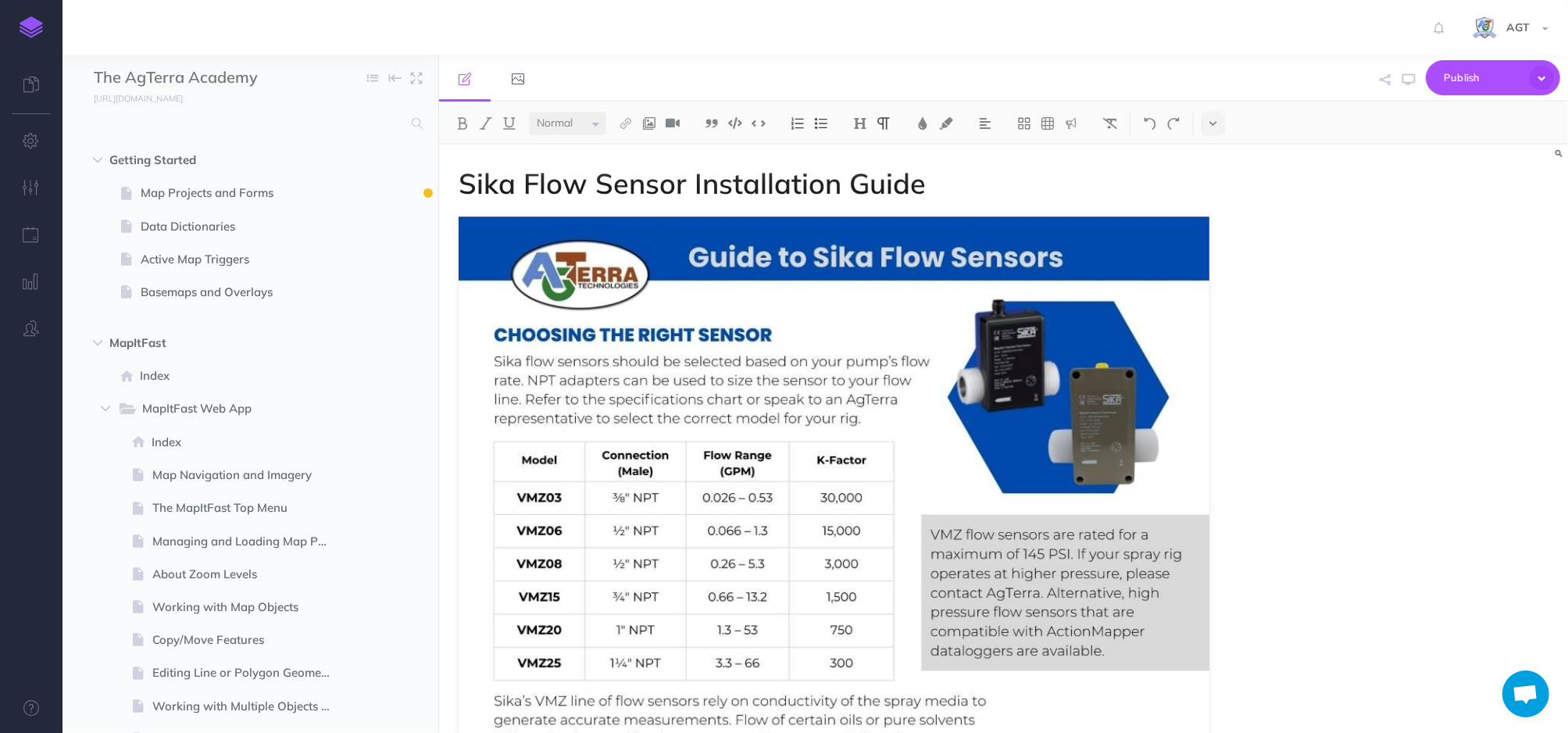
click at [939, 184] on h1 "Sika Flow Sensor Installation Guide" at bounding box center [835, 184] width 752 height 32
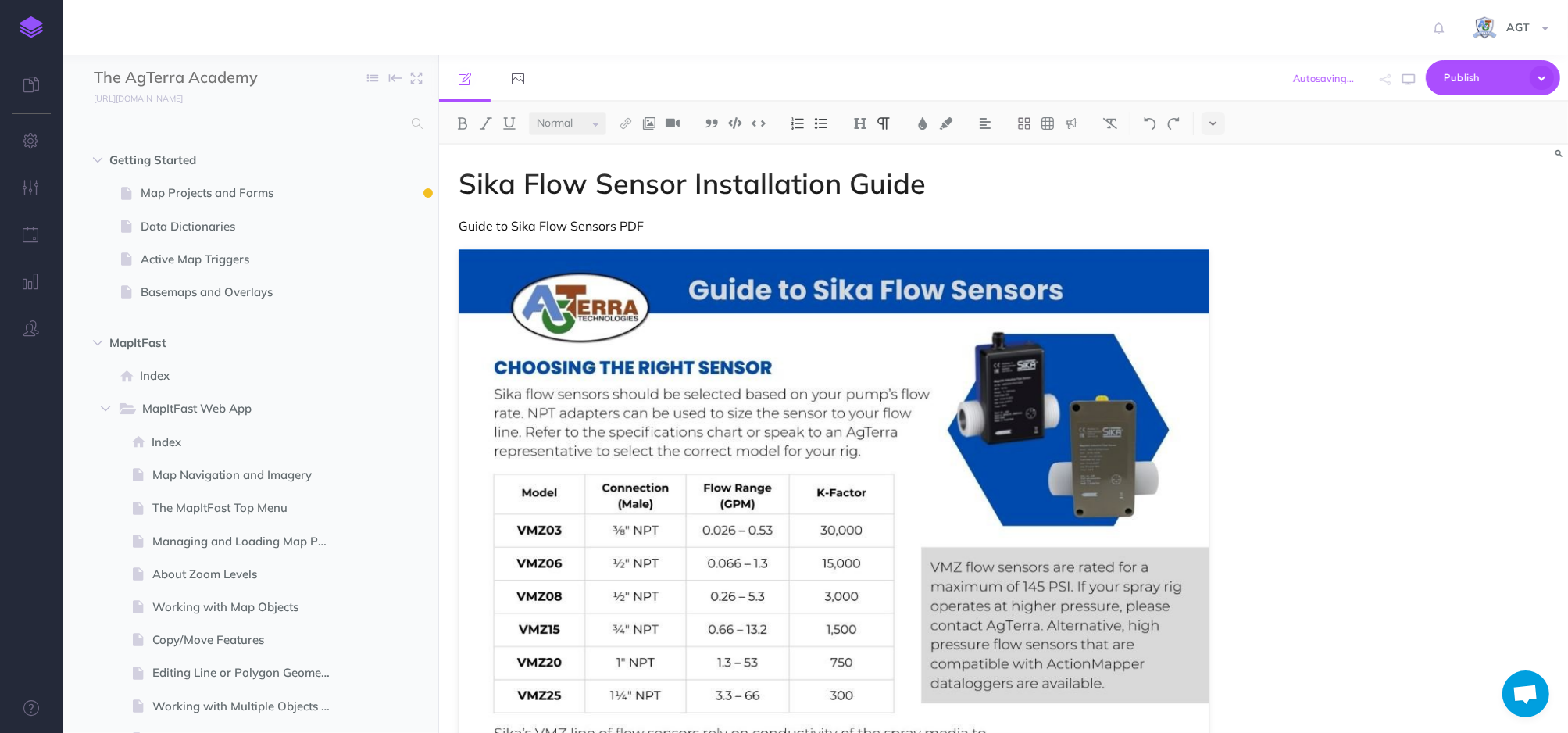
click at [802, 233] on p "Guide to Sika Flow Sensors PDF" at bounding box center [835, 225] width 752 height 18
drag, startPoint x: 657, startPoint y: 225, endPoint x: 459, endPoint y: 227, distance: 198.0
click at [459, 227] on p "Guide to Sika Flow Sensors PDF" at bounding box center [835, 225] width 752 height 18
click at [625, 120] on img at bounding box center [625, 123] width 14 height 12
click at [623, 148] on icon at bounding box center [625, 151] width 12 height 11
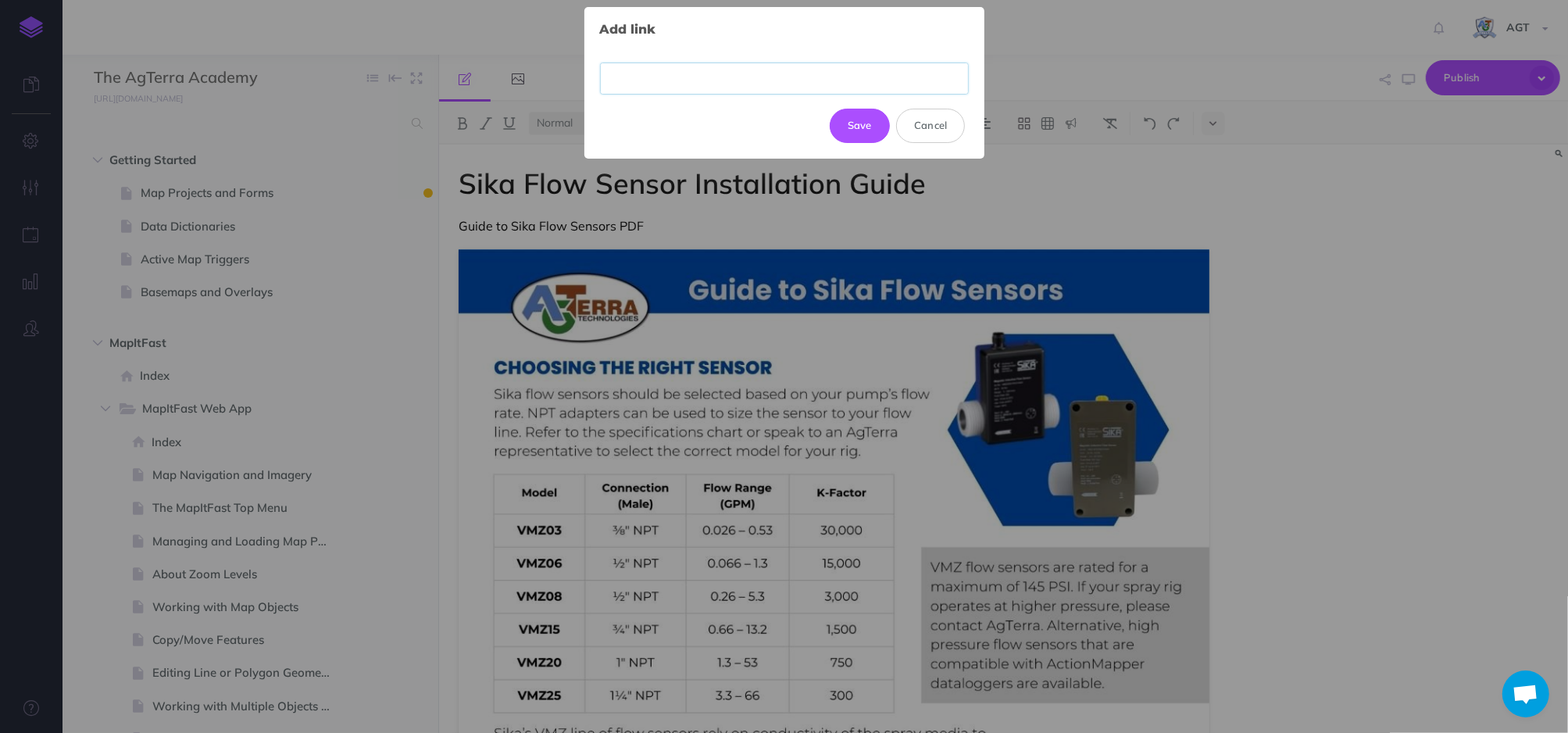
click at [800, 81] on input "text" at bounding box center [784, 78] width 369 height 32
paste input "chrome-extension://efaidnbmnnnibpcajpcglclefindmkaj/file:///C:/Users/ahogan/Dow…"
type input "chrome-extension://efaidnbmnnnibpcajpcglclefindmkaj/file:///C:/Users/ahogan/Dow…"
click at [847, 117] on button "Update" at bounding box center [853, 117] width 74 height 34
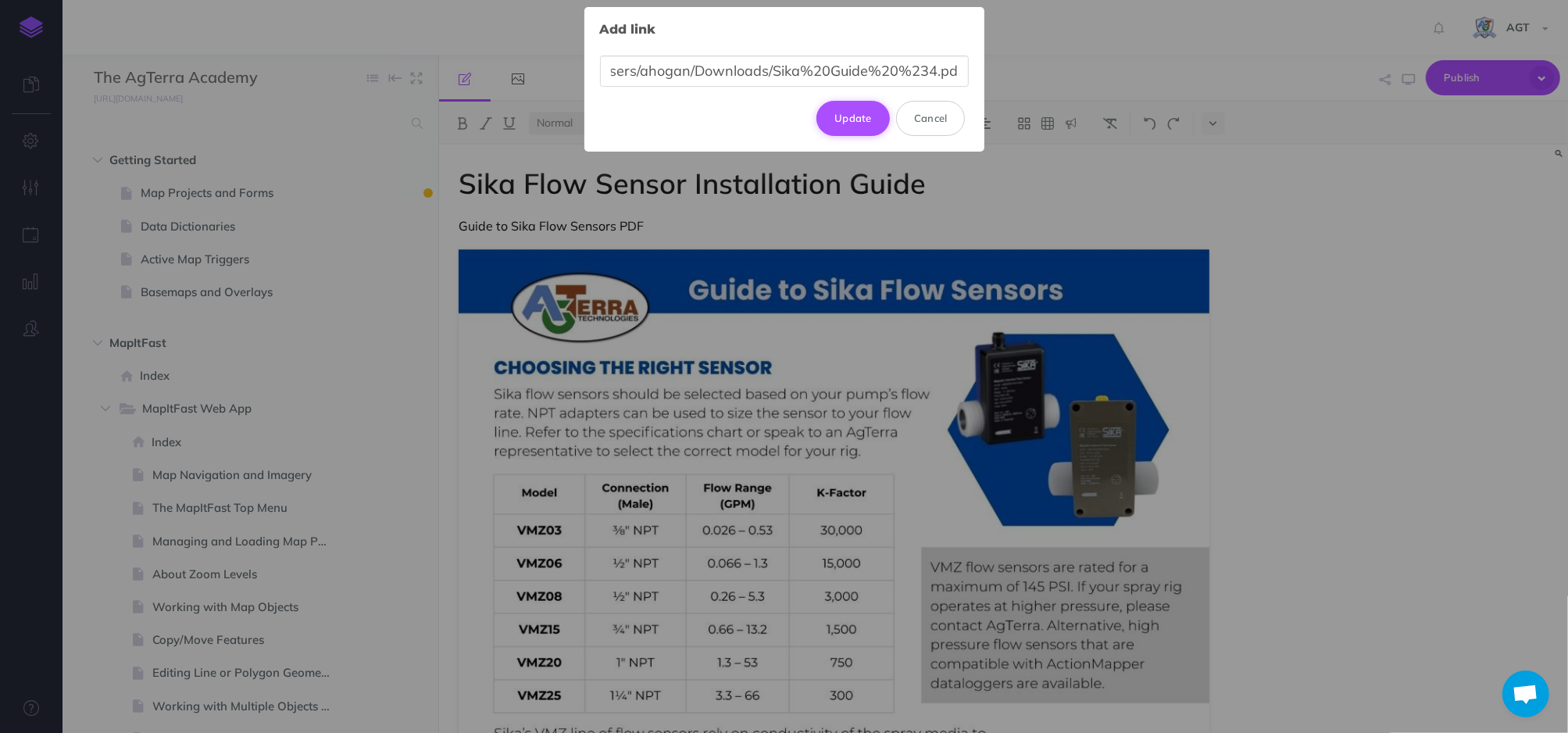
scroll to position [0, 0]
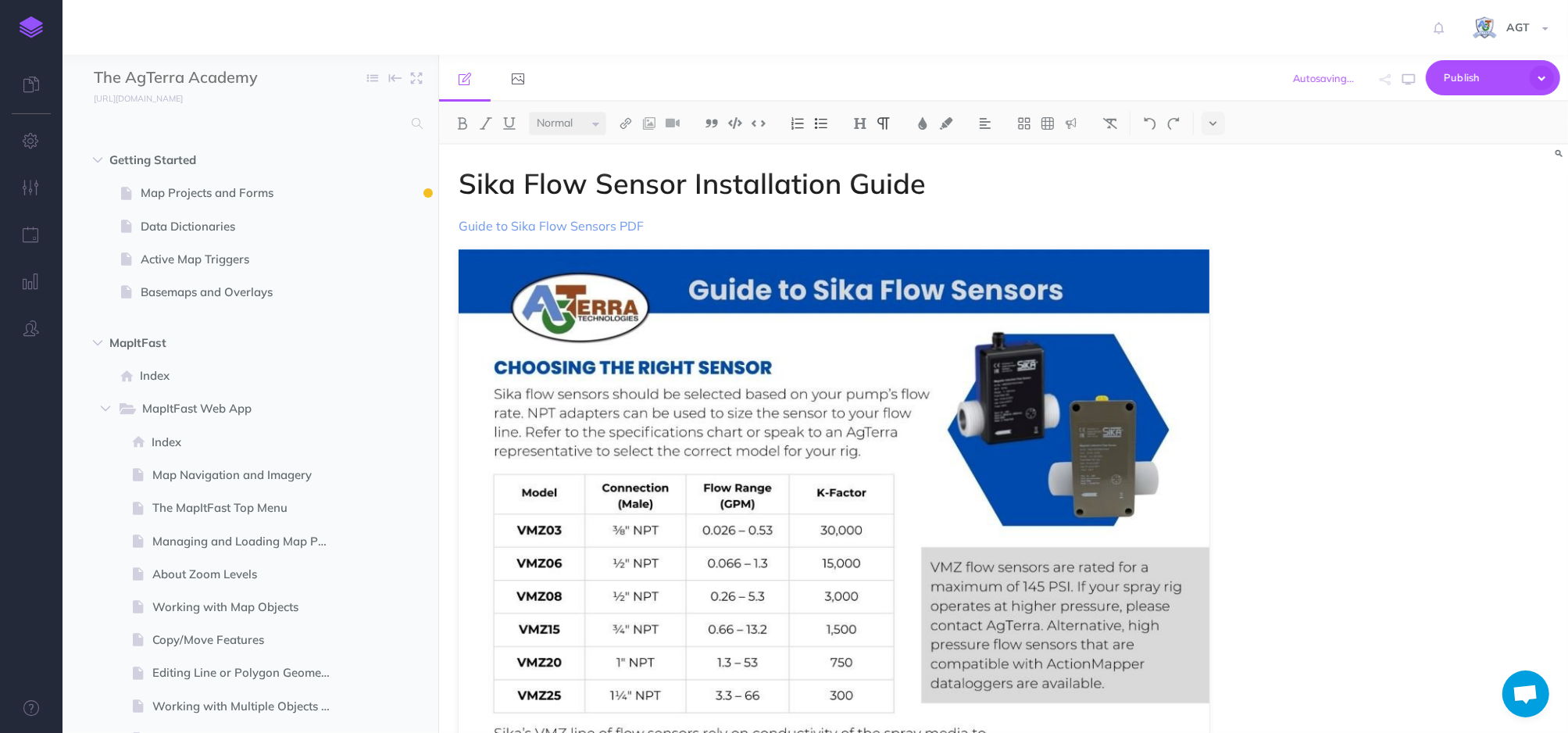
click at [1466, 77] on span "Publish" at bounding box center [1482, 78] width 78 height 25
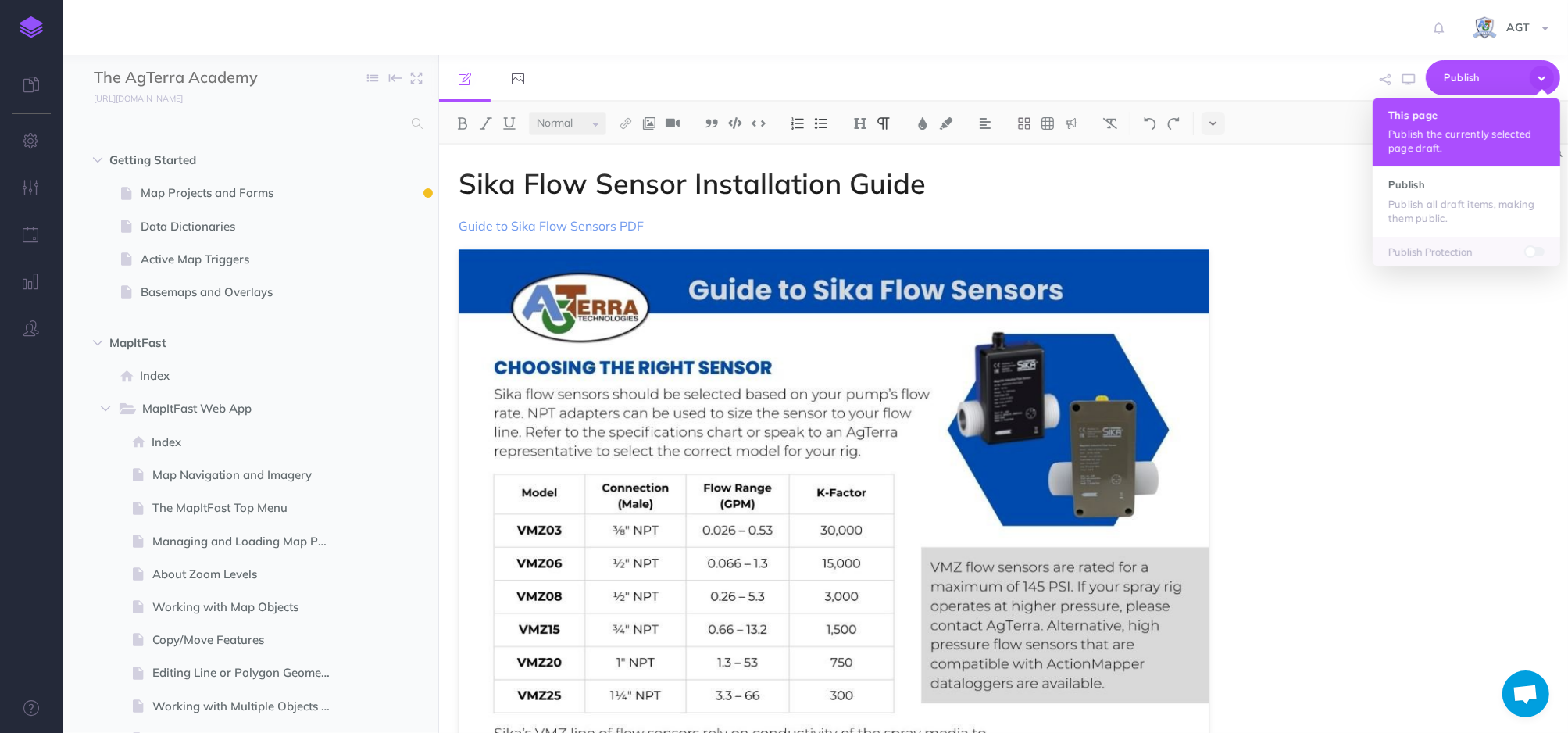
click at [1461, 135] on p "Publish the currently selected page draft." at bounding box center [1466, 141] width 156 height 28
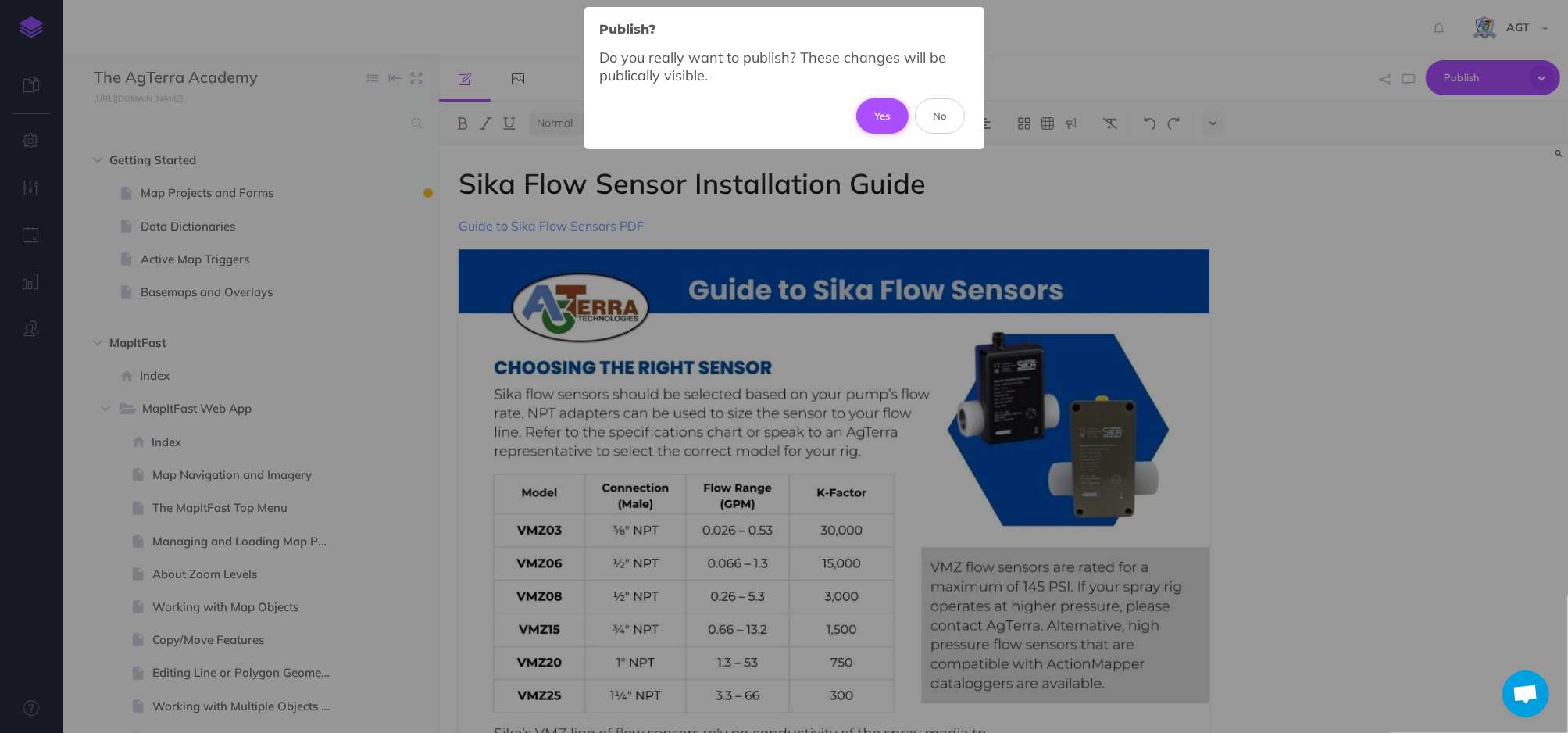
click at [872, 112] on button "Yes" at bounding box center [883, 115] width 53 height 34
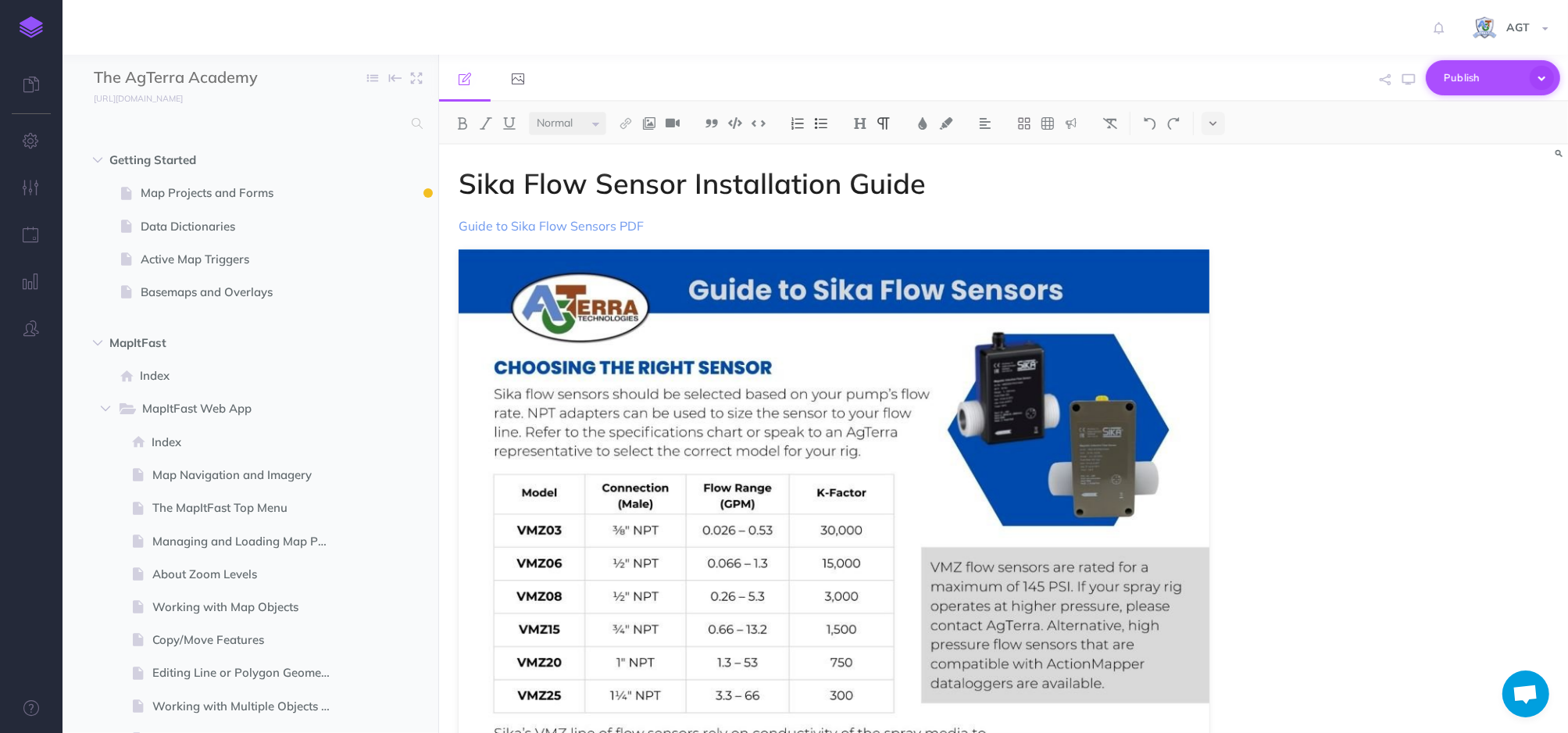
click at [1468, 70] on span "Publish" at bounding box center [1482, 78] width 78 height 25
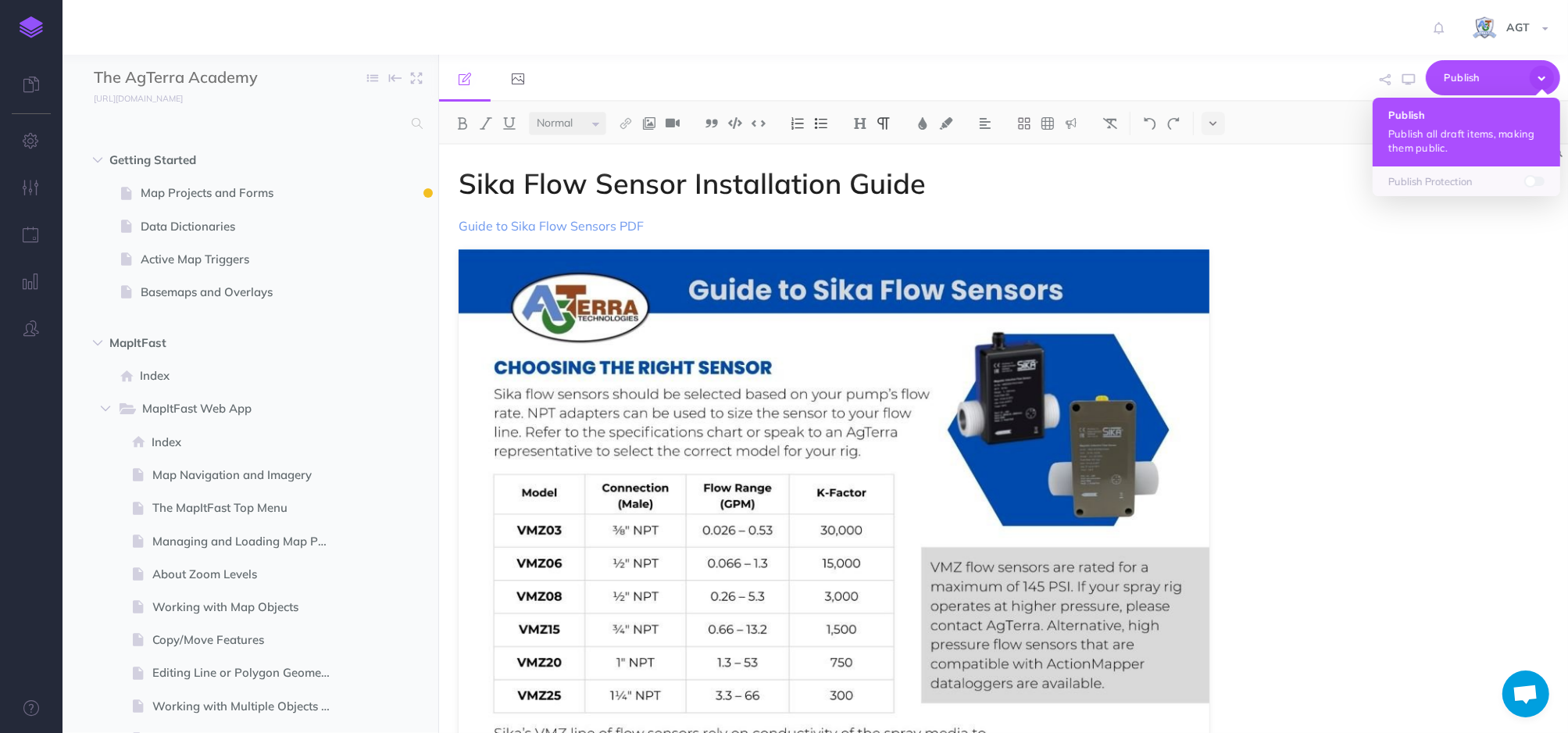
click at [1429, 141] on p "Publish all draft items, making them public." at bounding box center [1466, 141] width 156 height 28
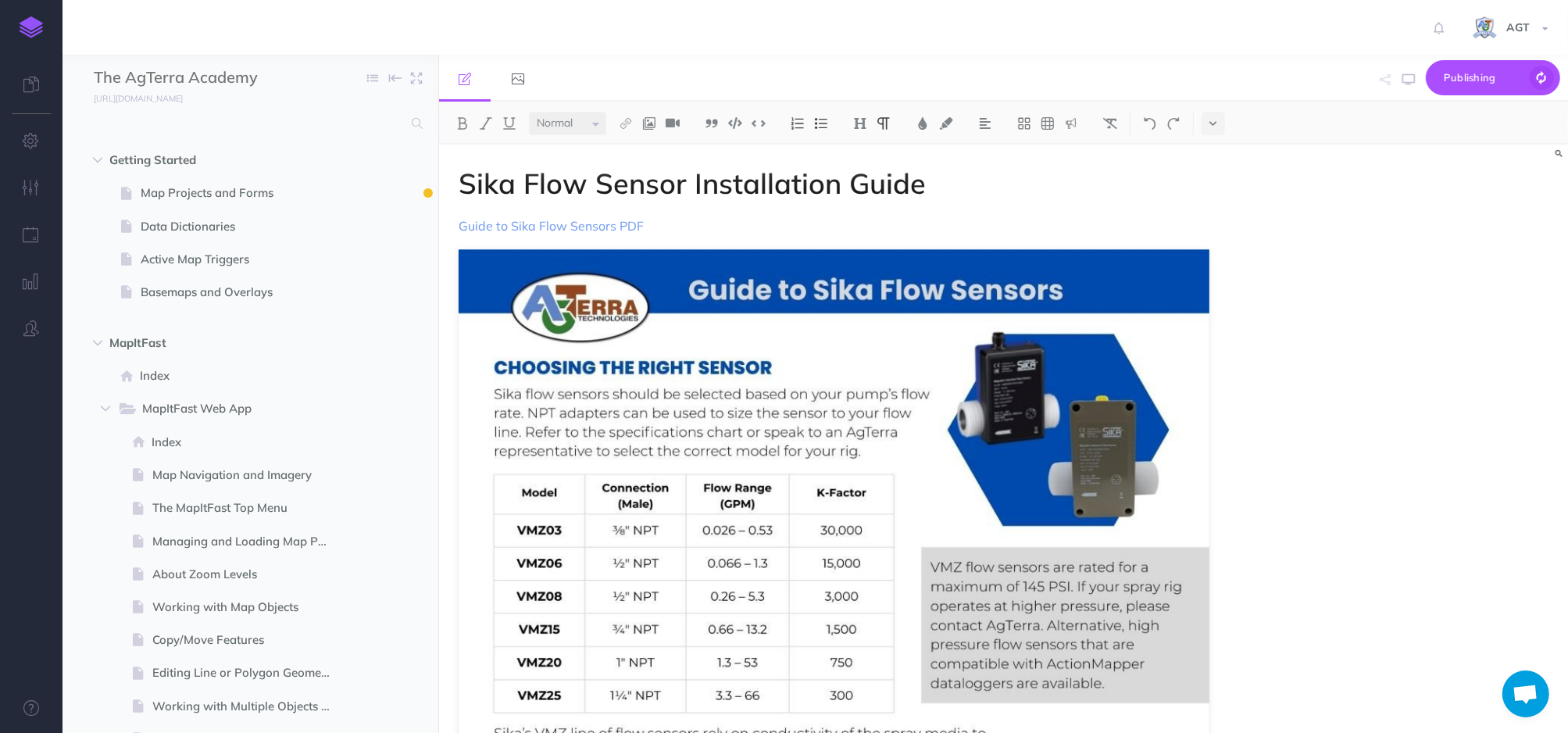
click at [1355, 292] on div "Sika Flow Sensor Installation Guide Guide to Sika Flow Sensors PDF" at bounding box center [1003, 439] width 1129 height 589
click at [629, 229] on link "Guide to Sika Flow Sensors PDF" at bounding box center [551, 226] width 185 height 16
